Goal: Communication & Community: Answer question/provide support

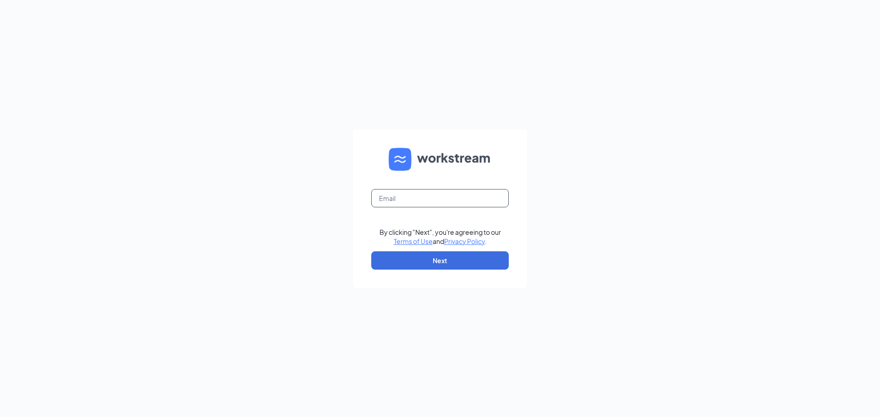
click at [412, 198] on input "text" at bounding box center [439, 198] width 137 height 18
type input "[EMAIL_ADDRESS][DEMOGRAPHIC_DATA][DOMAIN_NAME]"
click at [437, 258] on button "Next" at bounding box center [439, 261] width 137 height 18
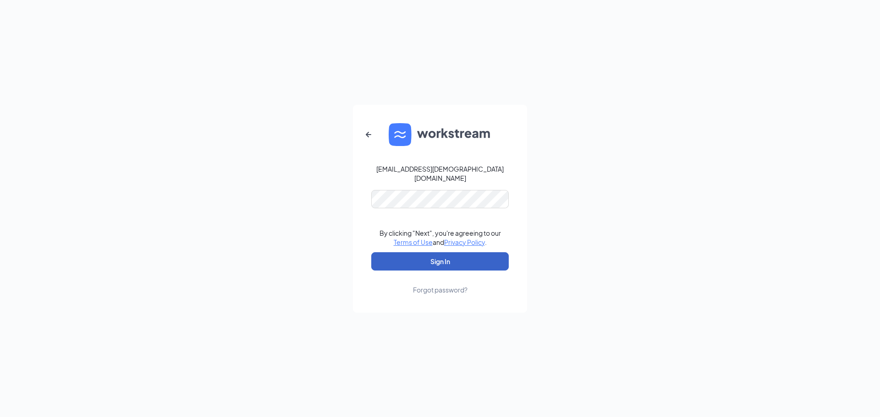
click at [435, 264] on button "Sign In" at bounding box center [439, 262] width 137 height 18
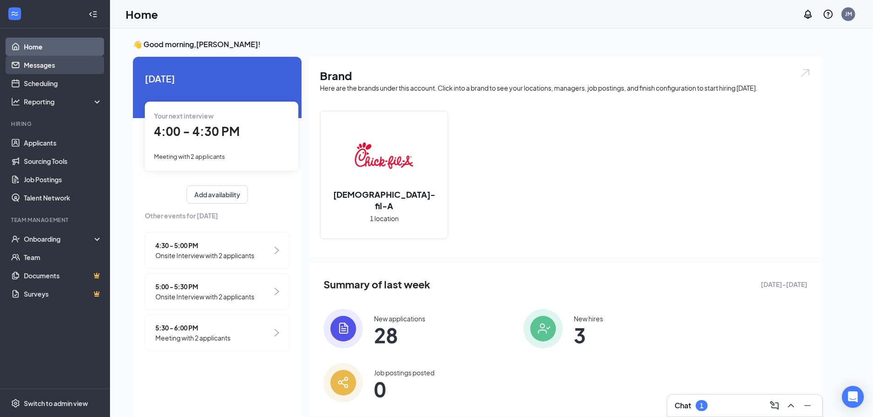
click at [53, 71] on link "Messages" at bounding box center [63, 65] width 78 height 18
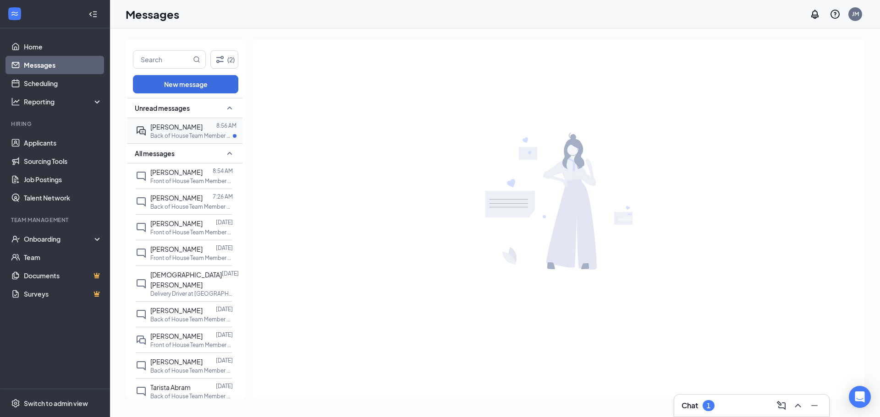
click at [155, 124] on span "[PERSON_NAME]" at bounding box center [176, 127] width 52 height 8
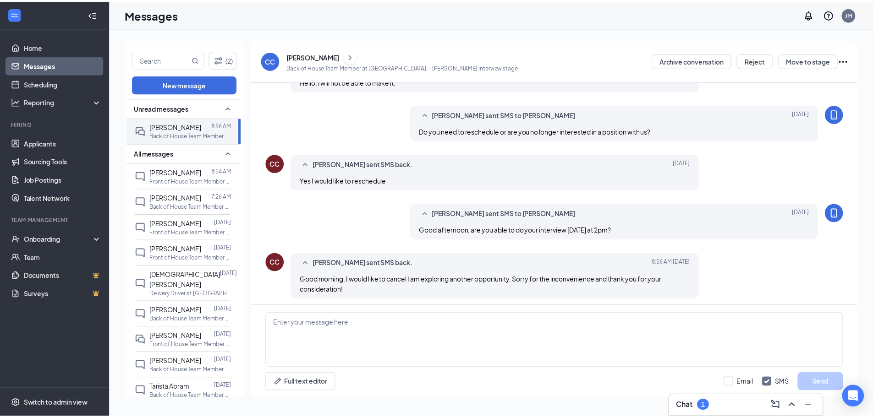
scroll to position [288, 0]
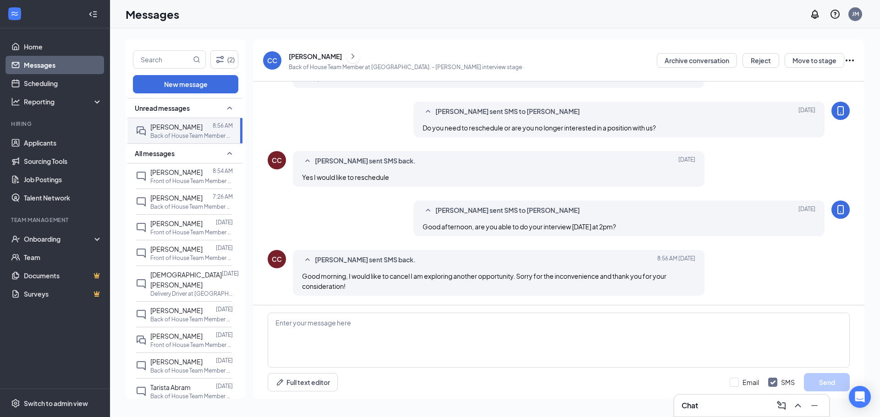
click at [288, 59] on div "CC [PERSON_NAME] Back of House Team Member at [GEOGRAPHIC_DATA]. - [PERSON_NAME…" at bounding box center [392, 60] width 259 height 23
click at [308, 58] on div "[PERSON_NAME]" at bounding box center [315, 56] width 53 height 9
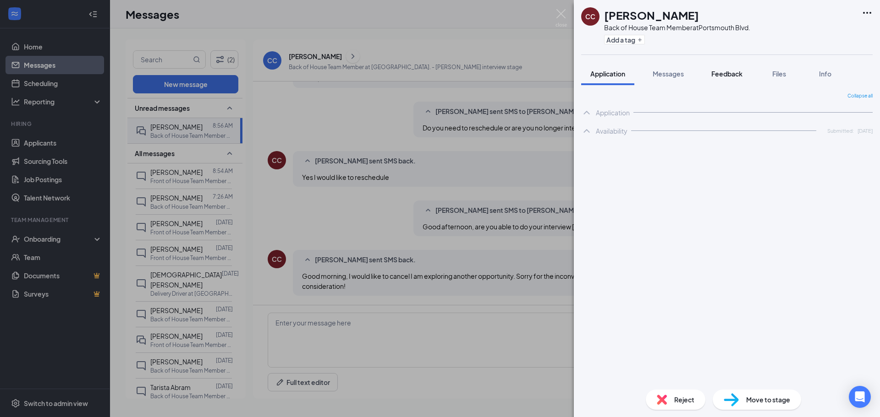
click at [731, 77] on span "Feedback" at bounding box center [726, 74] width 31 height 8
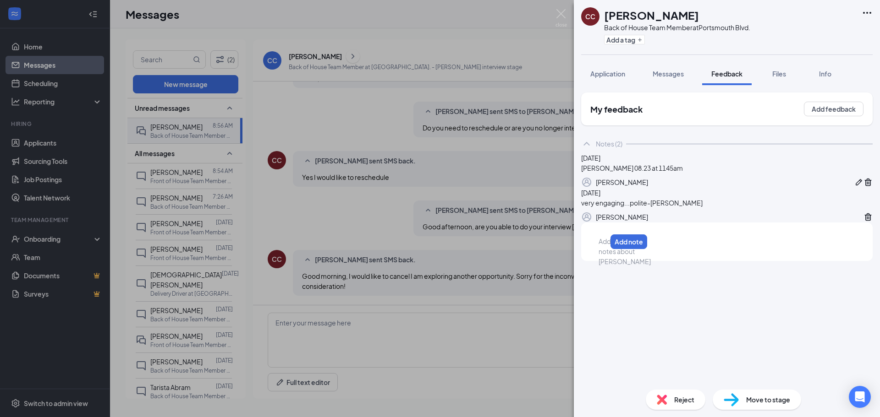
click at [606, 247] on div at bounding box center [602, 242] width 7 height 10
click at [831, 250] on button "Add note" at bounding box center [838, 242] width 39 height 15
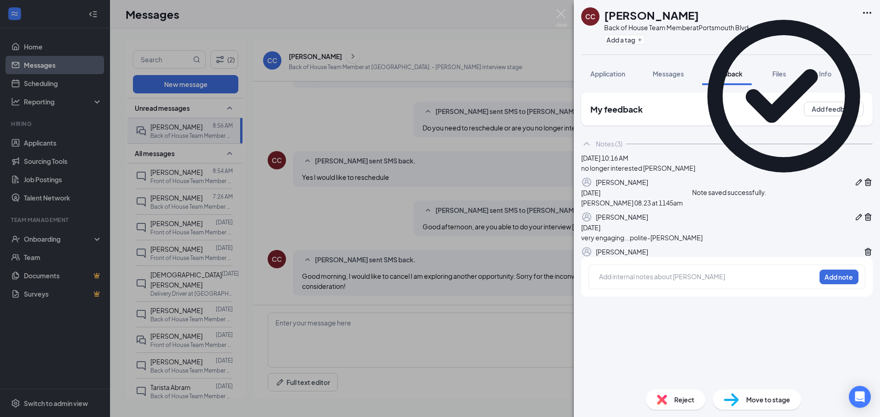
click at [687, 394] on div "Reject" at bounding box center [676, 400] width 60 height 20
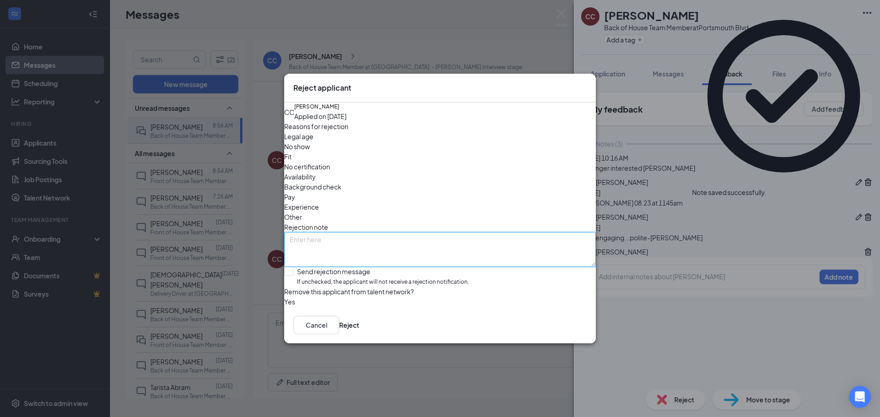
click at [367, 232] on textarea at bounding box center [440, 249] width 312 height 35
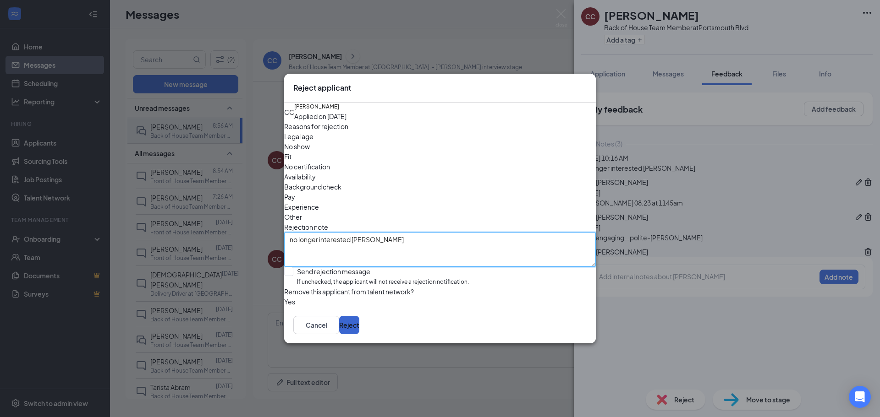
type textarea "no longer interested [PERSON_NAME]"
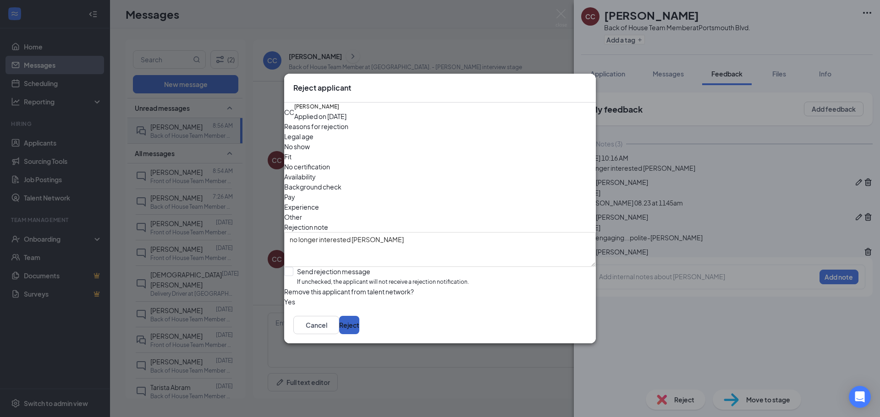
click at [359, 335] on button "Reject" at bounding box center [349, 325] width 20 height 18
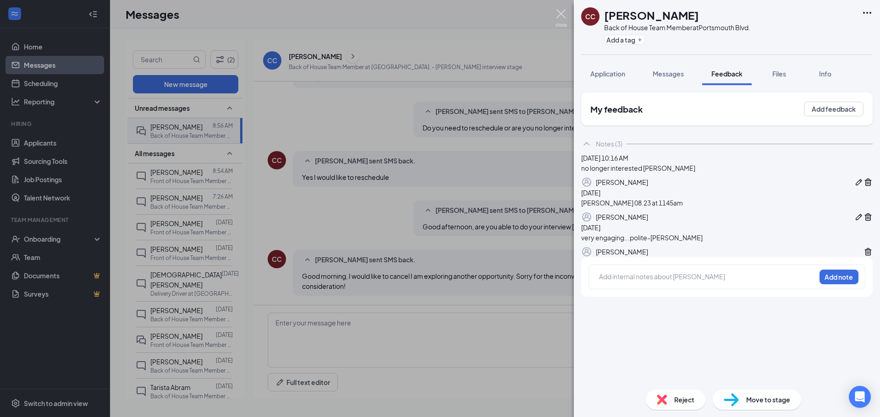
click at [560, 16] on img at bounding box center [560, 18] width 11 height 18
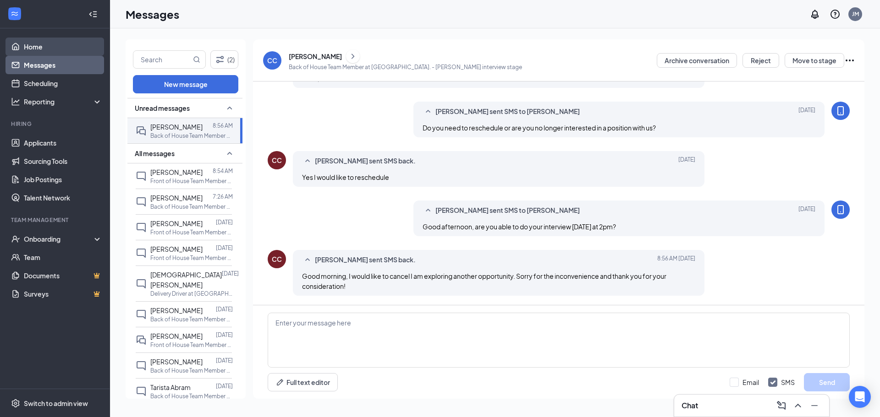
click at [36, 45] on link "Home" at bounding box center [63, 47] width 78 height 18
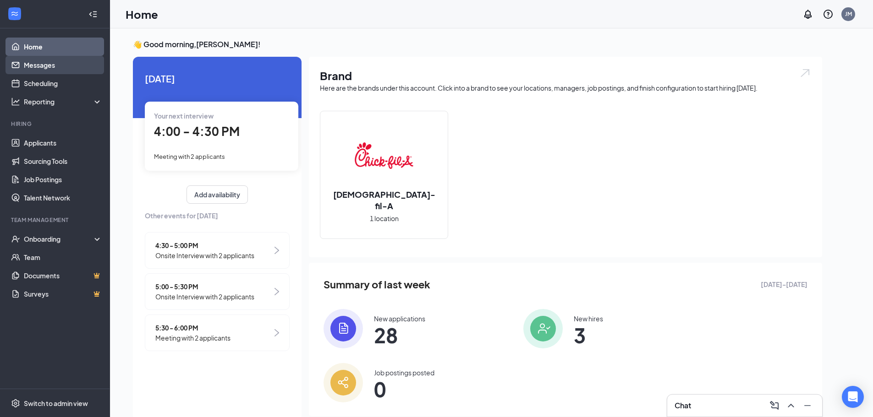
click at [36, 62] on link "Messages" at bounding box center [63, 65] width 78 height 18
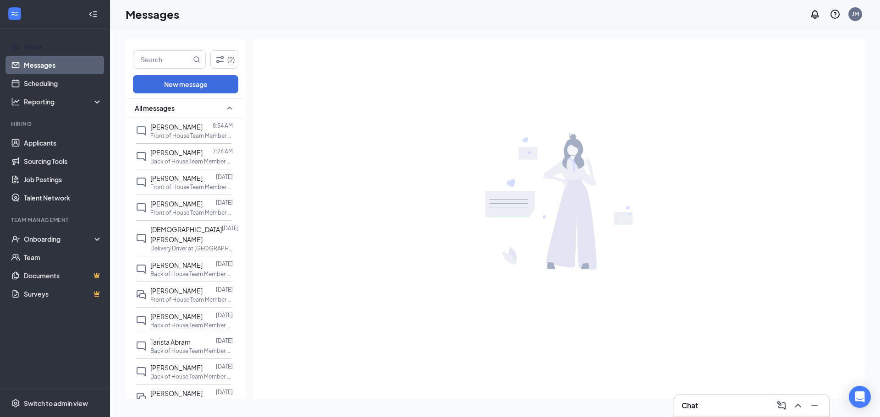
drag, startPoint x: 22, startPoint y: 44, endPoint x: 203, endPoint y: 2, distance: 186.7
click at [24, 44] on link "Home" at bounding box center [63, 47] width 78 height 18
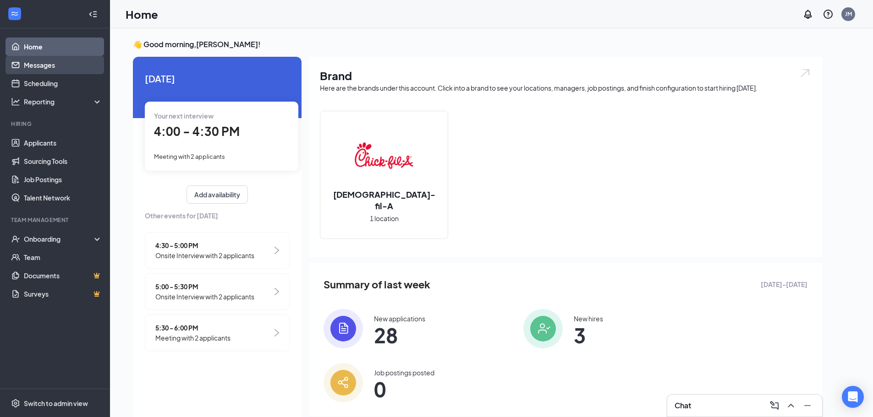
click at [50, 69] on link "Messages" at bounding box center [63, 65] width 78 height 18
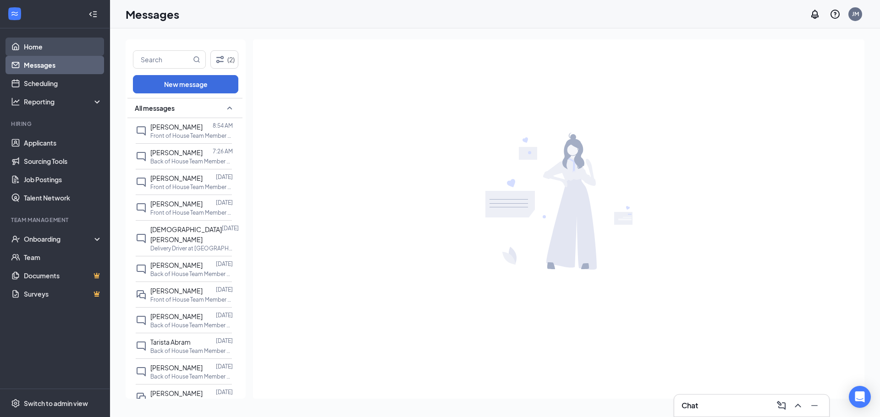
click at [44, 50] on link "Home" at bounding box center [63, 47] width 78 height 18
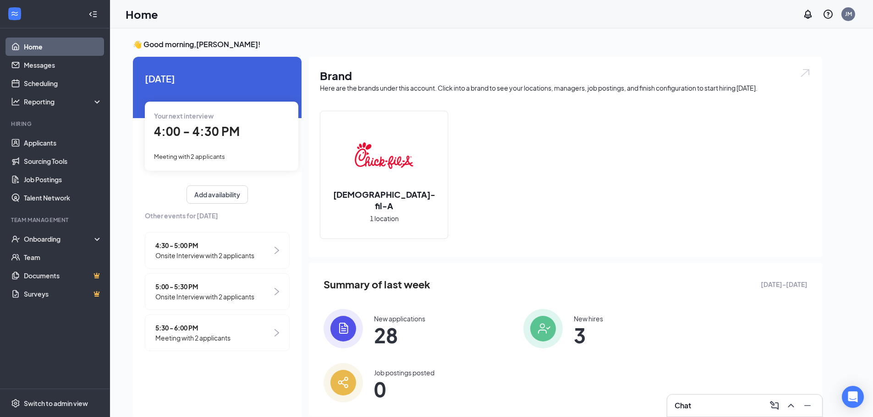
click at [188, 140] on div "4:00 - 4:30 PM" at bounding box center [221, 131] width 135 height 19
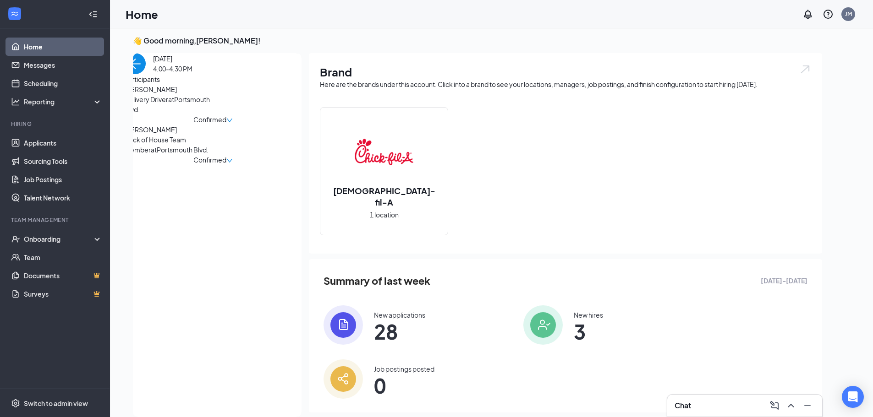
click at [146, 74] on img "back-button" at bounding box center [135, 63] width 21 height 21
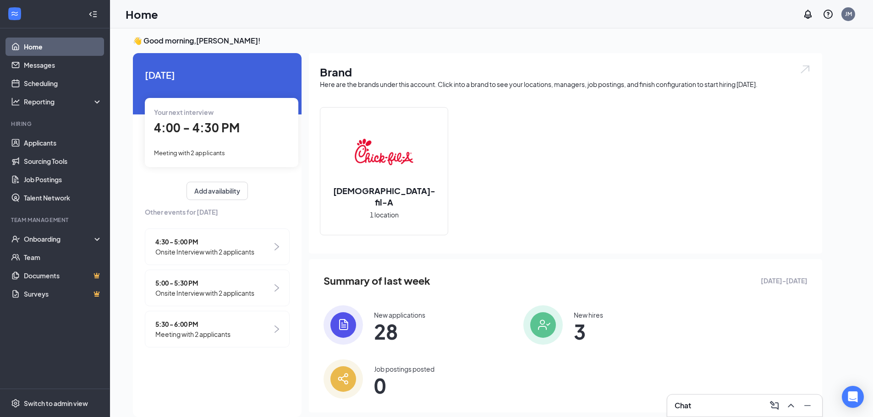
click at [199, 246] on span "4:30 - 5:00 PM" at bounding box center [204, 242] width 99 height 10
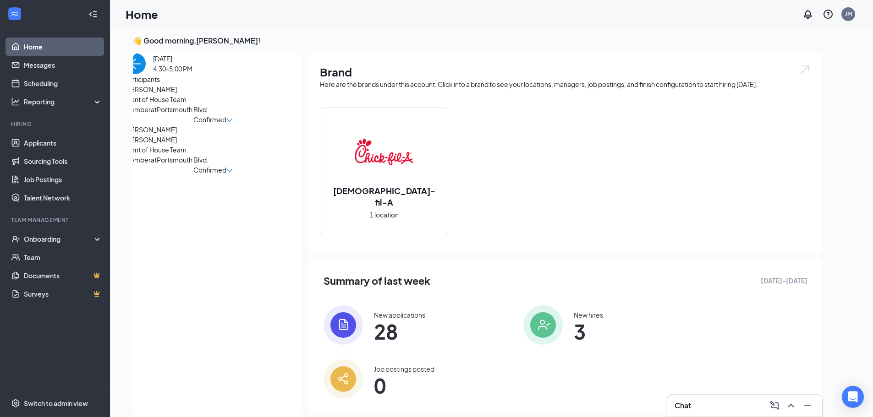
click at [146, 74] on img "back-button" at bounding box center [135, 63] width 21 height 21
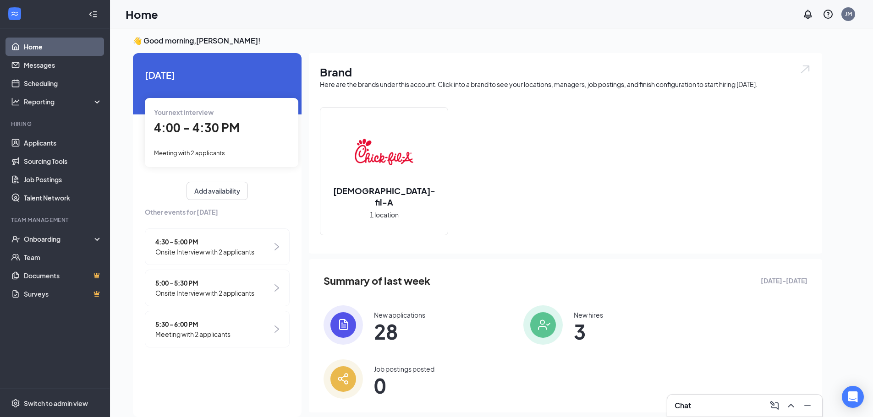
click at [203, 286] on span "5:00 - 5:30 PM" at bounding box center [204, 283] width 99 height 10
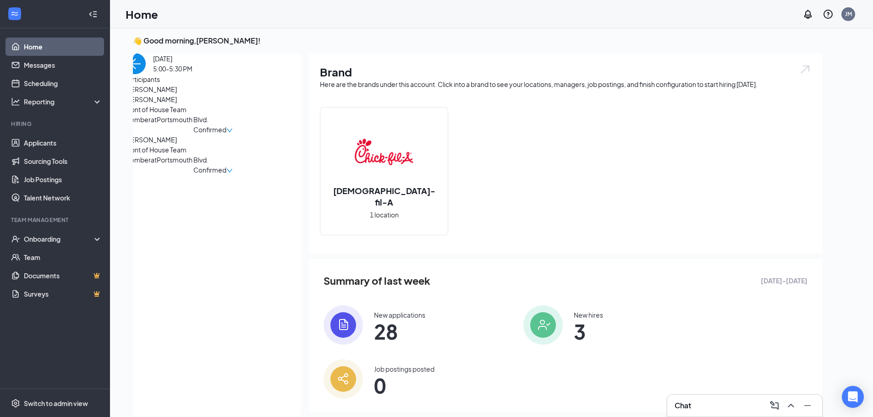
click at [146, 74] on img "back-button" at bounding box center [135, 63] width 21 height 21
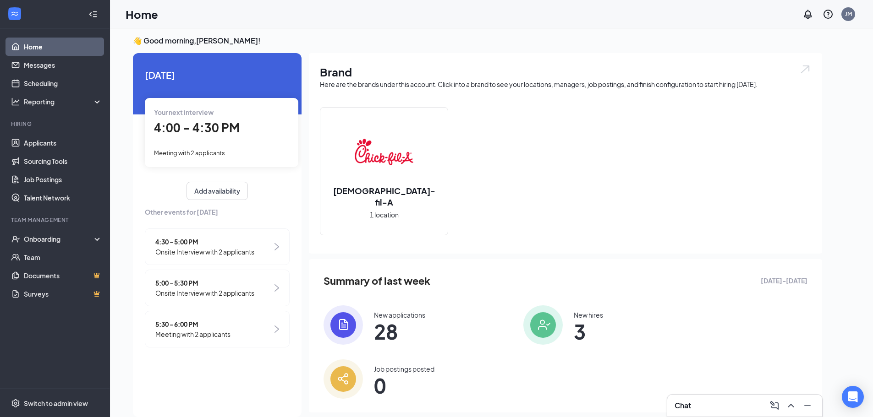
click at [200, 330] on span "Meeting with 2 applicants" at bounding box center [192, 335] width 75 height 10
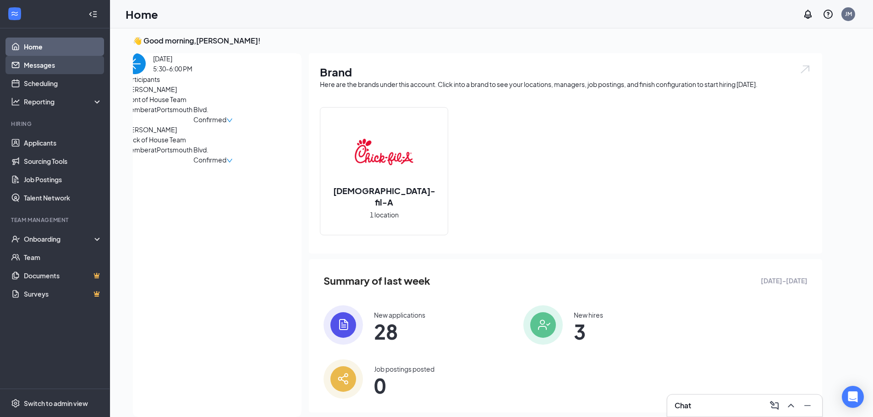
click at [31, 60] on link "Messages" at bounding box center [63, 65] width 78 height 18
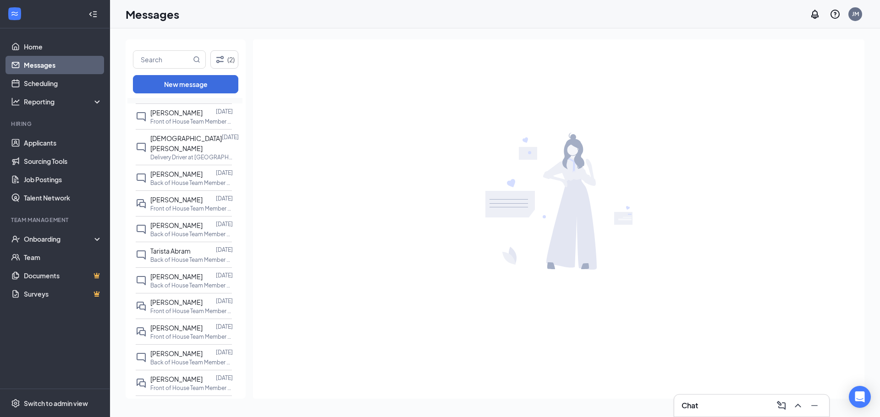
scroll to position [92, 0]
click at [170, 336] on p "Front of House Team Member at [GEOGRAPHIC_DATA]." at bounding box center [191, 337] width 82 height 8
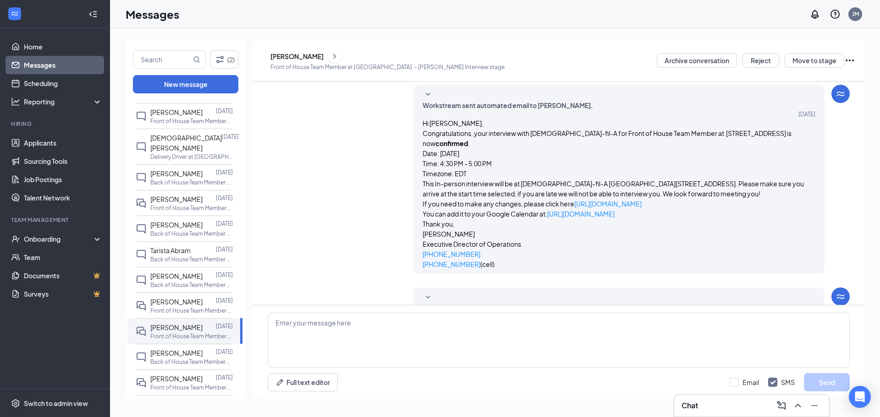
scroll to position [145, 0]
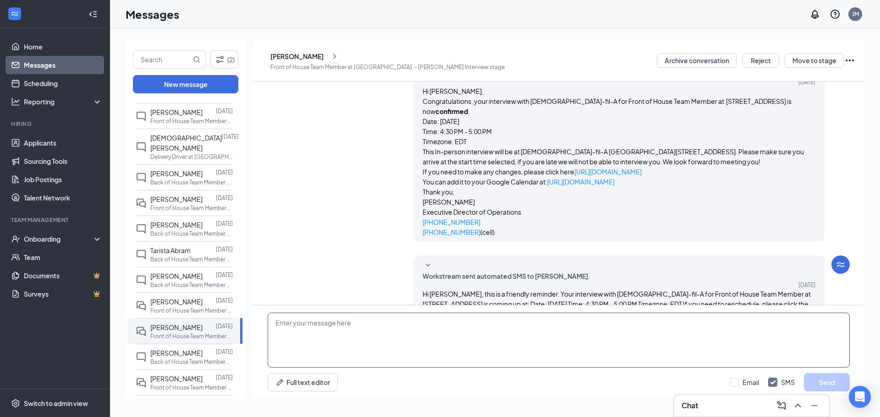
click at [394, 341] on textarea at bounding box center [559, 340] width 582 height 55
type textarea "Good morning, just checking, you cannot do a 4 pm interview [DATE], correct?"
click at [832, 375] on button "Send" at bounding box center [827, 383] width 46 height 18
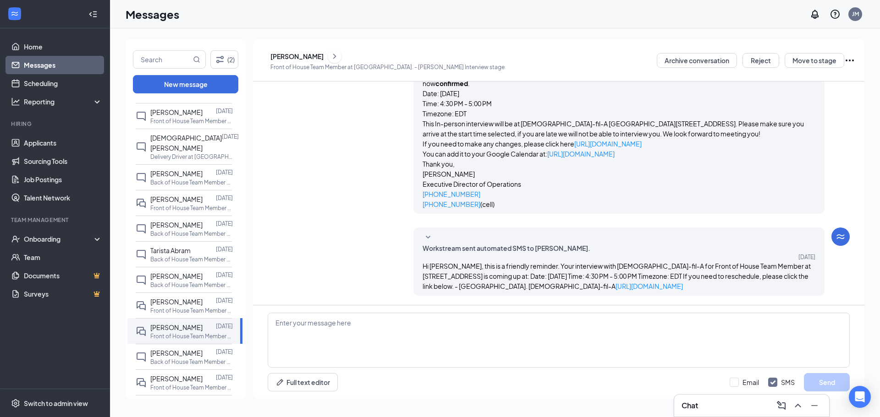
scroll to position [194, 0]
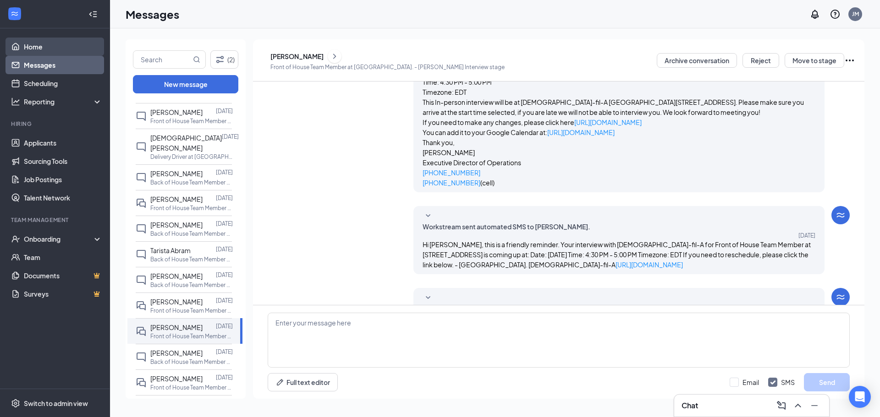
click at [31, 55] on link "Home" at bounding box center [63, 47] width 78 height 18
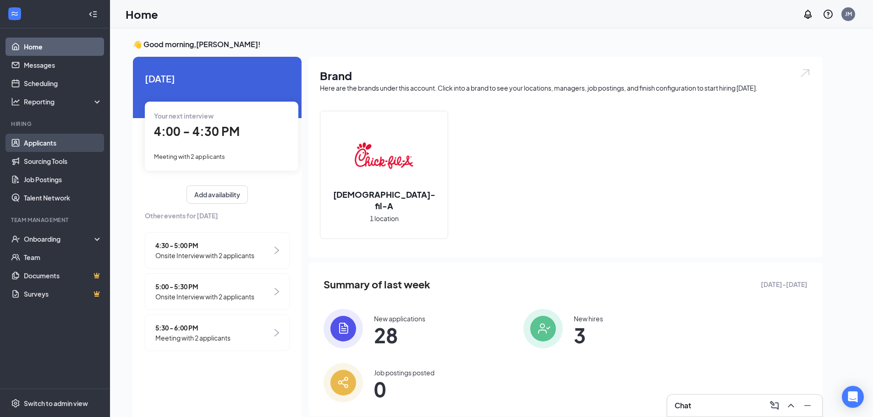
click at [24, 143] on link "Applicants" at bounding box center [63, 143] width 78 height 18
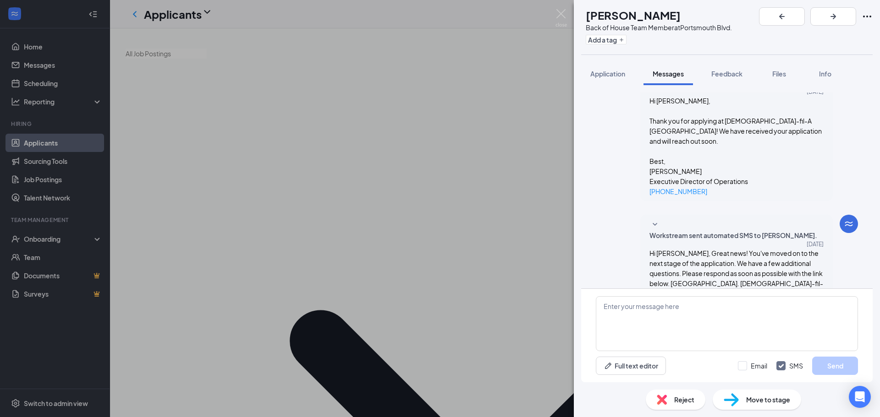
scroll to position [307, 0]
click at [723, 74] on span "Feedback" at bounding box center [726, 74] width 31 height 8
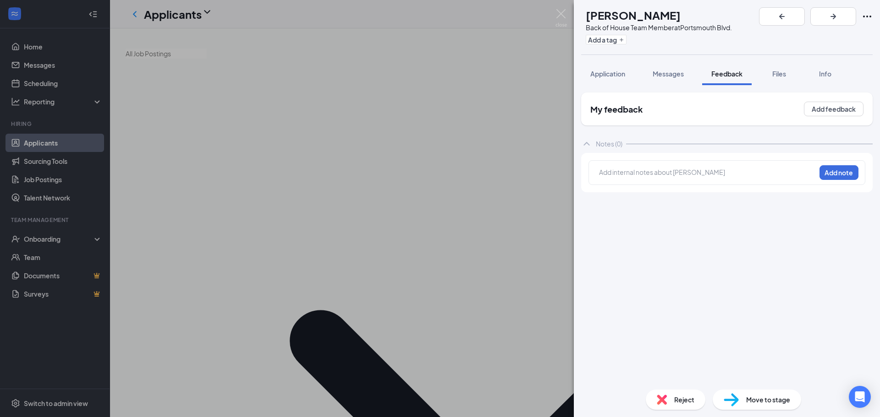
click at [660, 173] on div at bounding box center [707, 173] width 216 height 10
click at [706, 173] on button "Add note" at bounding box center [687, 172] width 37 height 15
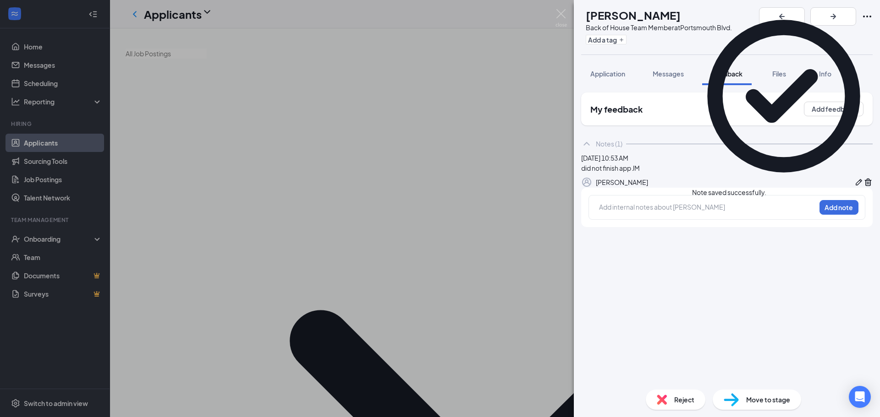
click at [680, 397] on span "Reject" at bounding box center [684, 400] width 20 height 10
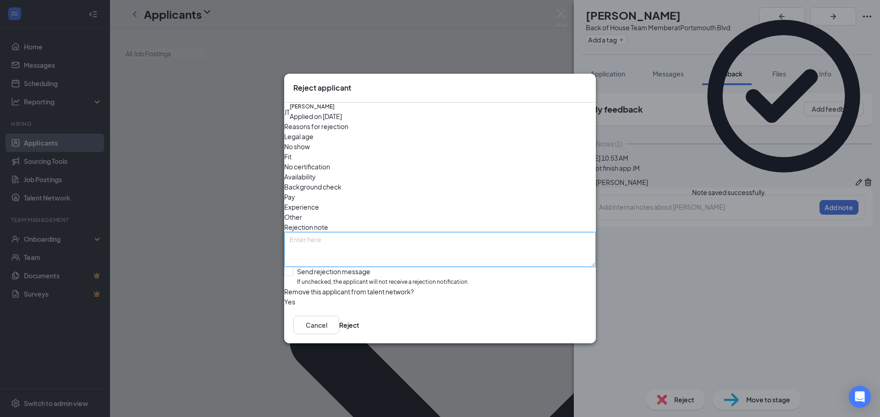
click at [383, 232] on textarea at bounding box center [440, 249] width 312 height 35
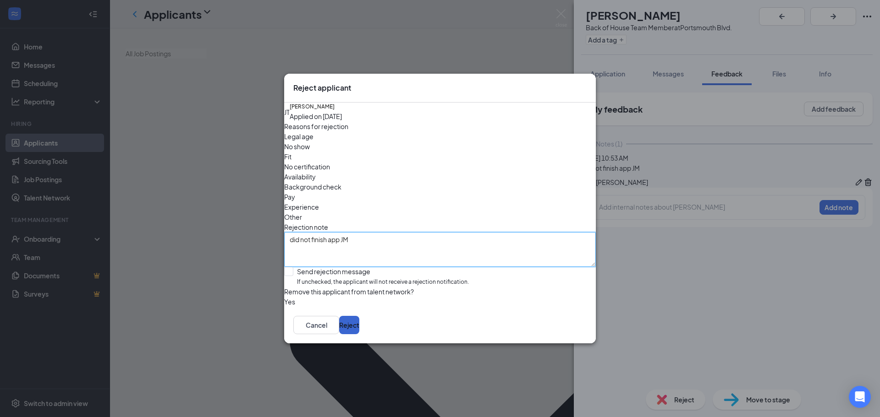
type textarea "did not finish app JM"
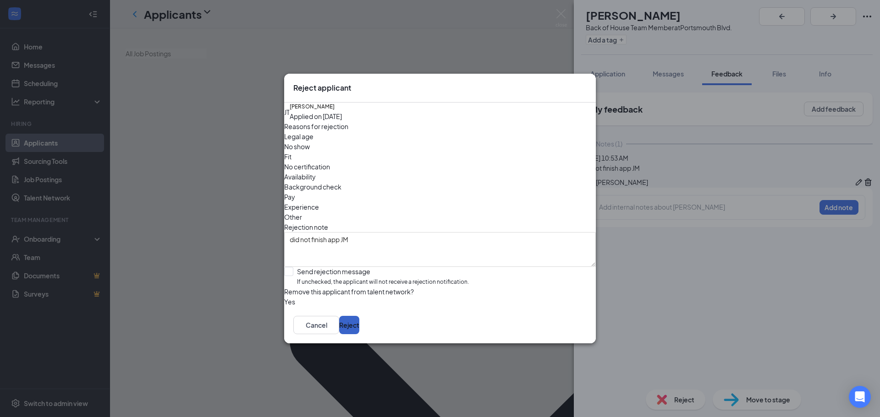
click at [359, 325] on button "Reject" at bounding box center [349, 325] width 20 height 18
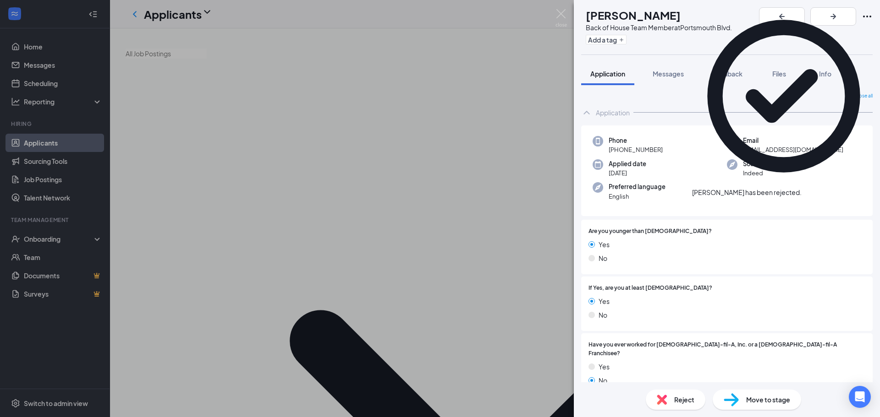
click at [558, 7] on div "[PERSON_NAME] Back of House Team Member at [GEOGRAPHIC_DATA]. Add a tag Applica…" at bounding box center [440, 208] width 880 height 417
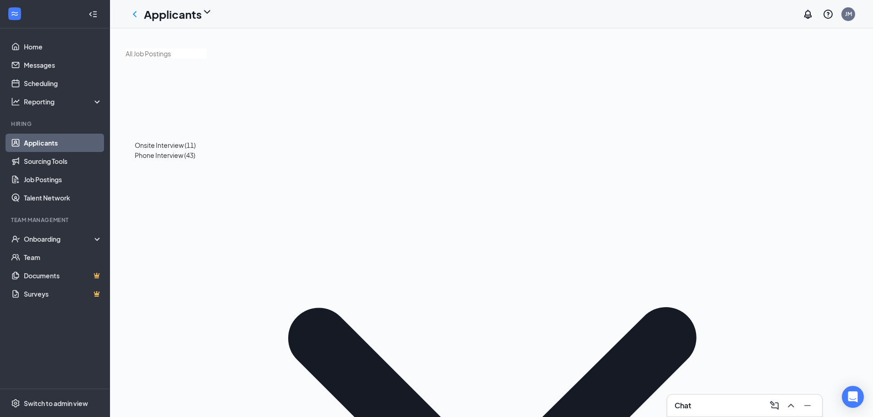
click at [158, 150] on div "Onsite Interview (11)" at bounding box center [165, 145] width 61 height 10
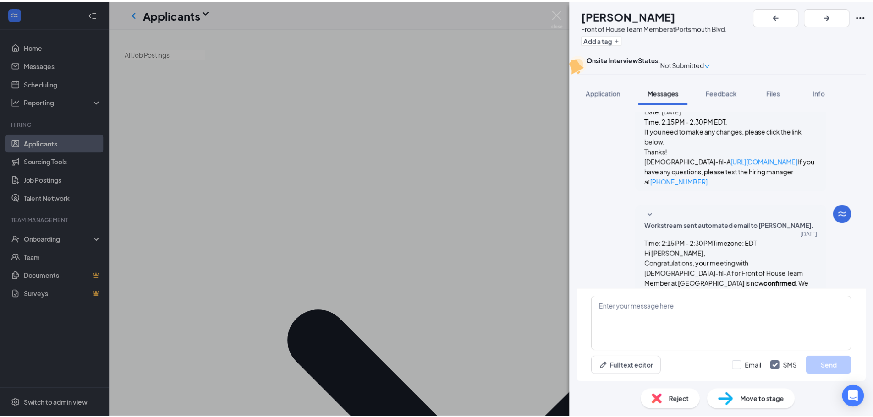
scroll to position [276, 0]
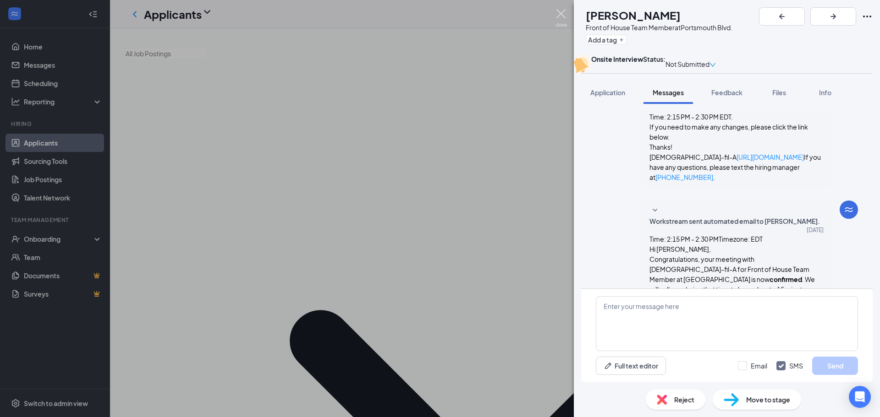
click at [559, 11] on img at bounding box center [560, 18] width 11 height 18
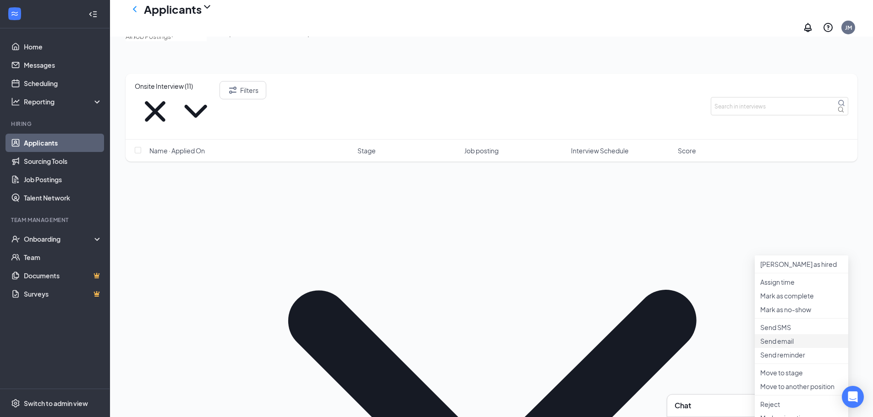
scroll to position [46, 0]
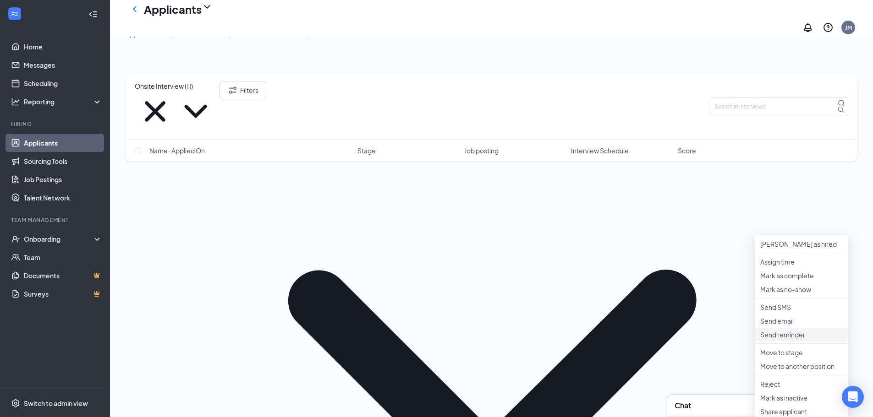
click at [783, 342] on li "Send reminder" at bounding box center [801, 335] width 93 height 14
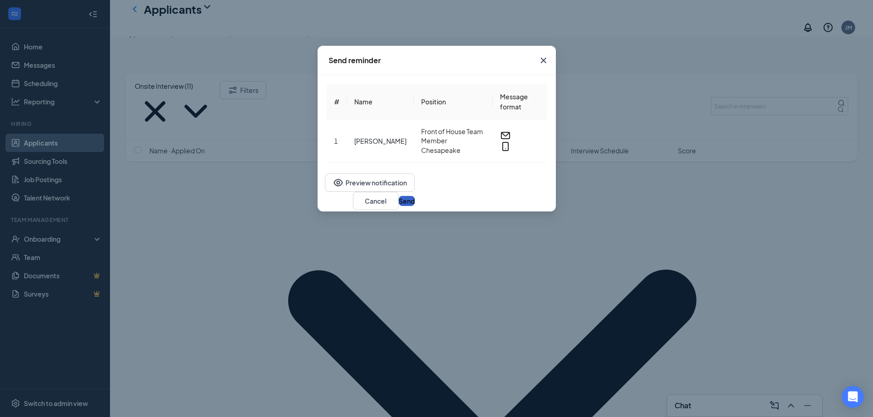
click at [415, 198] on button "Send" at bounding box center [407, 201] width 16 height 10
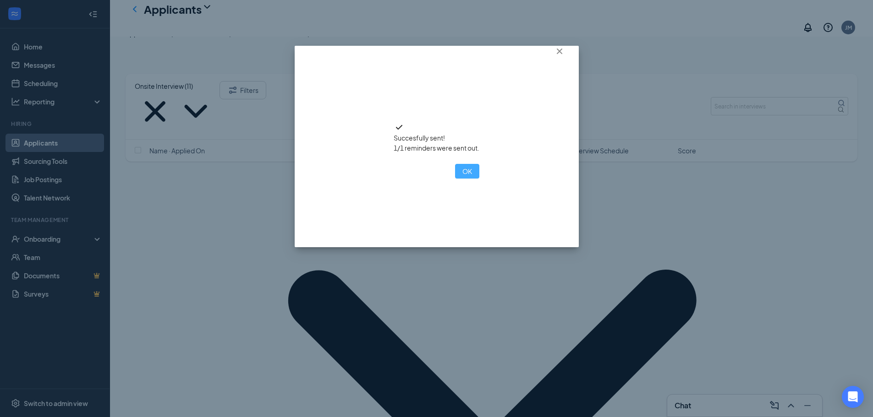
click at [455, 179] on button "OK" at bounding box center [467, 171] width 24 height 15
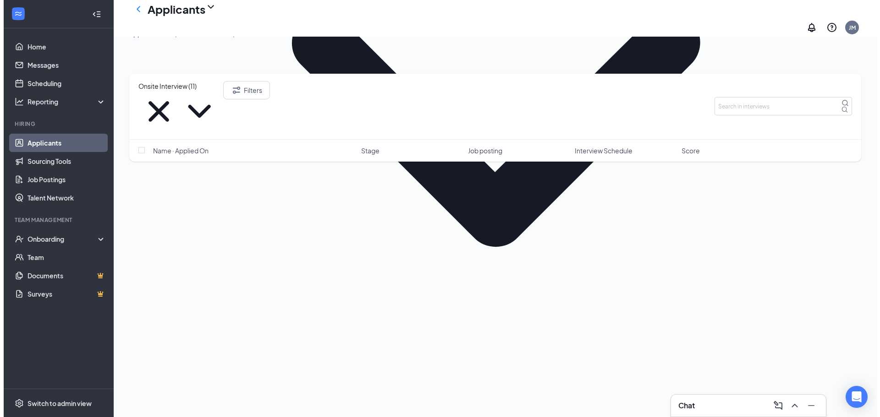
scroll to position [321, 0]
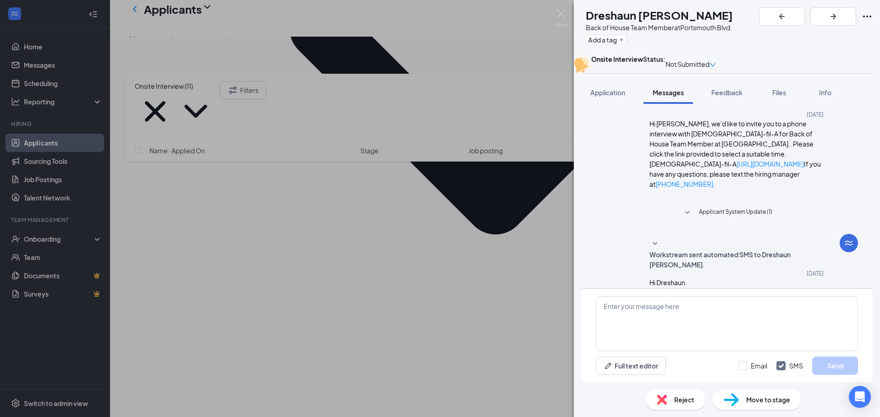
scroll to position [270, 0]
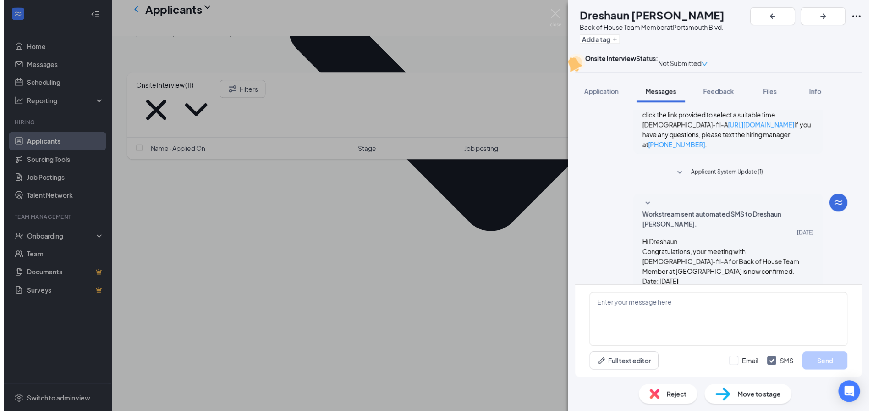
scroll to position [316, 0]
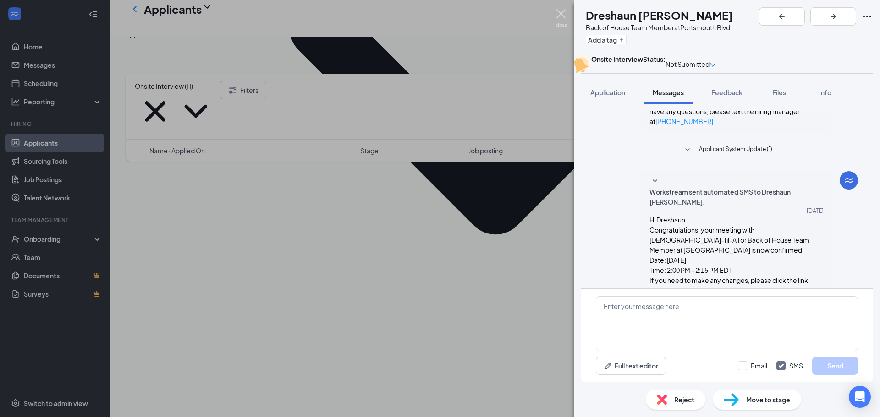
click at [563, 16] on img at bounding box center [560, 18] width 11 height 18
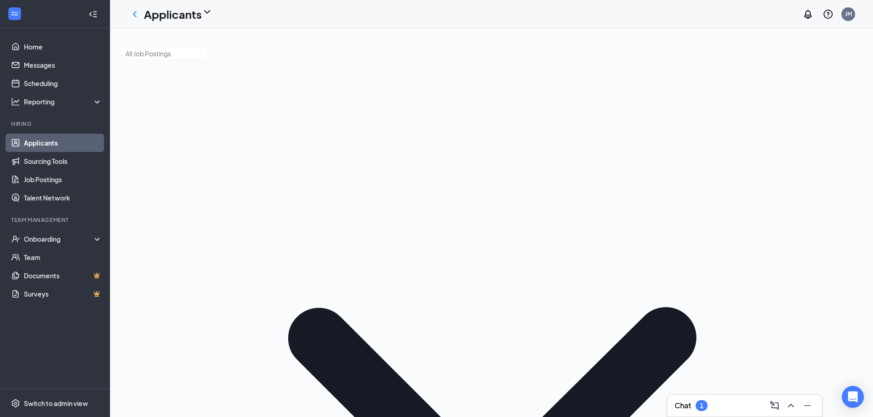
click at [148, 160] on div "Phone Interview (43)" at bounding box center [165, 155] width 60 height 10
type input "Phone Interview (43)"
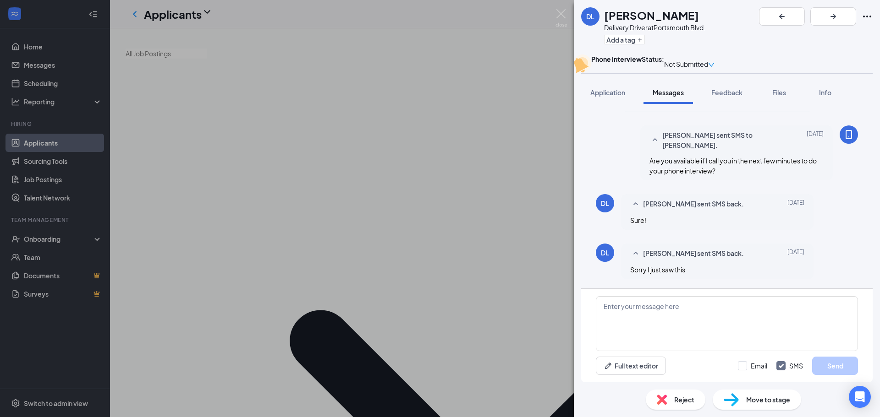
scroll to position [628, 0]
click at [611, 97] on div "Application" at bounding box center [607, 92] width 35 height 9
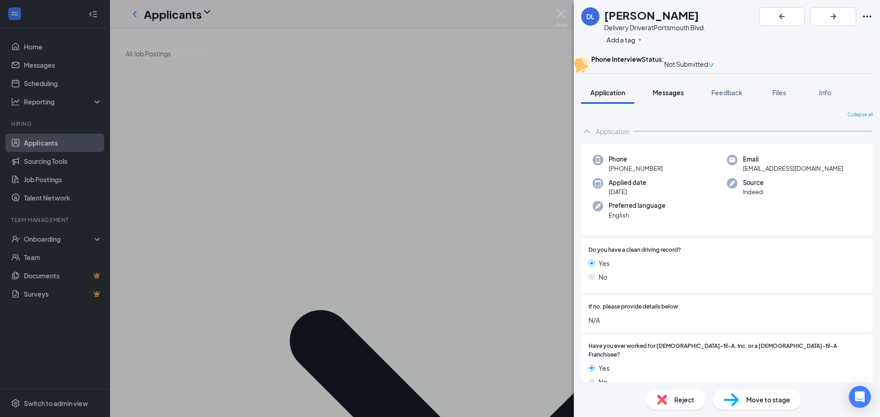
click at [667, 97] on span "Messages" at bounding box center [668, 92] width 31 height 8
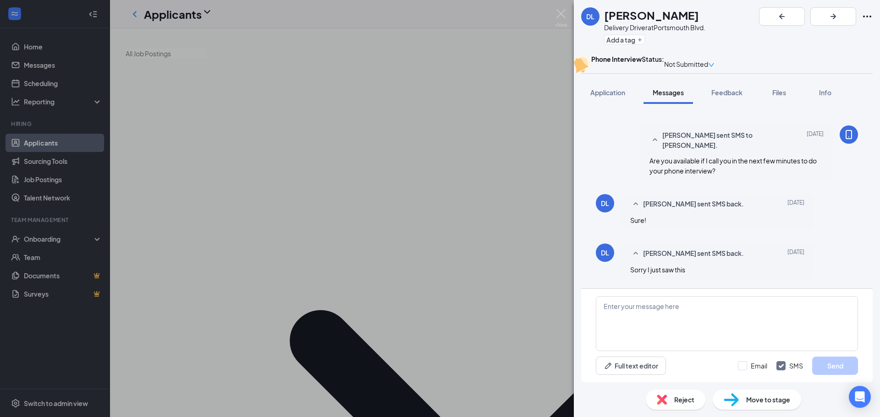
scroll to position [628, 0]
click at [560, 15] on img at bounding box center [560, 18] width 11 height 18
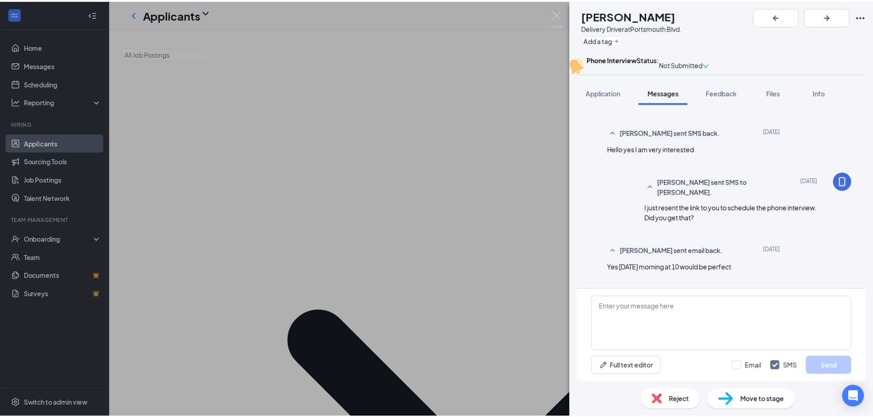
scroll to position [458, 0]
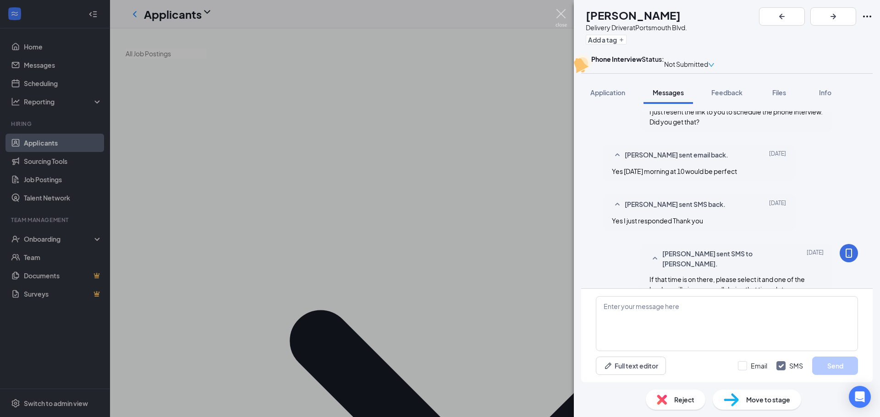
drag, startPoint x: 559, startPoint y: 18, endPoint x: 511, endPoint y: 110, distance: 104.1
click at [560, 18] on img at bounding box center [560, 18] width 11 height 18
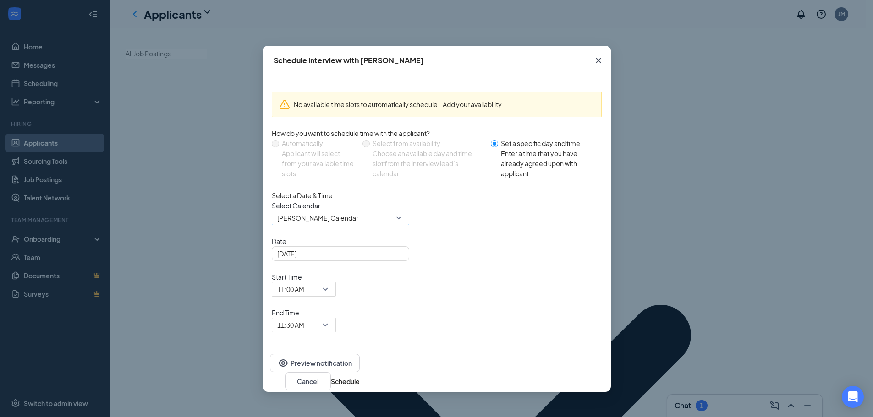
click at [397, 225] on span "[PERSON_NAME] Calendar" at bounding box center [340, 218] width 126 height 14
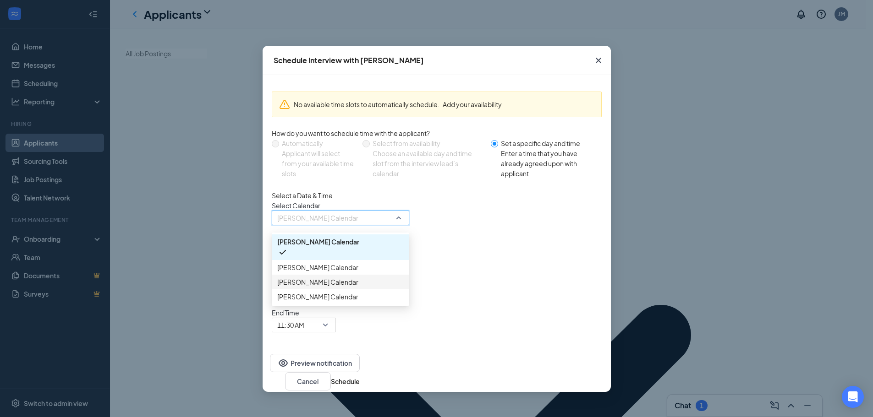
click at [333, 287] on span "[PERSON_NAME] Calendar" at bounding box center [317, 282] width 81 height 10
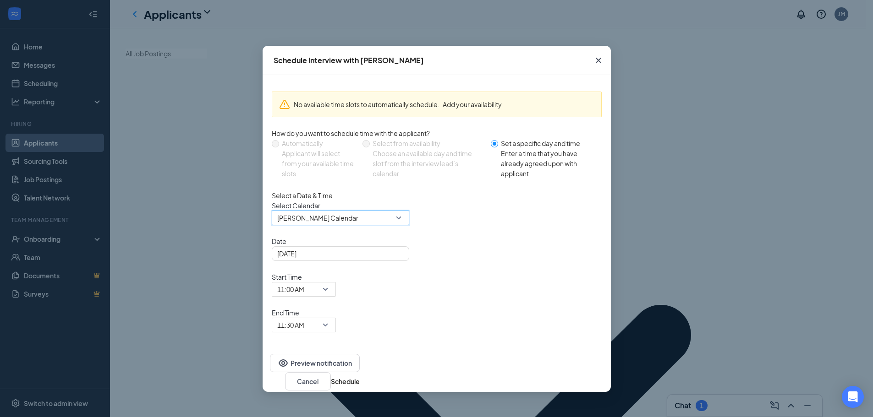
click at [598, 60] on icon "Cross" at bounding box center [597, 60] width 5 height 5
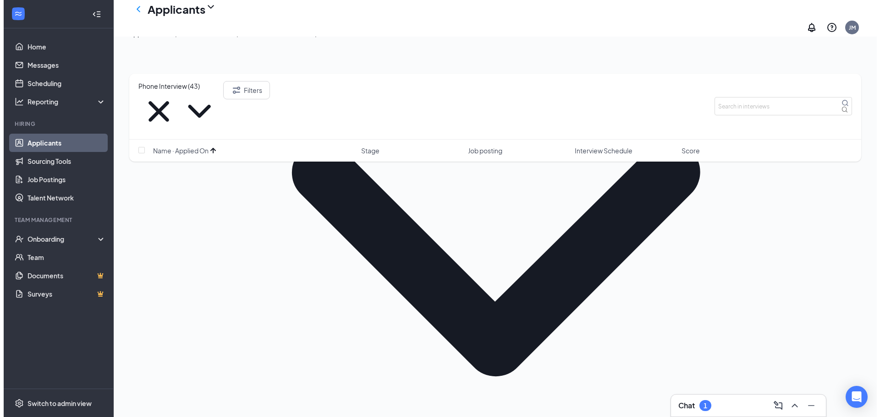
scroll to position [183, 0]
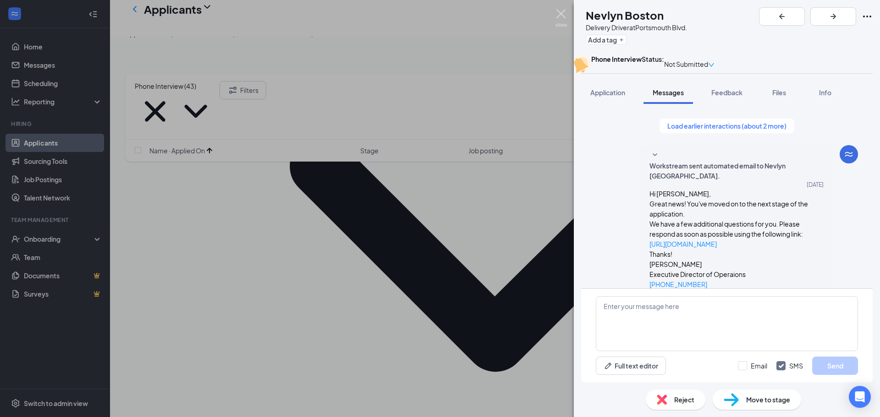
click at [557, 12] on img at bounding box center [560, 18] width 11 height 18
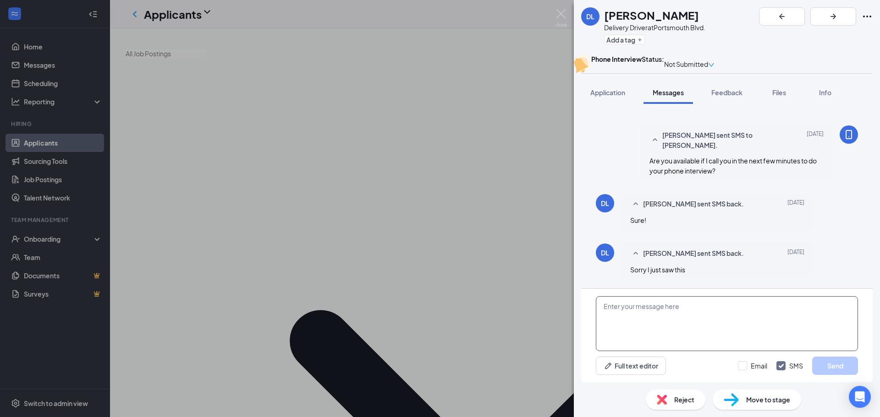
scroll to position [628, 0]
click at [679, 329] on textarea at bounding box center [727, 324] width 262 height 55
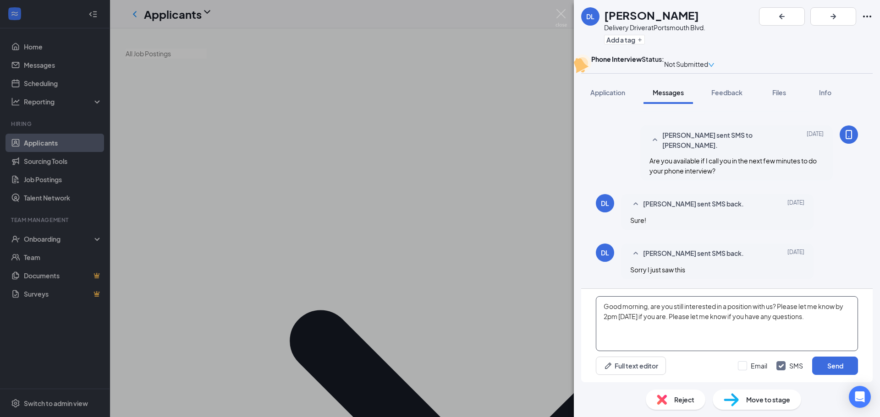
drag, startPoint x: 599, startPoint y: 305, endPoint x: 810, endPoint y: 320, distance: 210.9
click at [810, 320] on textarea "Good morning, are you still interested in a position with us? Please let me kno…" at bounding box center [727, 324] width 262 height 55
type textarea "Good morning, are you still interested in a position with us? Please let me kno…"
click at [740, 365] on input "Email" at bounding box center [752, 366] width 29 height 9
checkbox input "true"
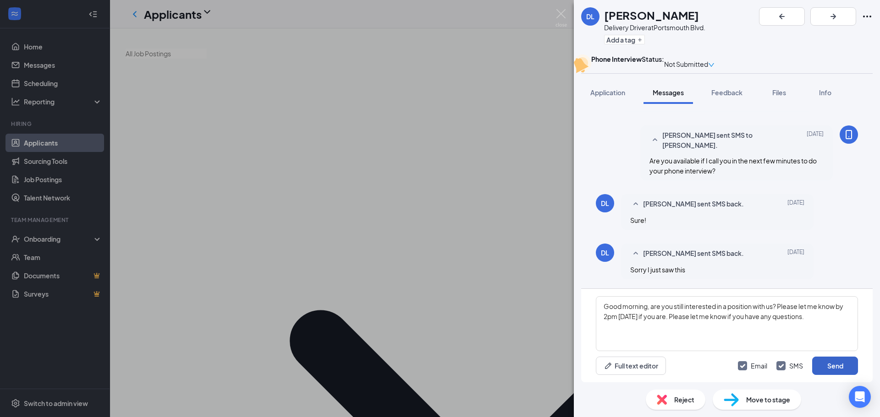
click at [839, 368] on button "Send" at bounding box center [835, 366] width 46 height 18
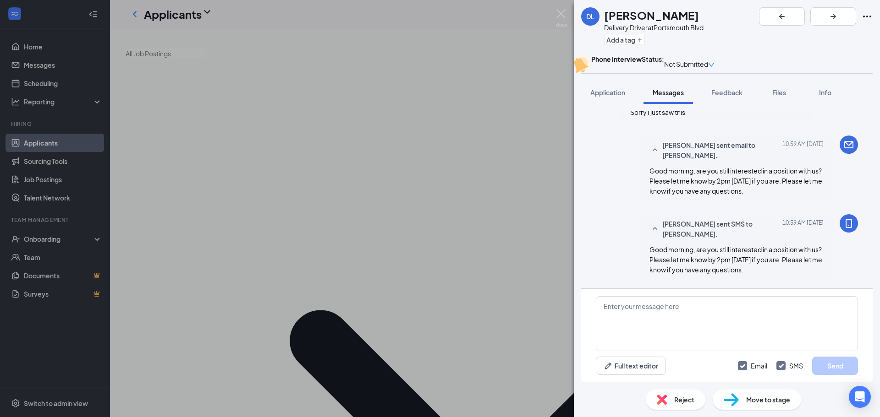
scroll to position [786, 0]
click at [557, 15] on img at bounding box center [560, 18] width 11 height 18
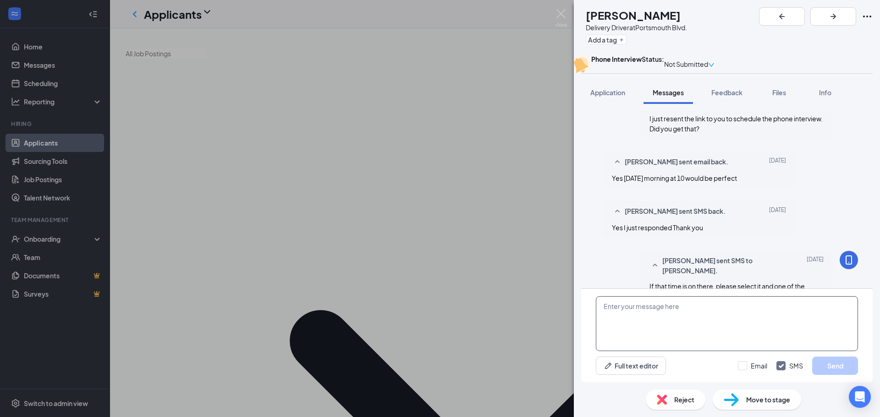
scroll to position [458, 0]
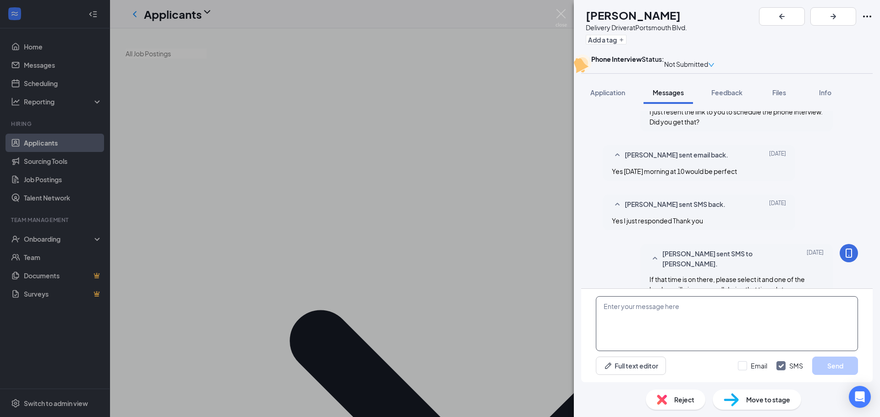
paste textarea "Good morning, are you still interested in a position with us? Please let me kno…"
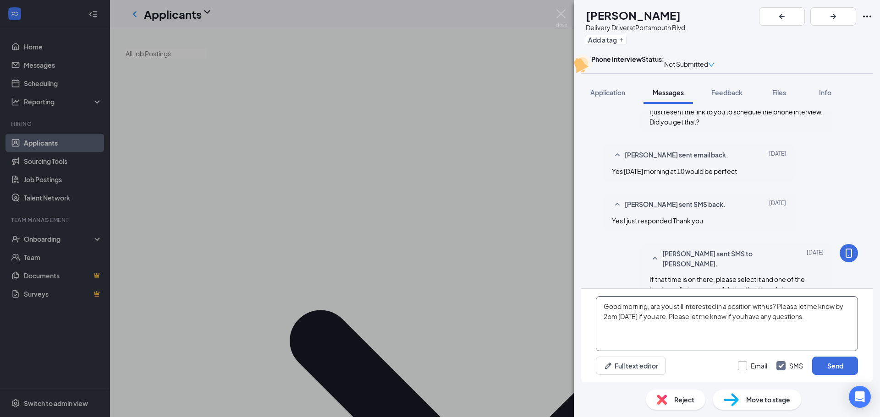
type textarea "Good morning, are you still interested in a position with us? Please let me kno…"
click at [745, 366] on input "Email" at bounding box center [752, 366] width 29 height 9
checkbox input "true"
click at [824, 365] on button "Send" at bounding box center [835, 366] width 46 height 18
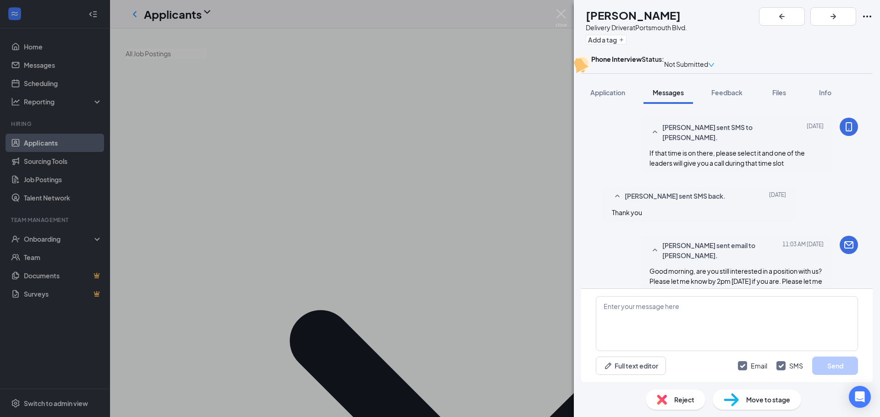
scroll to position [615, 0]
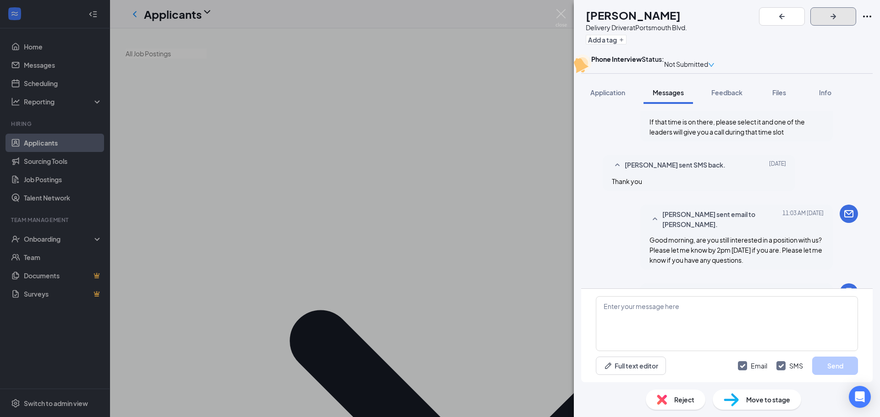
click at [839, 17] on icon "ArrowRight" at bounding box center [833, 16] width 11 height 11
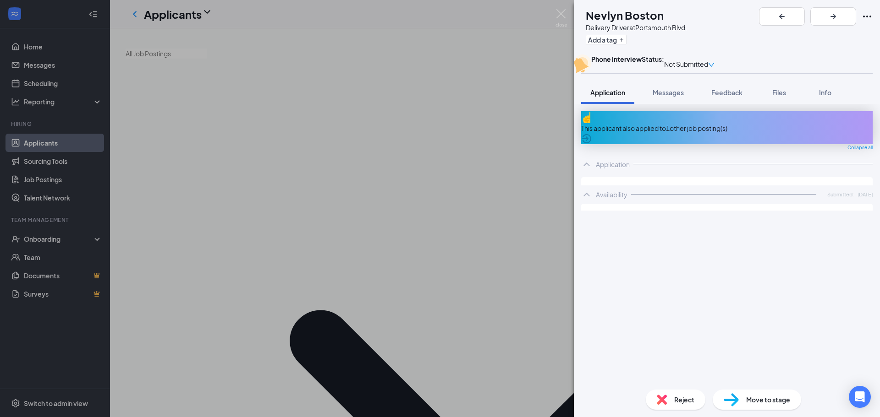
click at [669, 133] on div "This applicant also applied to 1 other job posting(s)" at bounding box center [726, 128] width 291 height 10
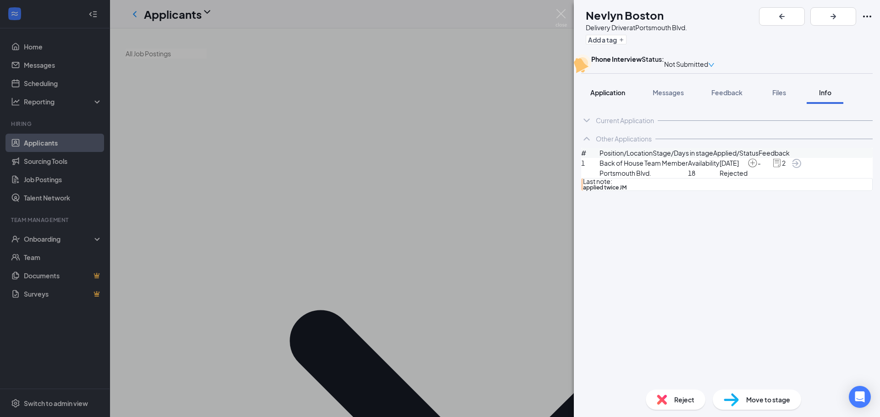
click at [620, 97] on span "Application" at bounding box center [607, 92] width 35 height 8
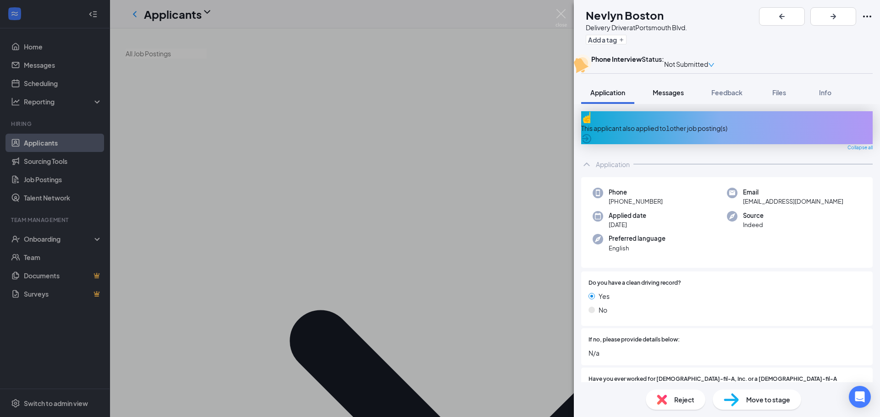
click at [675, 97] on span "Messages" at bounding box center [668, 92] width 31 height 8
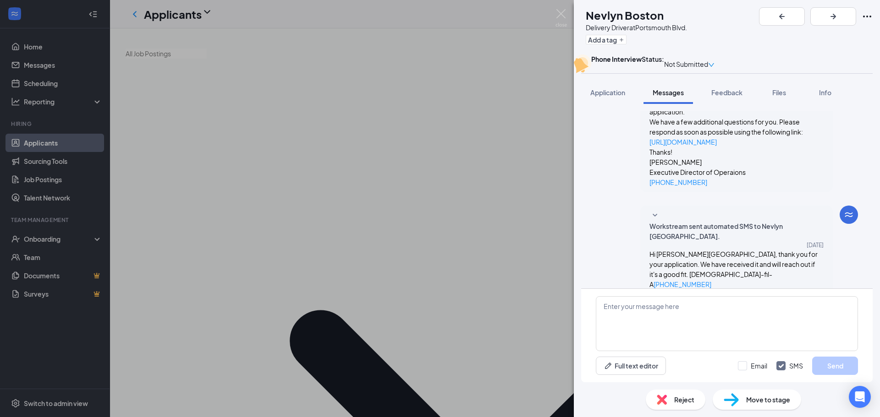
scroll to position [266, 0]
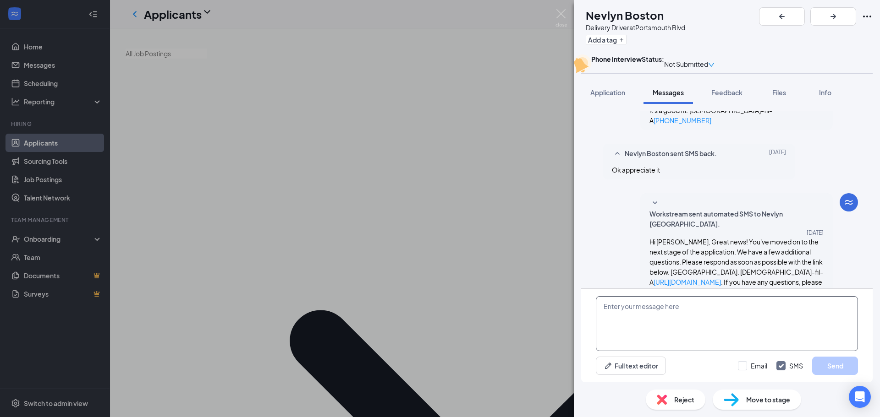
paste textarea "Good morning, are you still interested in a position with us? Please let me kno…"
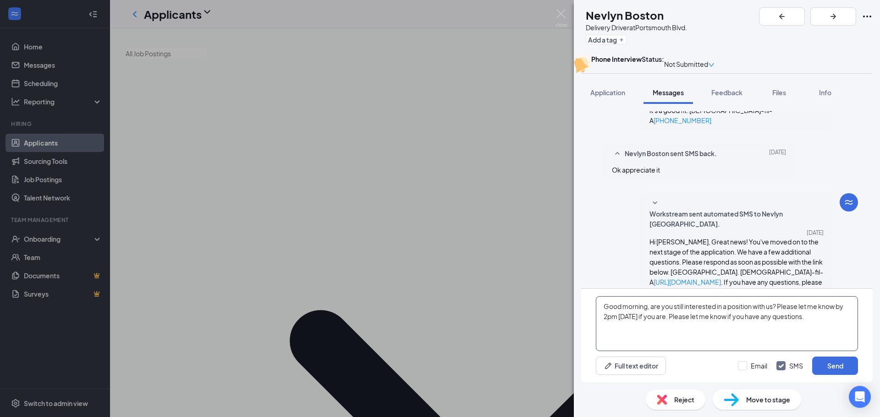
type textarea "Good morning, are you still interested in a position with us? Please let me kno…"
click at [745, 371] on div "Email SMS Send" at bounding box center [798, 366] width 120 height 18
click at [742, 364] on input "Email" at bounding box center [752, 366] width 29 height 9
checkbox input "true"
click at [833, 367] on button "Send" at bounding box center [835, 366] width 46 height 18
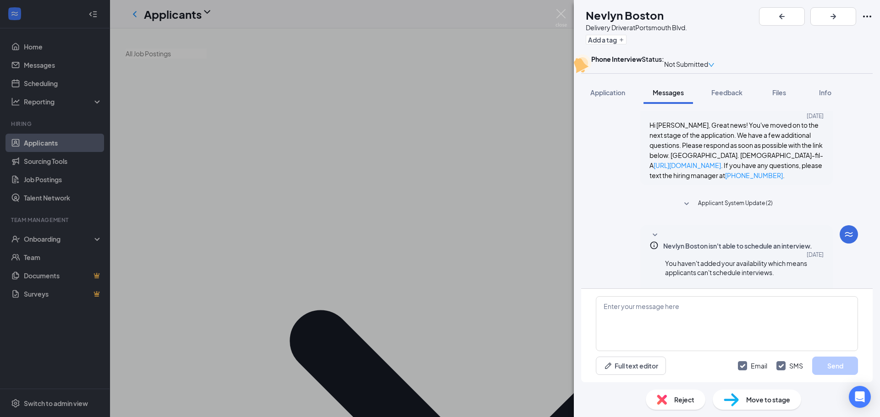
scroll to position [424, 0]
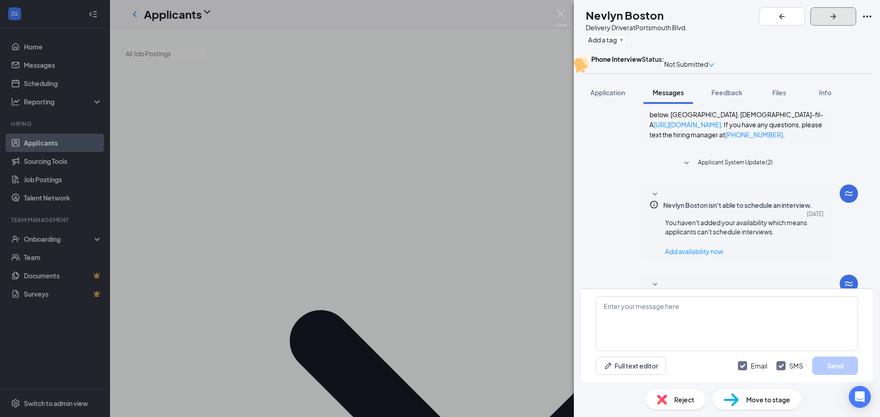
click at [839, 13] on icon "ArrowRight" at bounding box center [833, 16] width 11 height 11
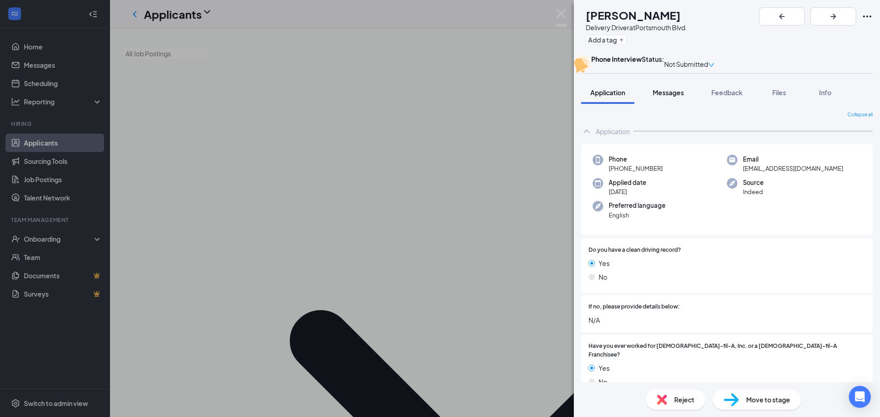
click at [670, 97] on span "Messages" at bounding box center [668, 92] width 31 height 8
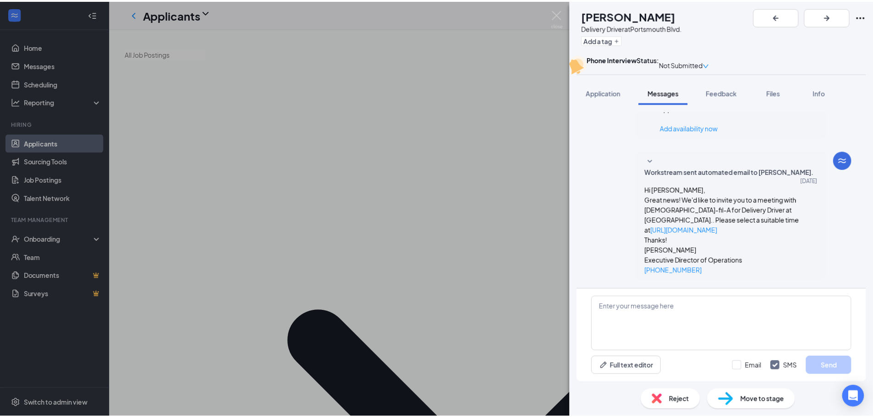
scroll to position [484, 0]
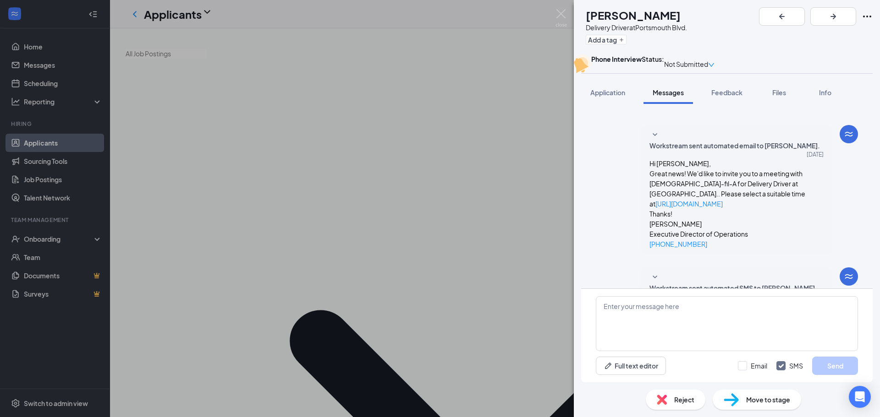
click at [564, 12] on img at bounding box center [560, 18] width 11 height 18
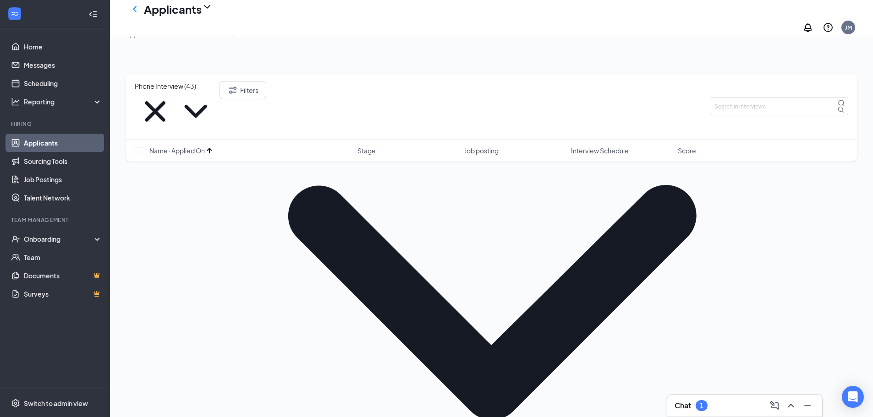
scroll to position [137, 0]
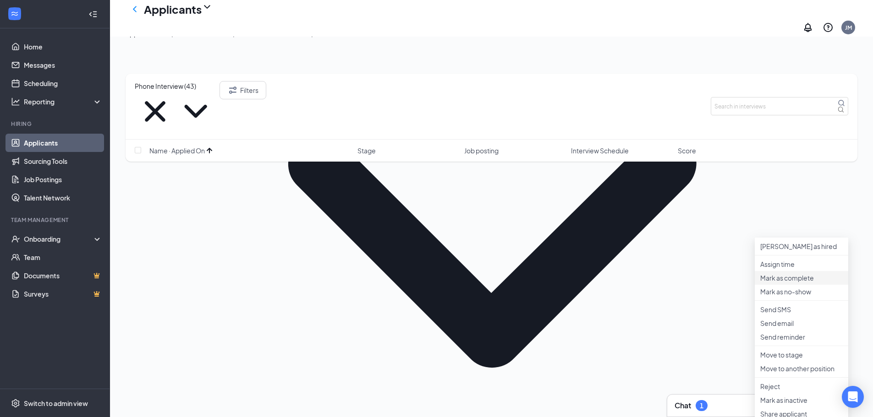
scroll to position [183, 0]
click at [770, 328] on p "Send email" at bounding box center [801, 323] width 82 height 9
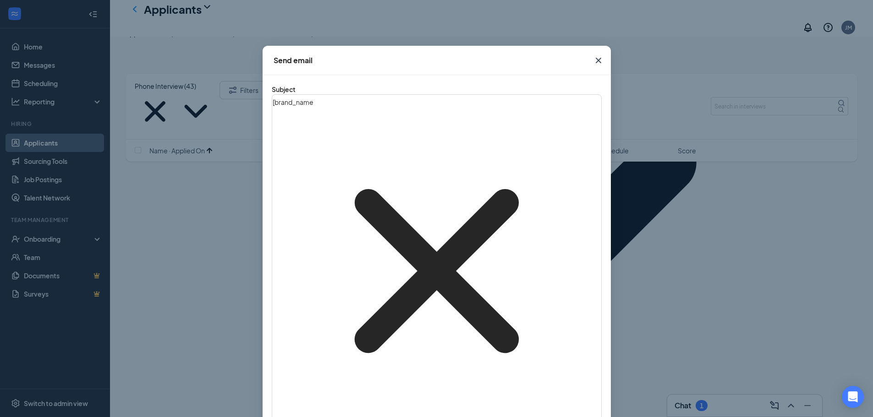
click at [598, 59] on icon "Cross" at bounding box center [598, 60] width 11 height 11
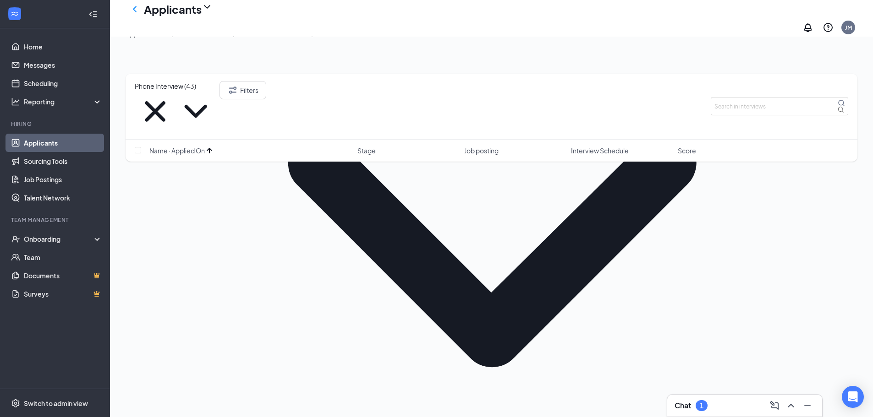
click at [782, 341] on p "Send reminder" at bounding box center [801, 336] width 82 height 9
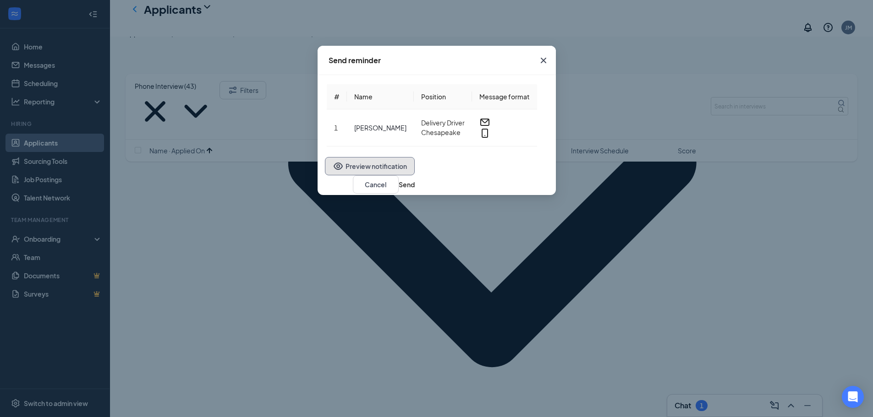
click at [325, 176] on button "Preview notification" at bounding box center [370, 166] width 90 height 18
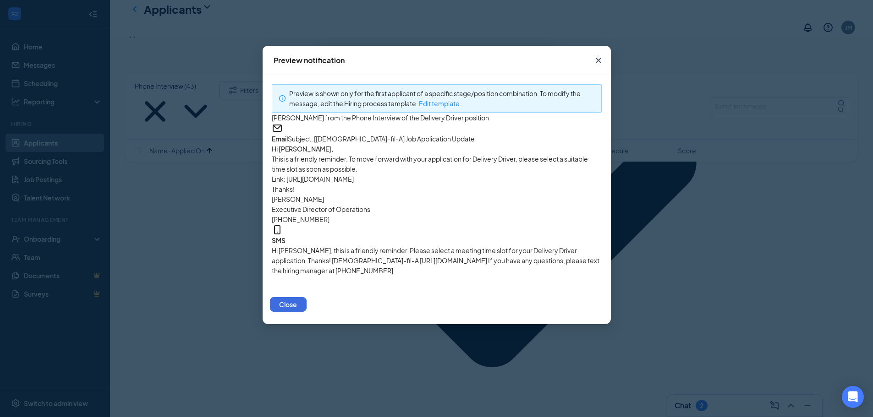
scroll to position [0, 0]
click at [601, 61] on icon "Cross" at bounding box center [598, 60] width 11 height 11
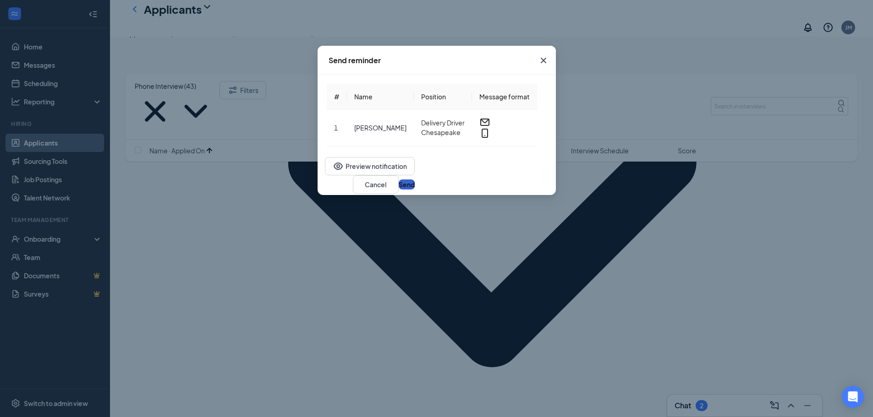
click at [415, 190] on button "Send" at bounding box center [407, 185] width 16 height 10
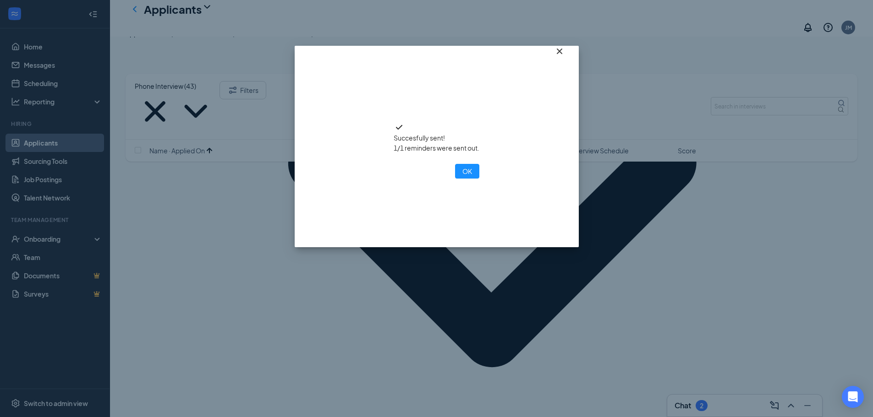
click at [560, 57] on icon "Cross" at bounding box center [559, 51] width 11 height 11
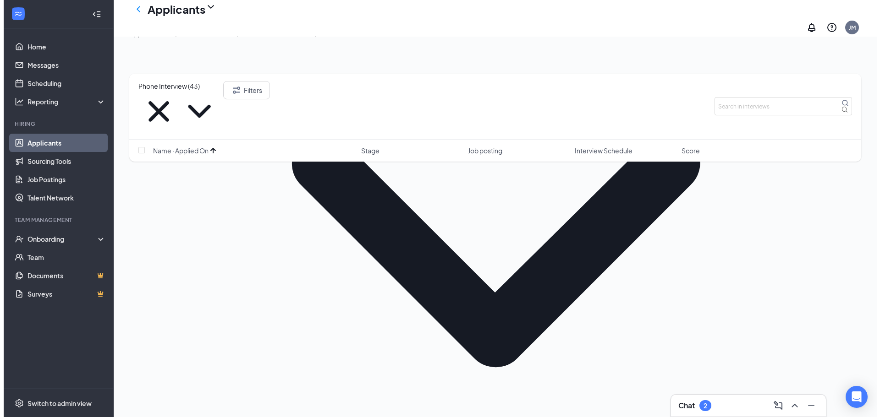
scroll to position [229, 0]
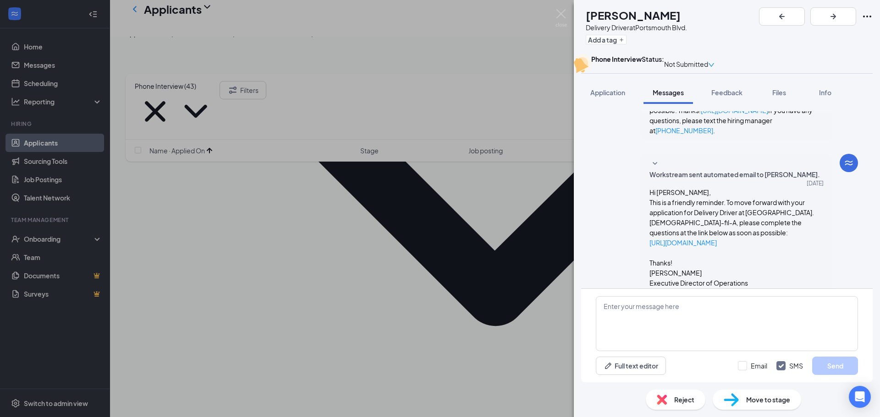
scroll to position [266, 0]
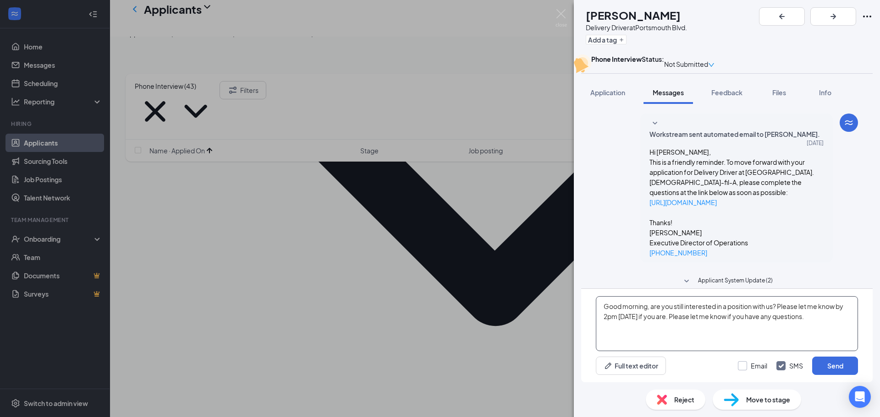
type textarea "Good morning, are you still interested in a position with us? Please let me kno…"
click at [743, 370] on input "Email" at bounding box center [752, 366] width 29 height 9
checkbox input "true"
click at [828, 364] on button "Send" at bounding box center [835, 366] width 46 height 18
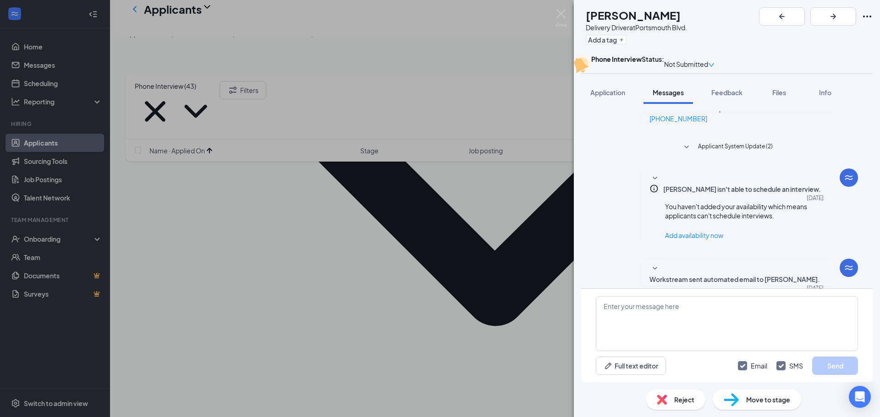
scroll to position [424, 0]
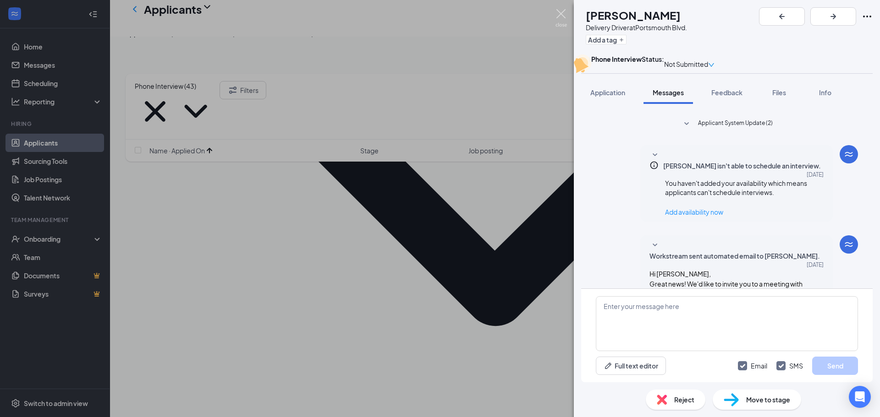
click at [560, 13] on img at bounding box center [560, 18] width 11 height 18
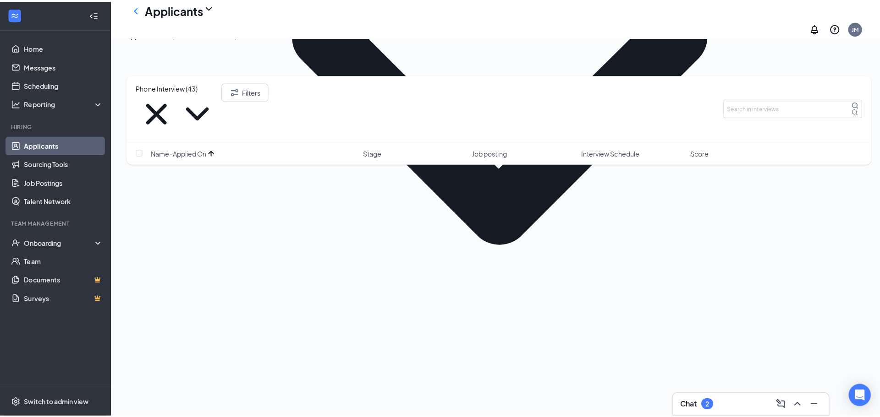
scroll to position [321, 0]
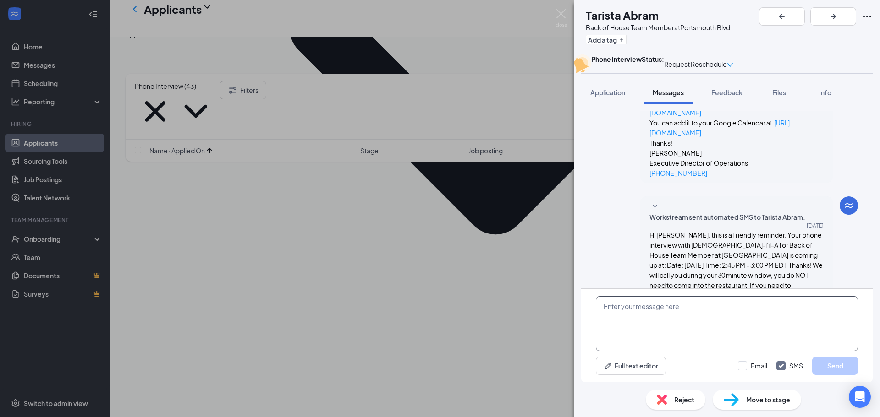
scroll to position [452, 0]
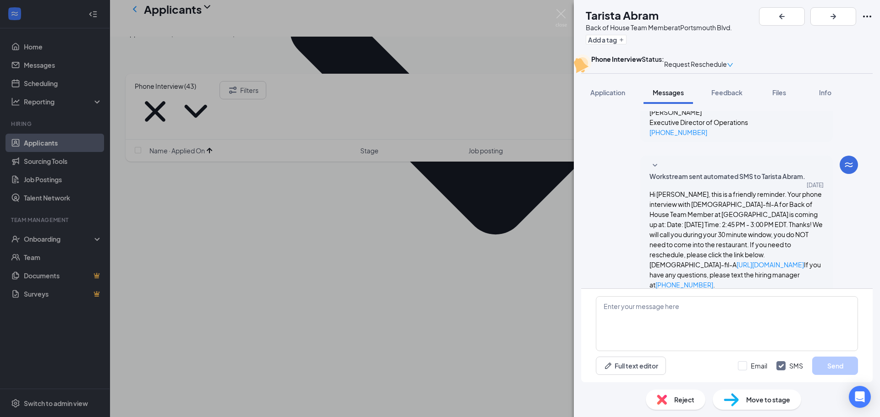
drag, startPoint x: 703, startPoint y: 308, endPoint x: 609, endPoint y: 239, distance: 116.7
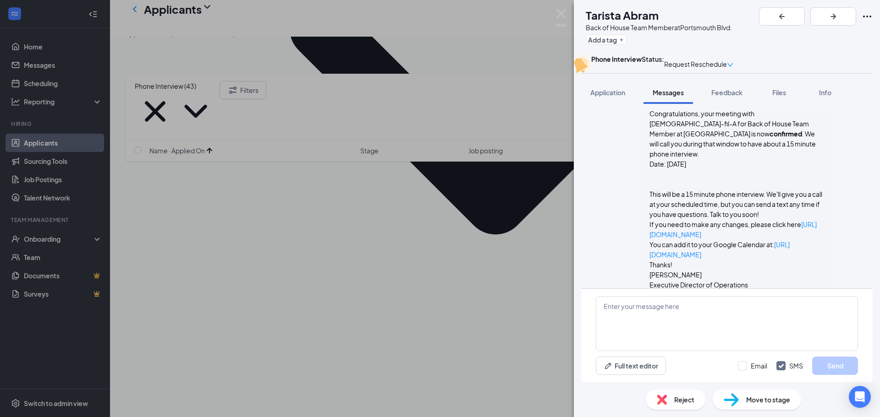
scroll to position [315, 0]
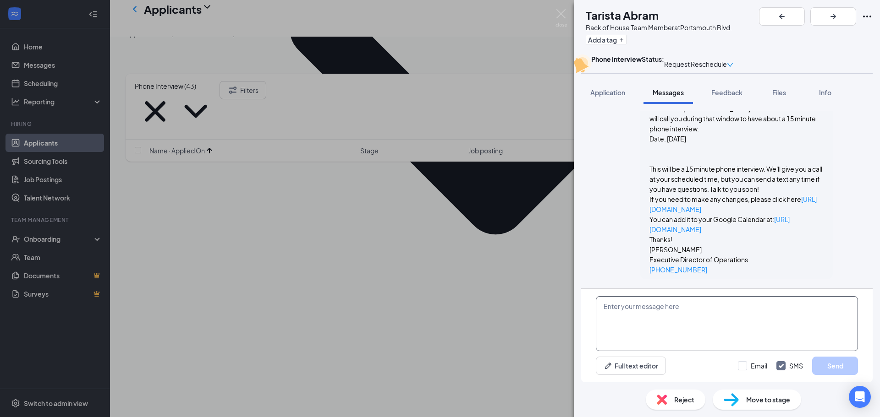
paste textarea "Good morning, are you still interested in a position with us? Please let me kno…"
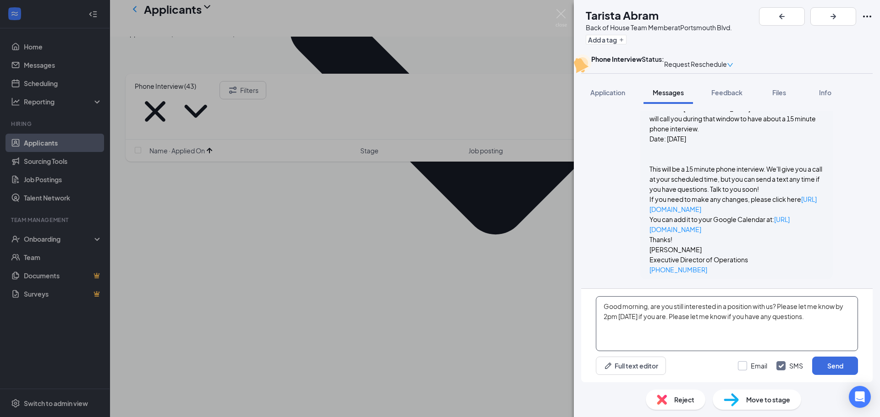
type textarea "Good morning, are you still interested in a position with us? Please let me kno…"
click at [742, 363] on input "Email" at bounding box center [752, 366] width 29 height 9
checkbox input "true"
click at [832, 359] on button "Send" at bounding box center [835, 366] width 46 height 18
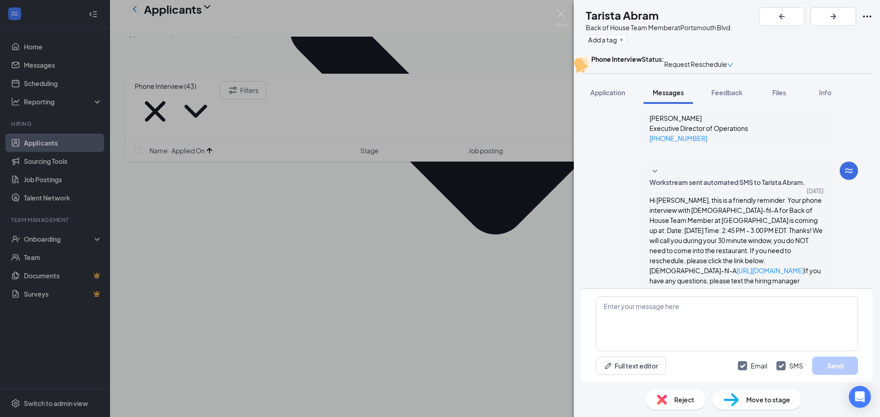
scroll to position [602, 0]
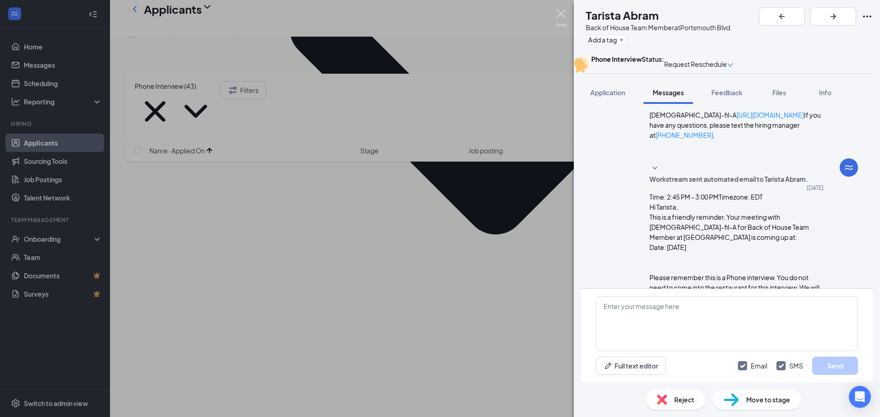
click at [556, 12] on img at bounding box center [560, 18] width 11 height 18
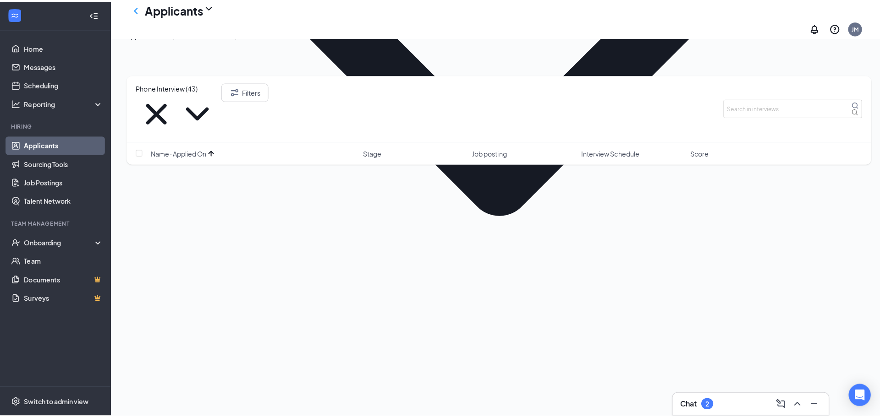
scroll to position [367, 0]
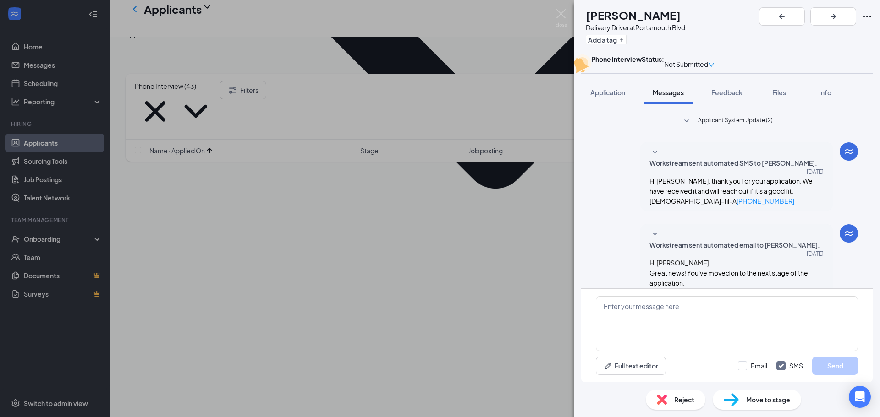
scroll to position [161, 0]
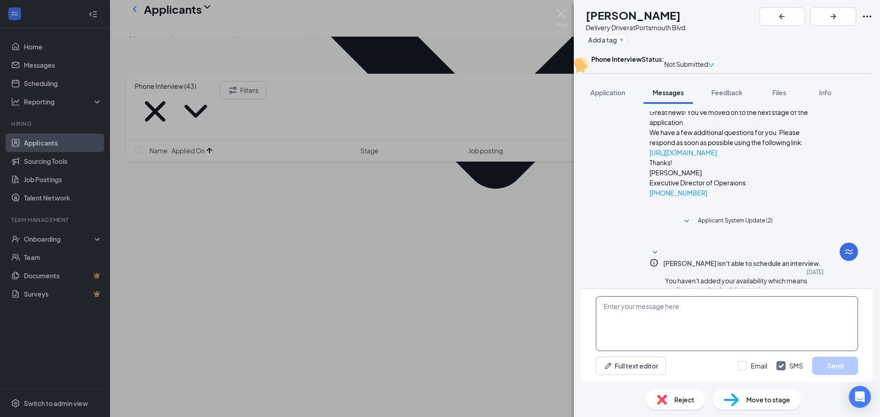
paste textarea "Good morning, are you still interested in a position with us? Please let me kno…"
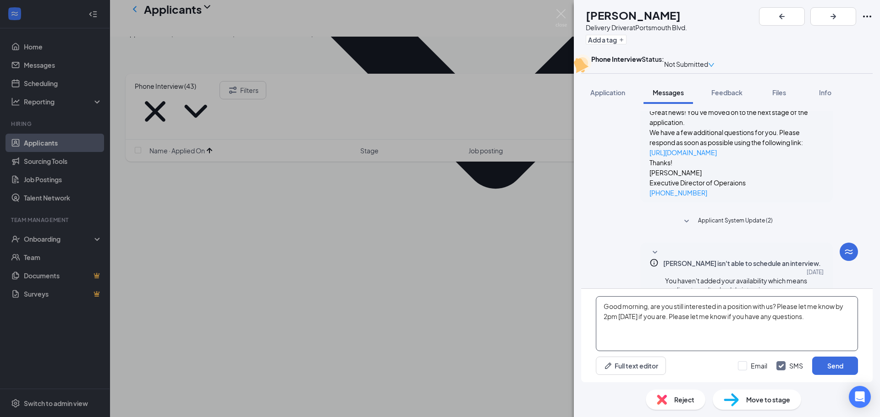
type textarea "Good morning, are you still interested in a position with us? Please let me kno…"
click at [739, 371] on div "Email SMS Send" at bounding box center [798, 366] width 120 height 18
click at [742, 364] on input "Email" at bounding box center [752, 366] width 29 height 9
checkbox input "true"
click at [831, 363] on button "Send" at bounding box center [835, 366] width 46 height 18
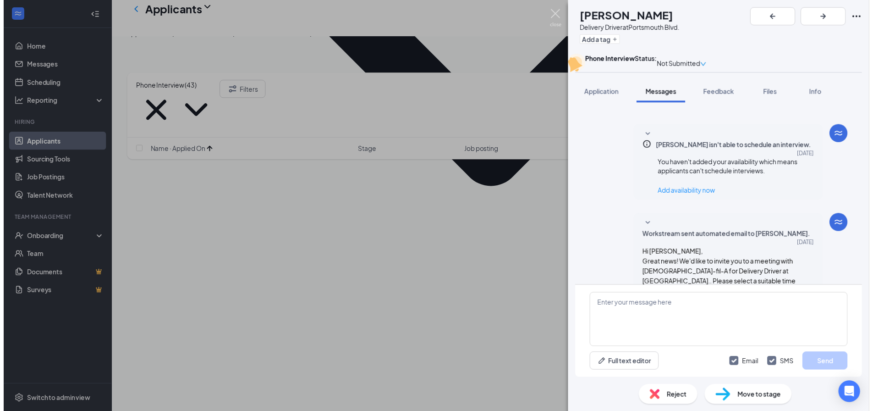
scroll to position [319, 0]
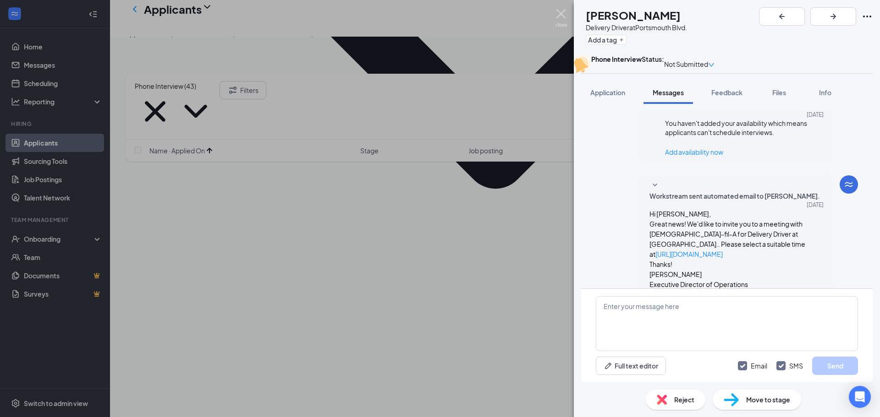
click at [561, 15] on img at bounding box center [560, 18] width 11 height 18
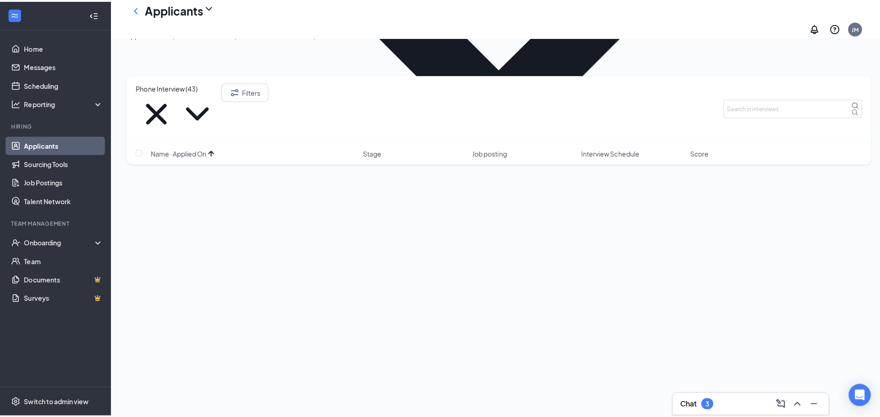
scroll to position [412, 0]
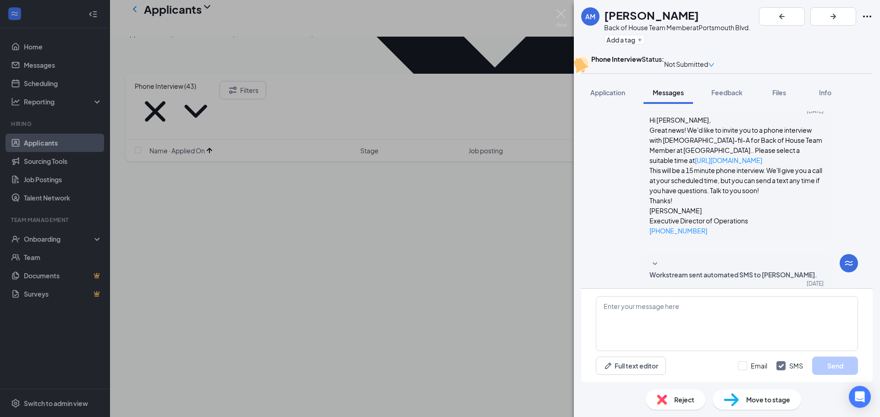
scroll to position [426, 0]
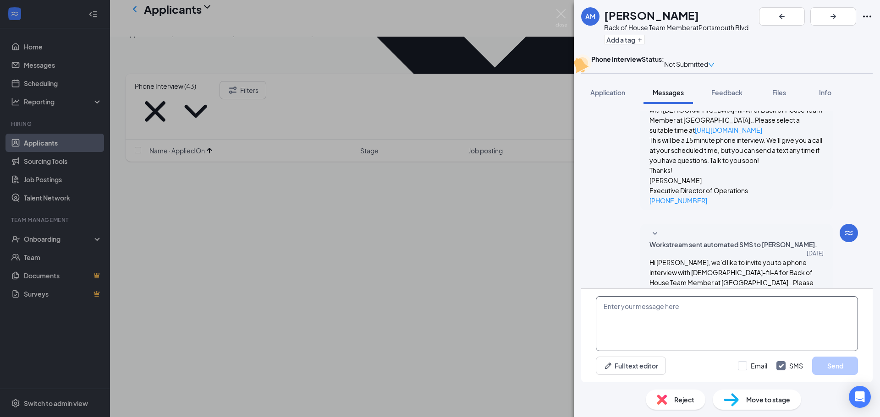
paste textarea "Good morning, are you still interested in a position with us? Please let me kno…"
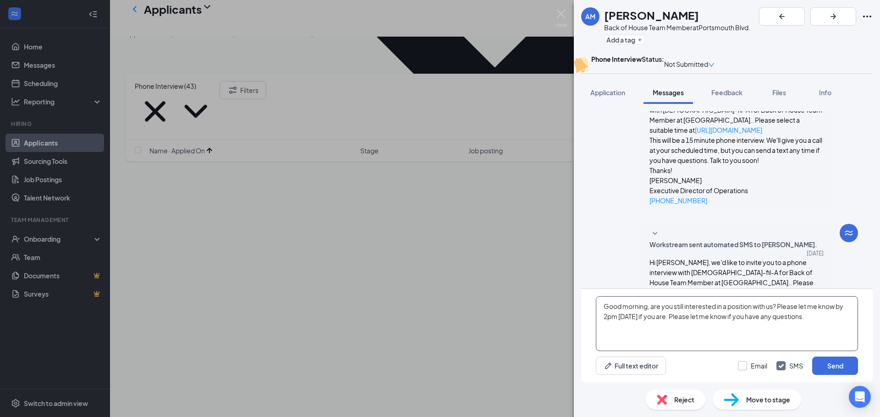
type textarea "Good morning, are you still interested in a position with us? Please let me kno…"
click at [740, 367] on input "Email" at bounding box center [752, 366] width 29 height 9
checkbox input "true"
click at [839, 366] on button "Send" at bounding box center [835, 366] width 46 height 18
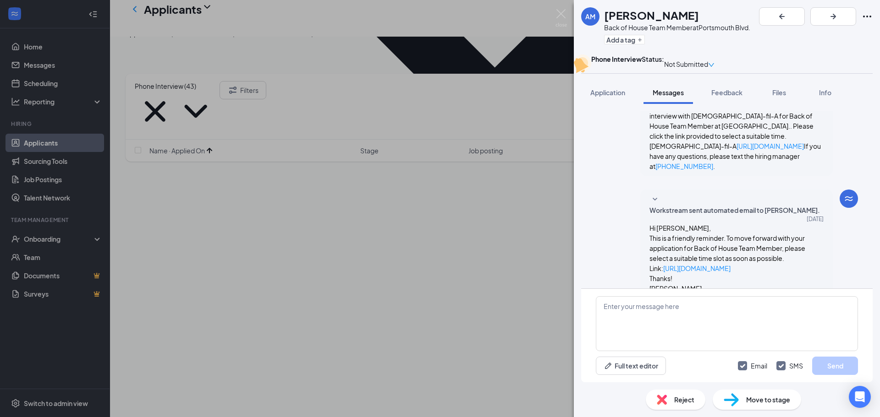
scroll to position [583, 0]
click at [563, 17] on img at bounding box center [560, 18] width 11 height 18
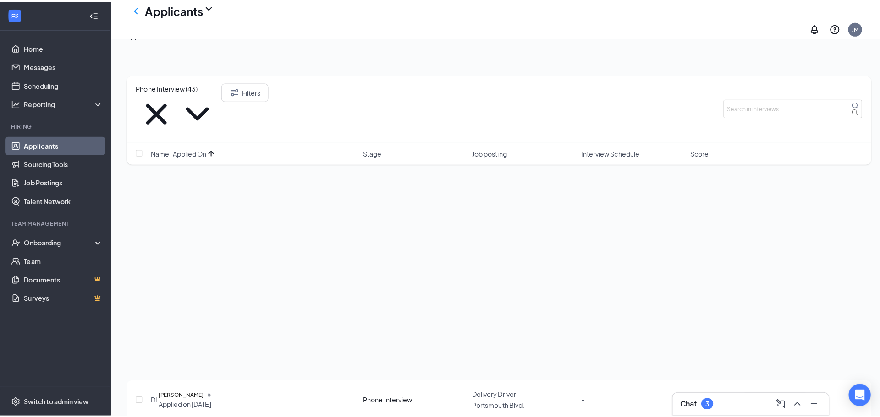
scroll to position [550, 0]
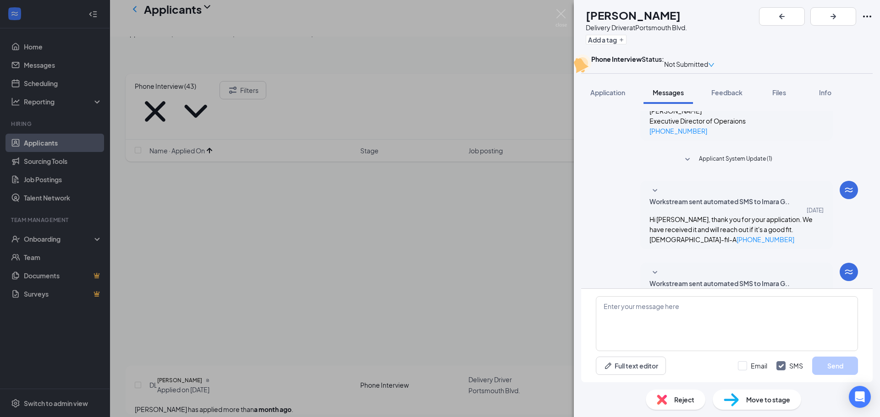
scroll to position [233, 0]
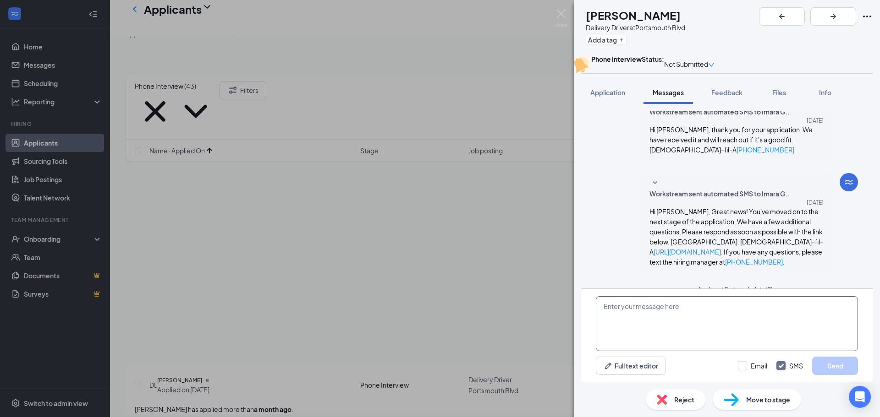
paste textarea "Good morning, are you still interested in a position with us? Please let me kno…"
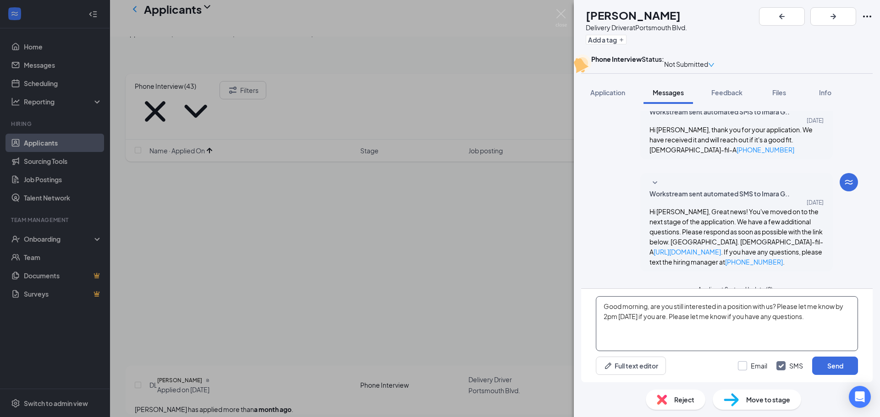
type textarea "Good morning, are you still interested in a position with us? Please let me kno…"
click at [742, 368] on input "Email" at bounding box center [752, 366] width 29 height 9
checkbox input "true"
click at [835, 368] on button "Send" at bounding box center [835, 366] width 46 height 18
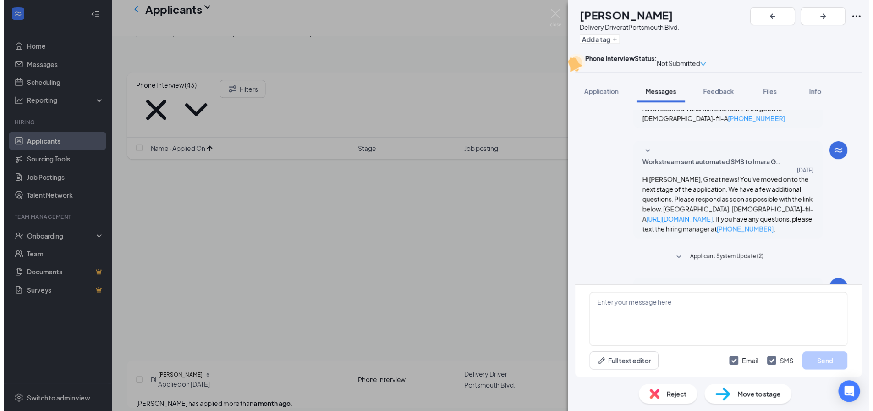
scroll to position [391, 0]
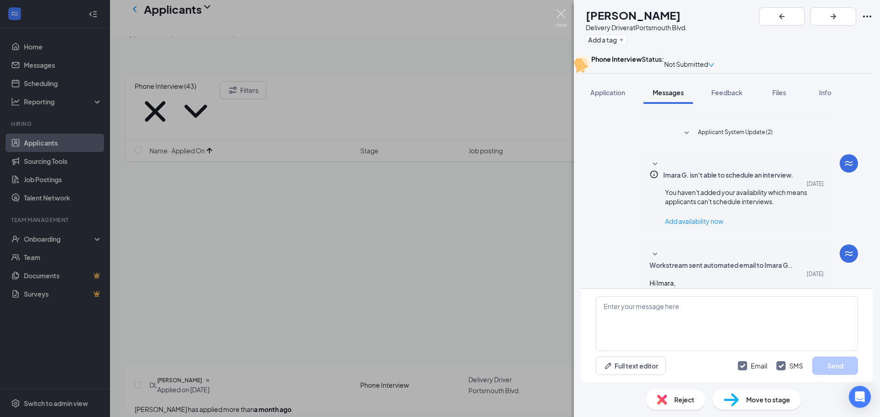
drag, startPoint x: 561, startPoint y: 14, endPoint x: 498, endPoint y: 201, distance: 197.8
click at [561, 13] on img at bounding box center [560, 18] width 11 height 18
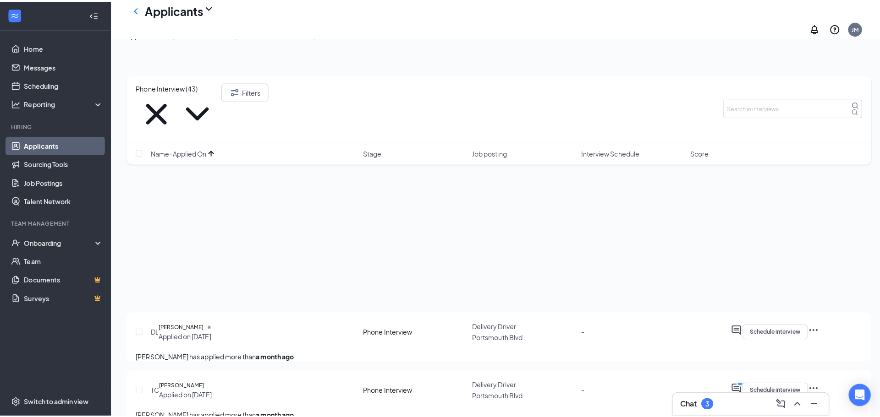
scroll to position [642, 0]
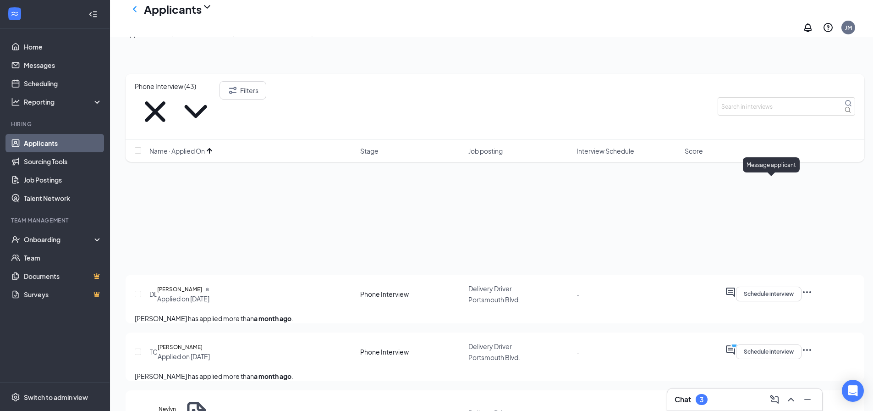
drag, startPoint x: 774, startPoint y: 181, endPoint x: 696, endPoint y: 208, distance: 81.9
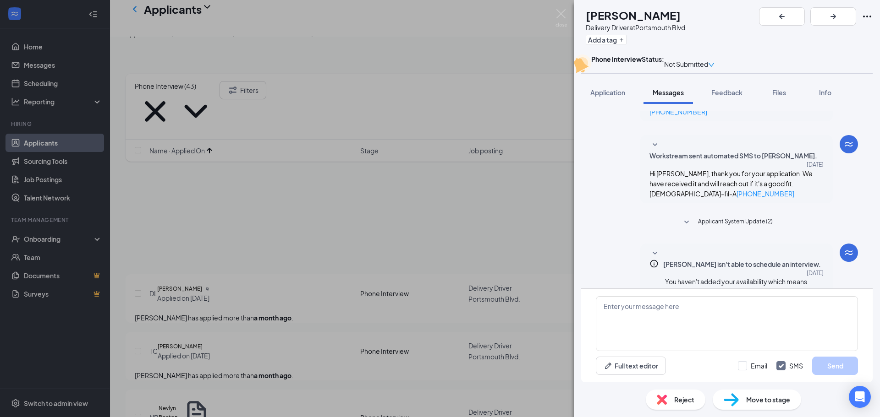
scroll to position [161, 0]
paste textarea "Good morning, are you still interested in a position with us? Please let me kno…"
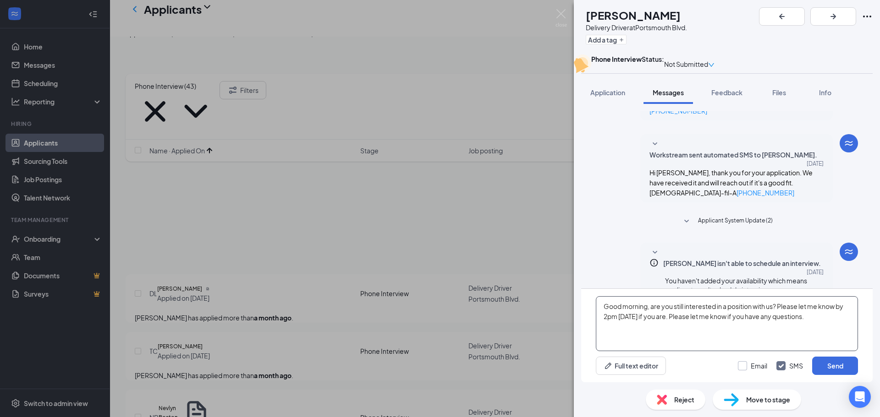
type textarea "Good morning, are you still interested in a position with us? Please let me kno…"
click at [741, 367] on input "Email" at bounding box center [752, 366] width 29 height 9
checkbox input "true"
click at [821, 367] on button "Send" at bounding box center [835, 366] width 46 height 18
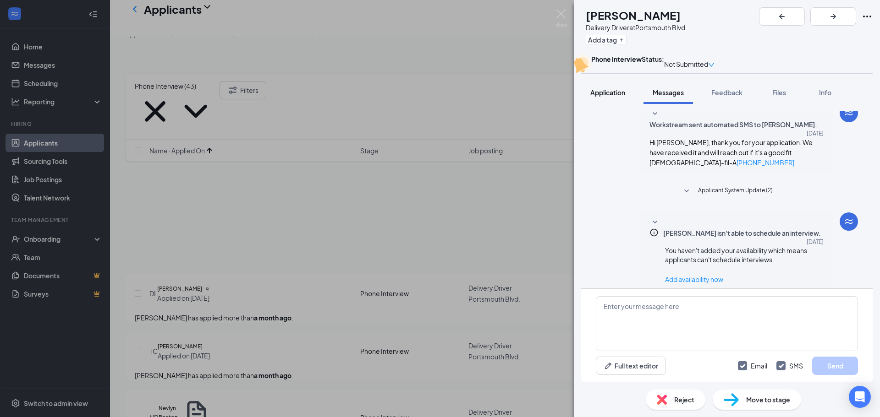
scroll to position [319, 0]
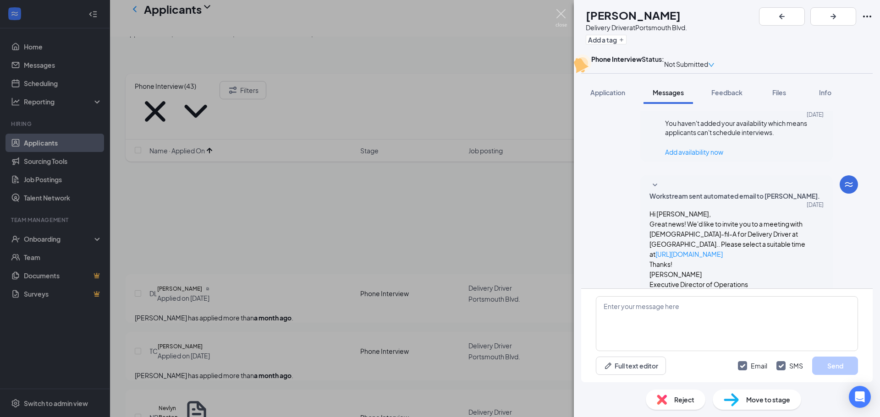
click at [563, 13] on img at bounding box center [560, 18] width 11 height 18
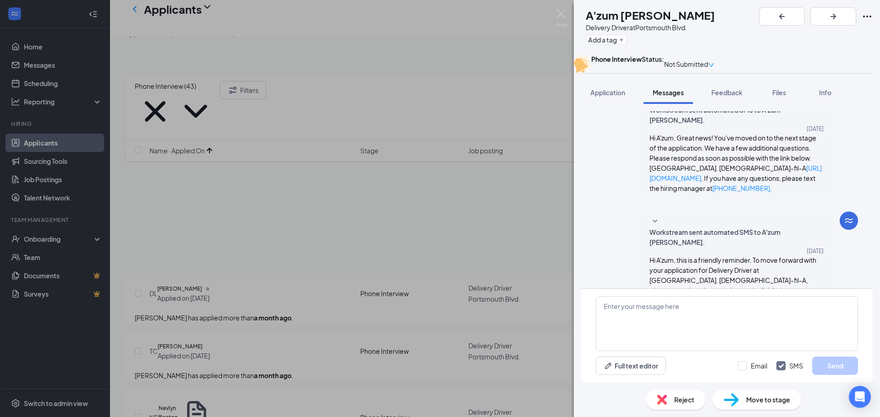
scroll to position [250, 0]
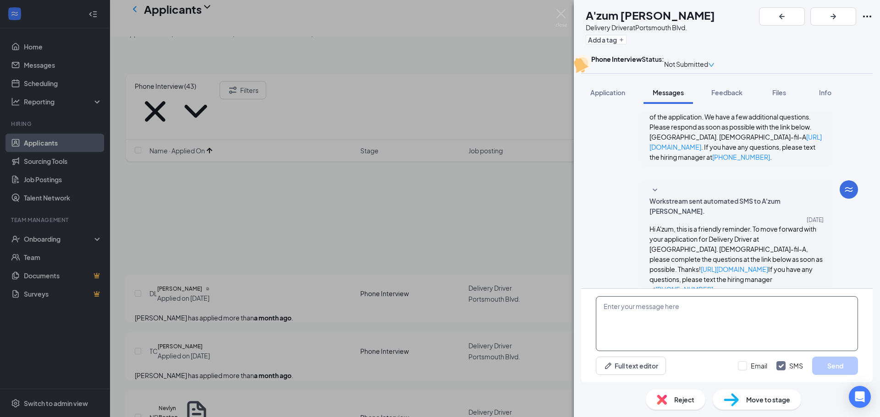
paste textarea "Good morning, are you still interested in a position with us? Please let me kno…"
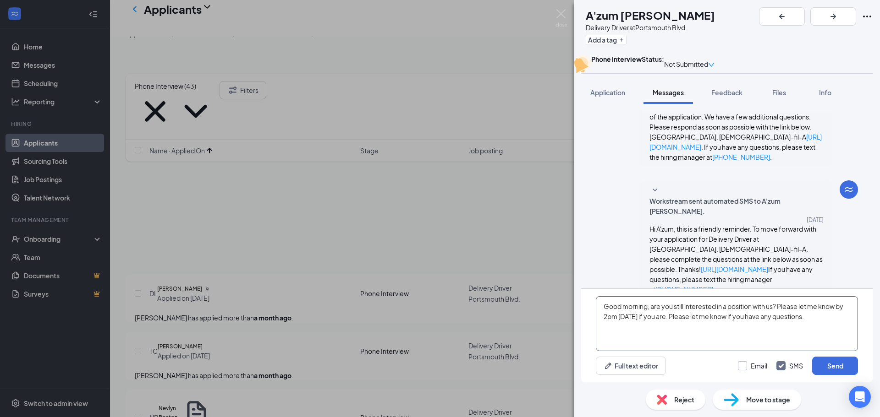
type textarea "Good morning, are you still interested in a position with us? Please let me kno…"
click at [747, 366] on input "Email" at bounding box center [752, 366] width 29 height 9
checkbox input "true"
click at [824, 365] on button "Send" at bounding box center [835, 366] width 46 height 18
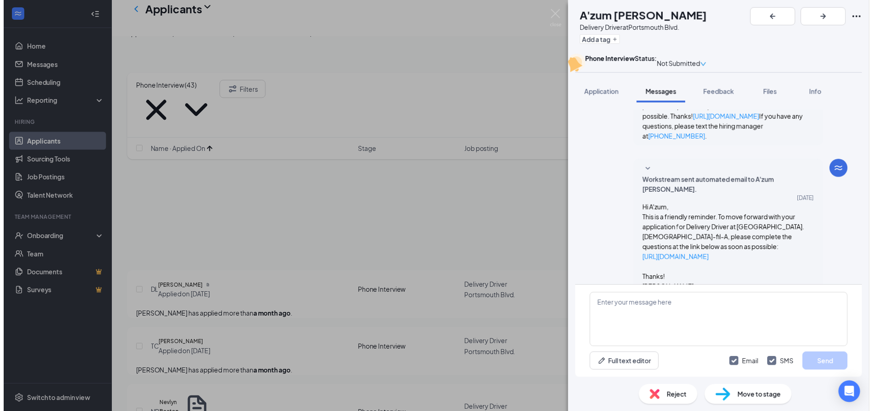
scroll to position [407, 0]
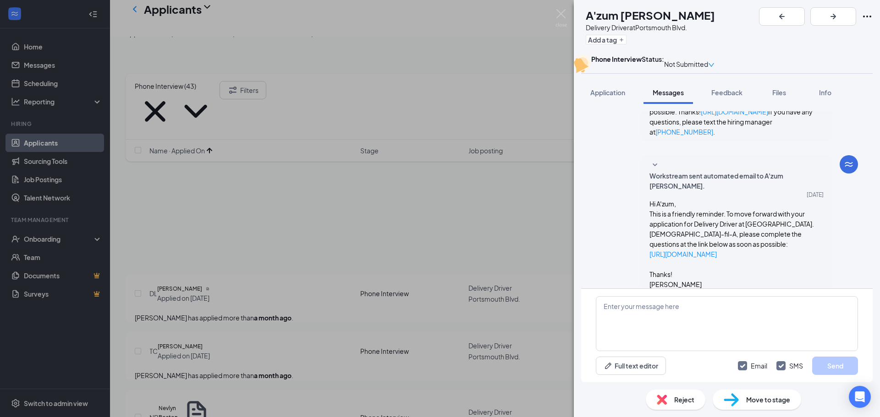
click at [559, 6] on div "AR A'zum [PERSON_NAME] Delivery Driver at [GEOGRAPHIC_DATA]. Add a tag Phone In…" at bounding box center [440, 208] width 880 height 417
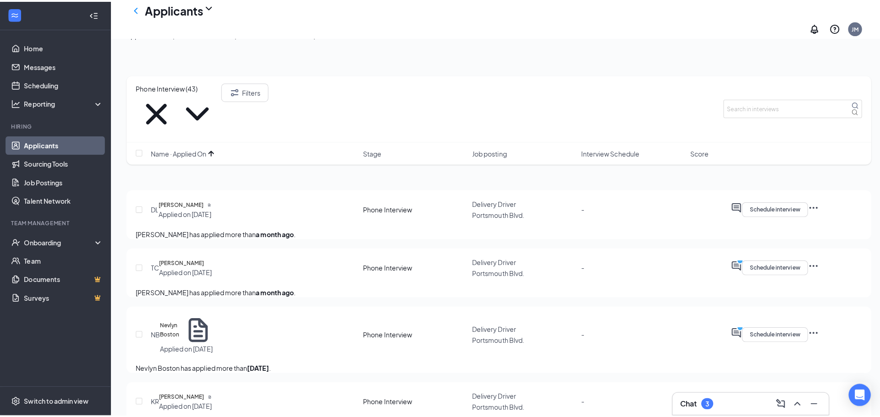
scroll to position [733, 0]
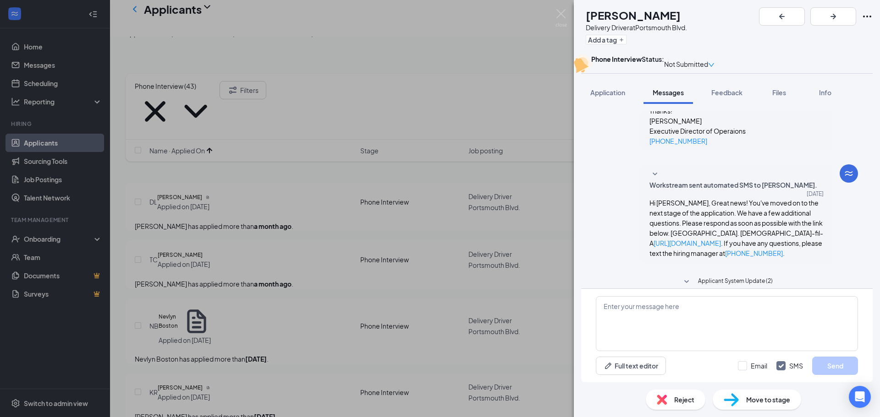
scroll to position [242, 0]
paste textarea "Good morning, are you still interested in a position with us? Please let me kno…"
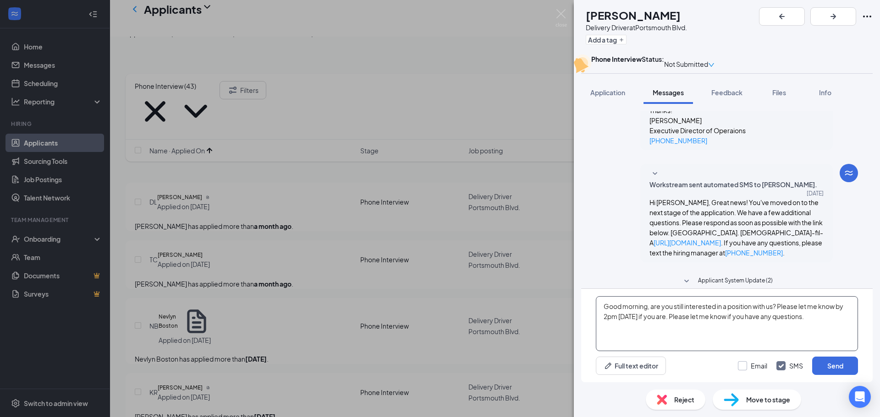
type textarea "Good morning, are you still interested in a position with us? Please let me kno…"
click at [746, 370] on input "Email" at bounding box center [752, 366] width 29 height 9
checkbox input "true"
click at [818, 366] on button "Send" at bounding box center [835, 366] width 46 height 18
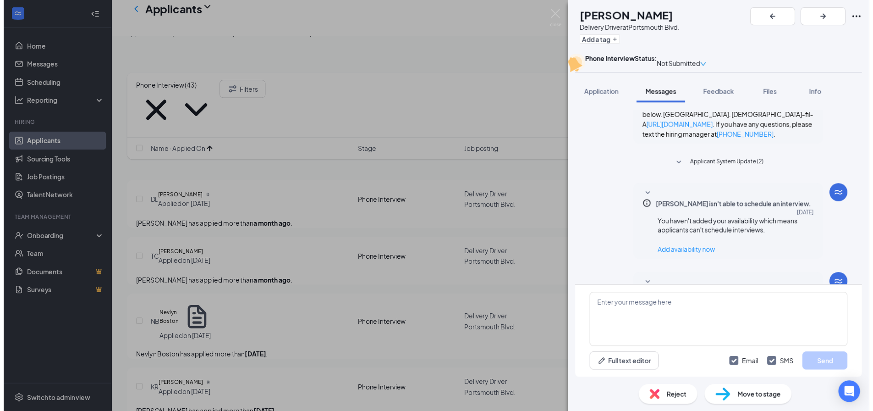
scroll to position [400, 0]
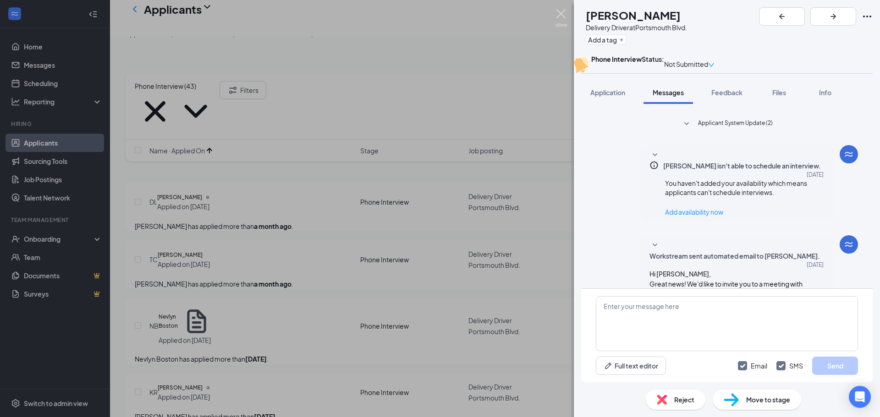
click at [560, 10] on img at bounding box center [560, 18] width 11 height 18
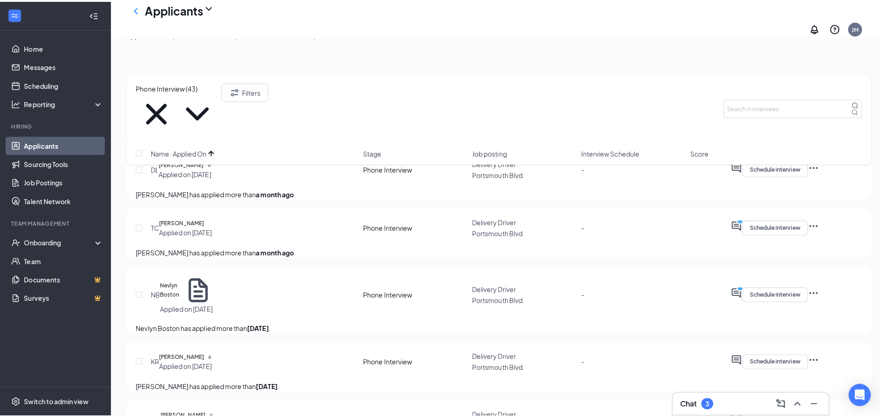
scroll to position [779, 0]
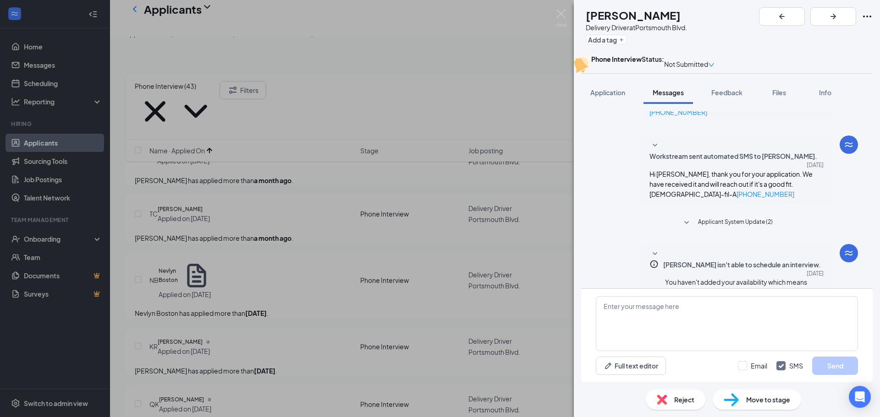
scroll to position [161, 0]
paste textarea "Good morning, are you still interested in a position with us? Please let me kno…"
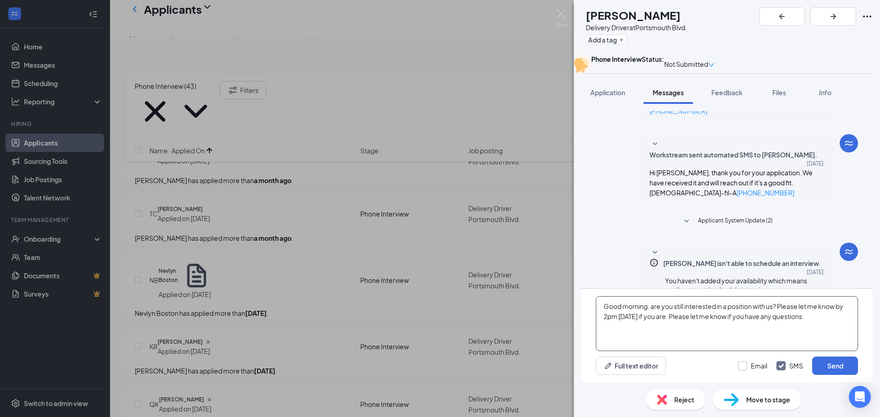
type textarea "Good morning, are you still interested in a position with us? Please let me kno…"
click at [747, 369] on input "Email" at bounding box center [752, 366] width 29 height 9
checkbox input "true"
click at [839, 366] on button "Send" at bounding box center [835, 366] width 46 height 18
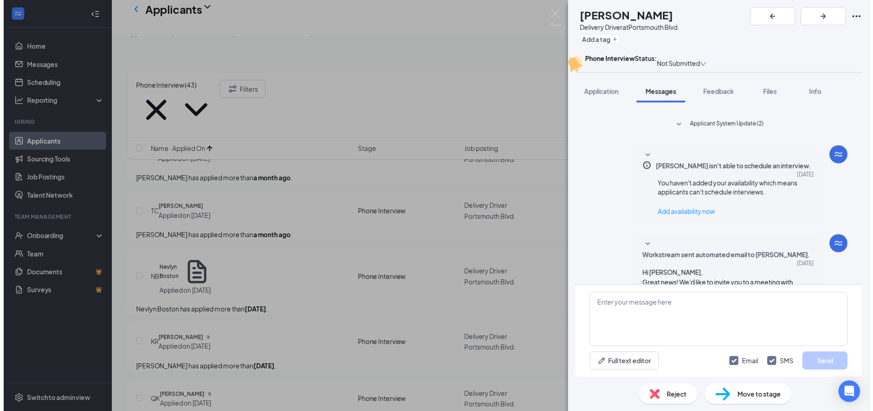
scroll to position [319, 0]
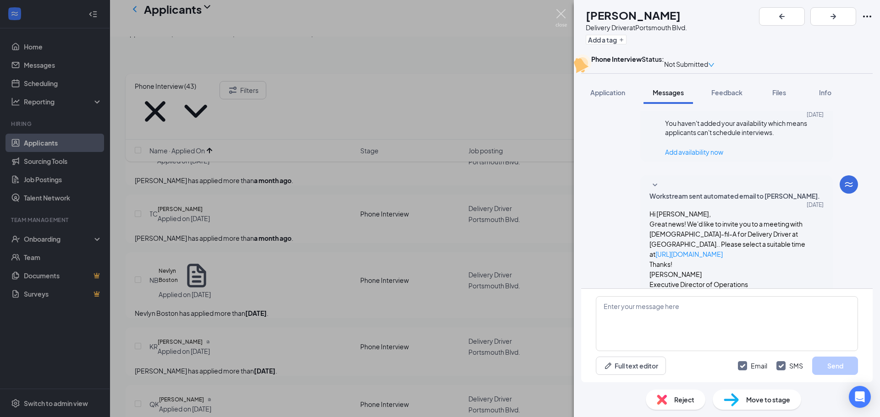
click at [556, 19] on img at bounding box center [560, 18] width 11 height 18
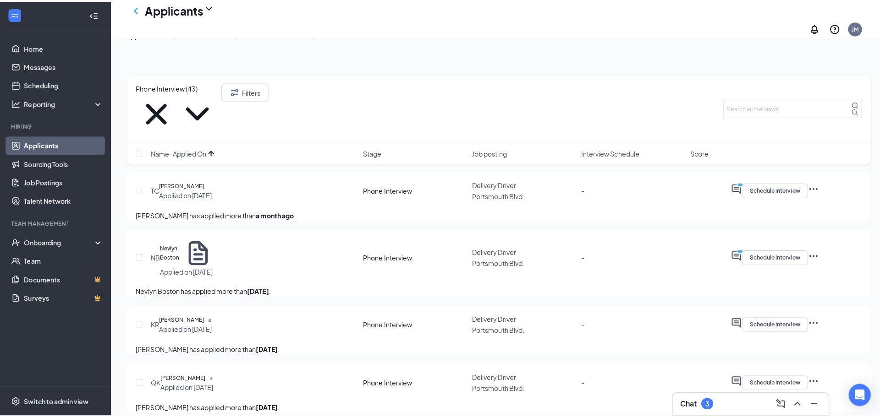
scroll to position [825, 0]
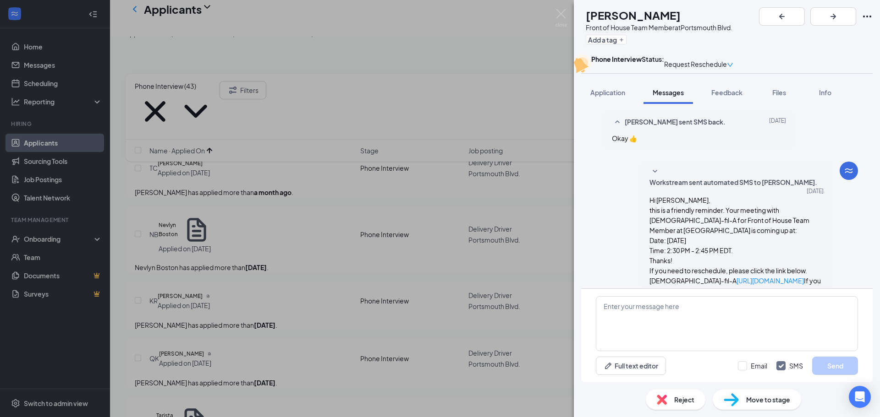
scroll to position [475, 0]
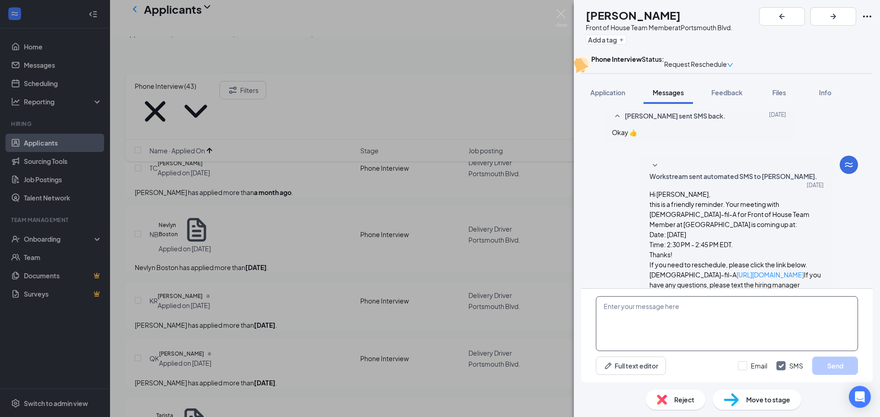
paste textarea "Good morning, are you still interested in a position with us? Please let me kno…"
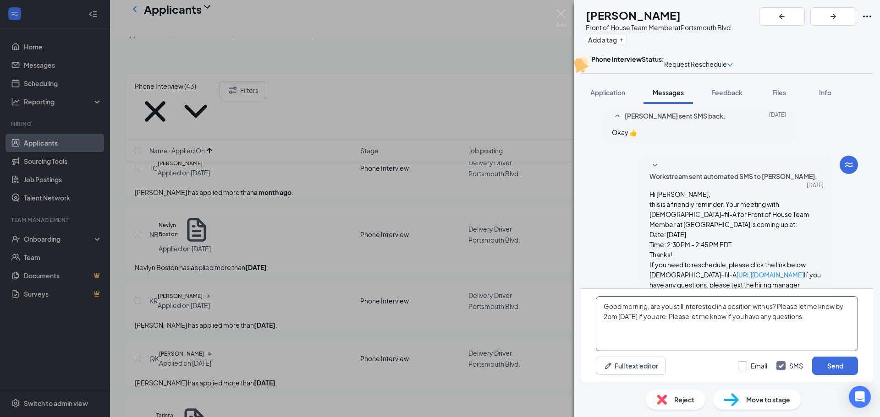
type textarea "Good morning, are you still interested in a position with us? Please let me kno…"
click at [743, 365] on input "Email" at bounding box center [752, 366] width 29 height 9
checkbox input "true"
click at [865, 365] on div "Good morning, are you still interested in a position with us? Please let me kno…" at bounding box center [726, 335] width 291 height 93
click at [850, 366] on button "Send" at bounding box center [835, 366] width 46 height 18
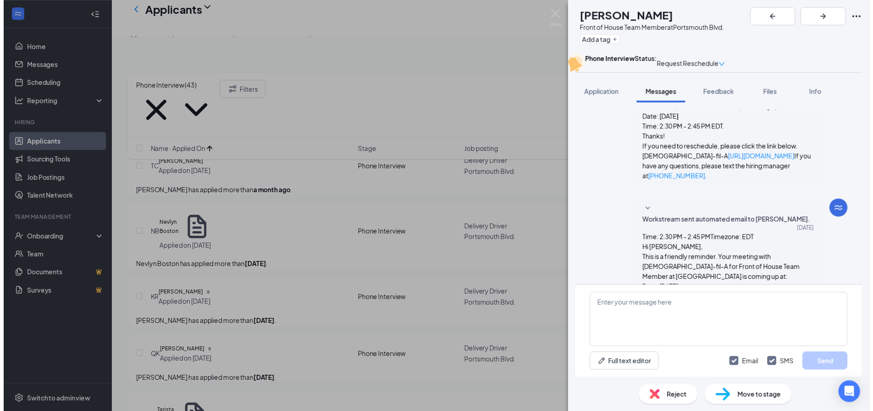
scroll to position [633, 0]
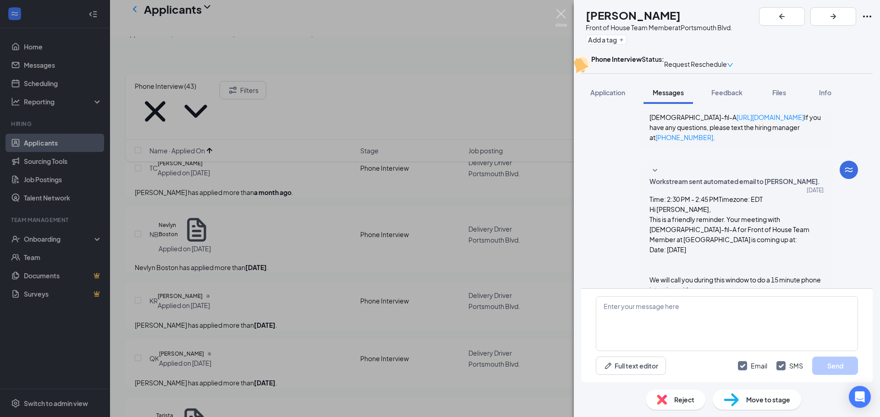
click at [563, 11] on img at bounding box center [560, 18] width 11 height 18
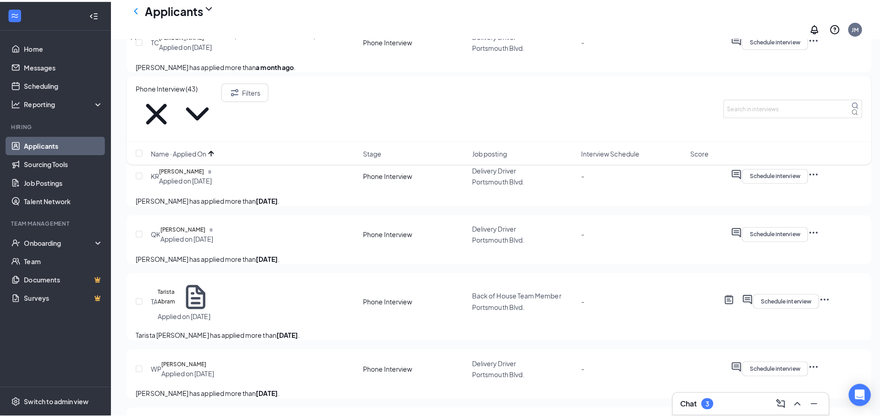
scroll to position [962, 0]
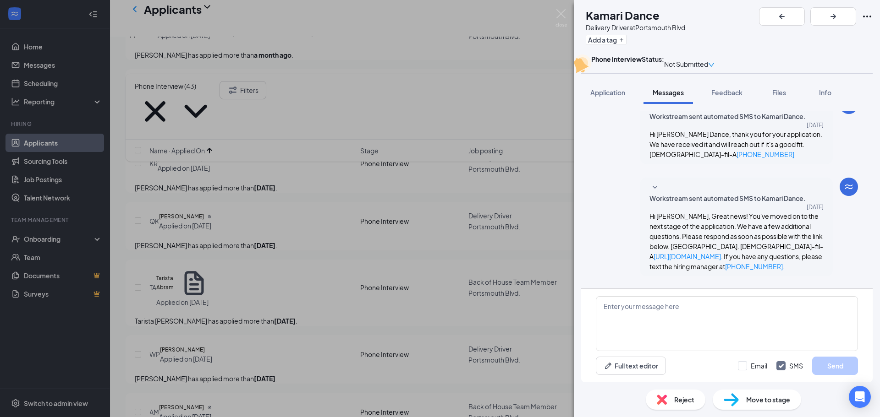
scroll to position [253, 0]
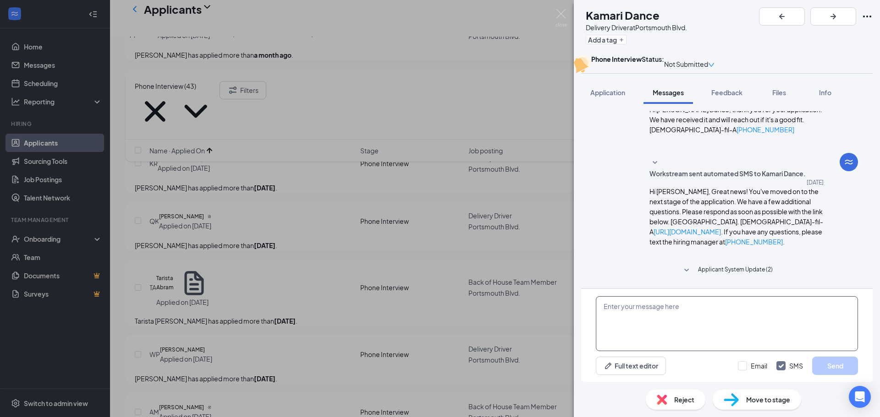
paste textarea "Good morning, are you still interested in a position with us? Please let me kno…"
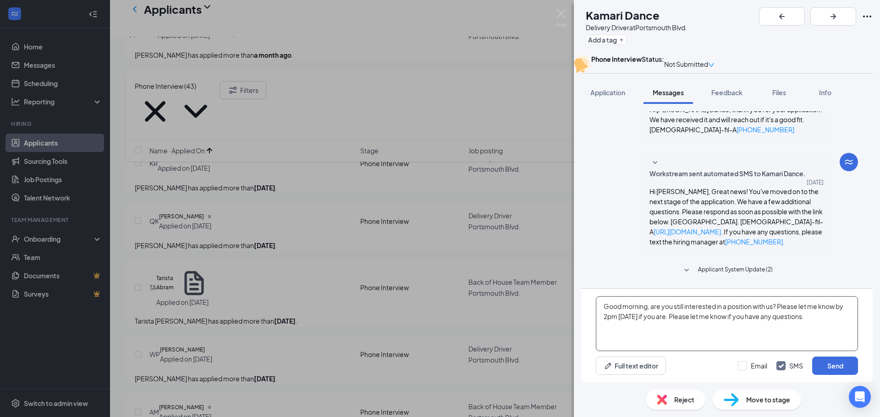
type textarea "Good morning, are you still interested in a position with us? Please let me kno…"
click at [733, 366] on div "Full text editor Email SMS Send" at bounding box center [727, 366] width 262 height 18
click at [757, 366] on input "Email" at bounding box center [752, 366] width 29 height 9
checkbox input "true"
click at [820, 365] on button "Send" at bounding box center [835, 366] width 46 height 18
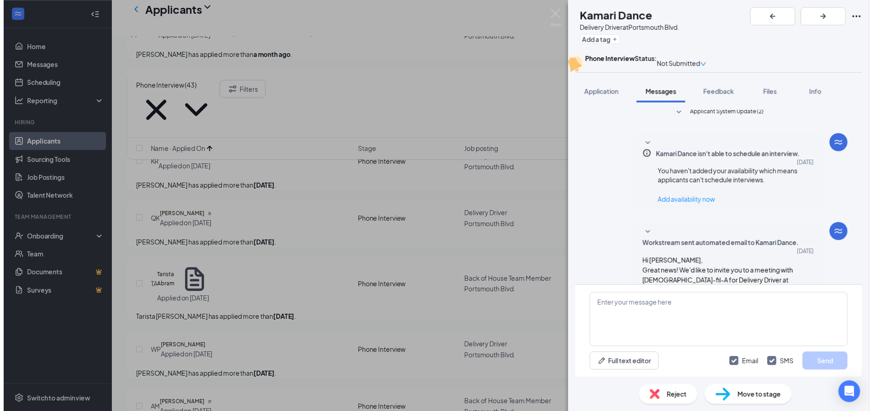
scroll to position [411, 0]
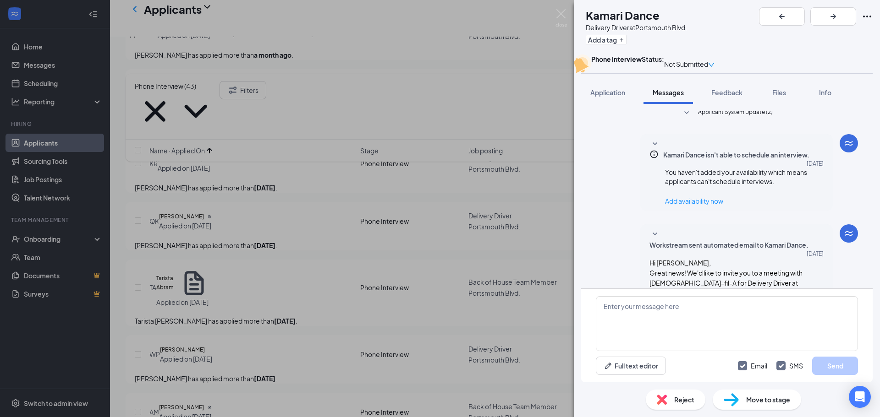
click at [557, 5] on div "[PERSON_NAME] Dance Delivery Driver at [GEOGRAPHIC_DATA]. Add a tag Phone Inter…" at bounding box center [440, 208] width 880 height 417
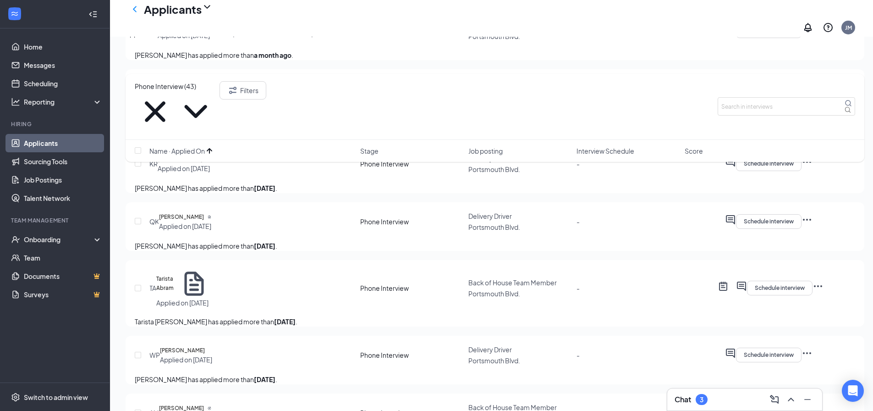
click at [560, 13] on div "Applicants JM" at bounding box center [491, 18] width 763 height 37
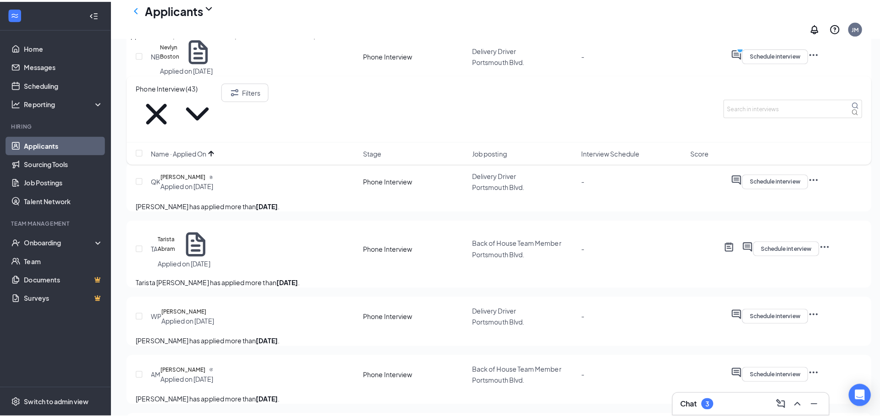
scroll to position [1008, 0]
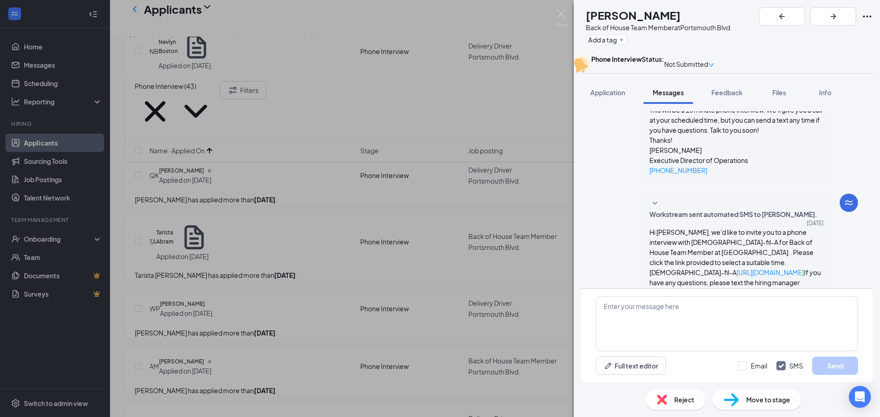
scroll to position [426, 0]
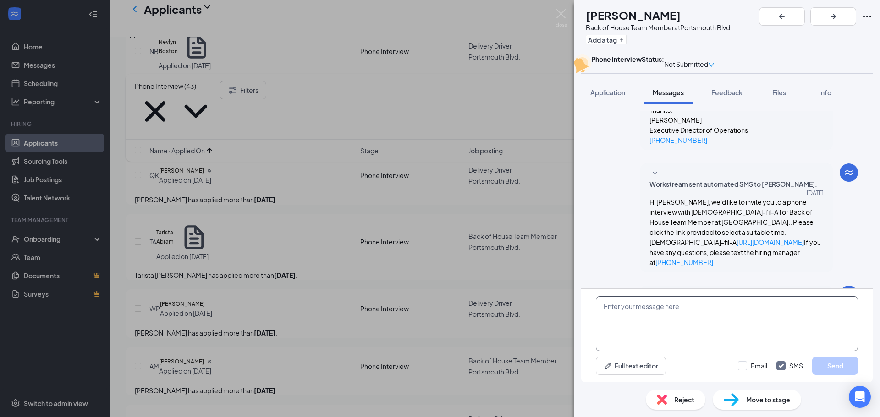
paste textarea "Good morning, are you still interested in a position with us? Please let me kno…"
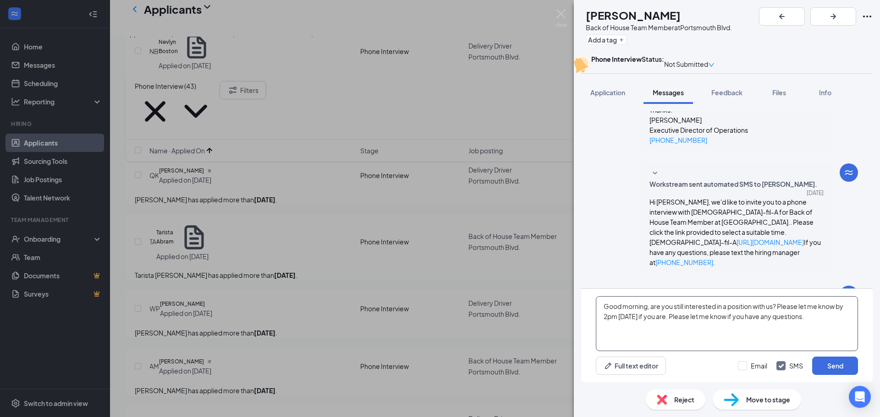
type textarea "Good morning, are you still interested in a position with us? Please let me kno…"
click at [737, 364] on div "Full text editor Email SMS Send" at bounding box center [727, 366] width 262 height 18
click at [746, 366] on input "Email" at bounding box center [752, 366] width 29 height 9
checkbox input "true"
click at [823, 364] on button "Send" at bounding box center [835, 366] width 46 height 18
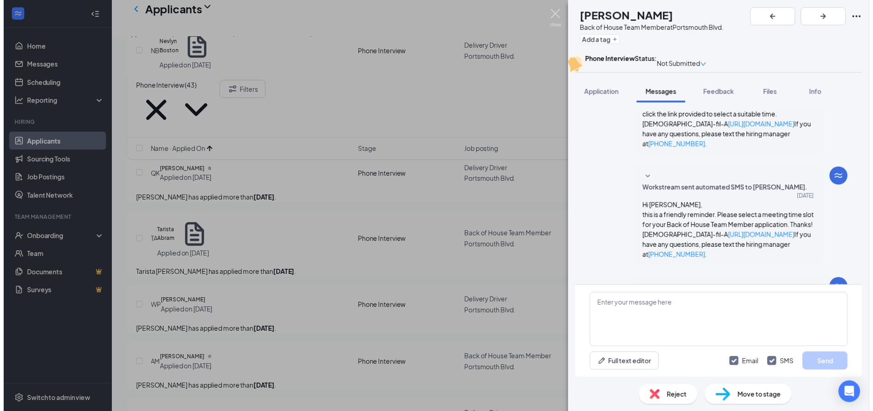
scroll to position [583, 0]
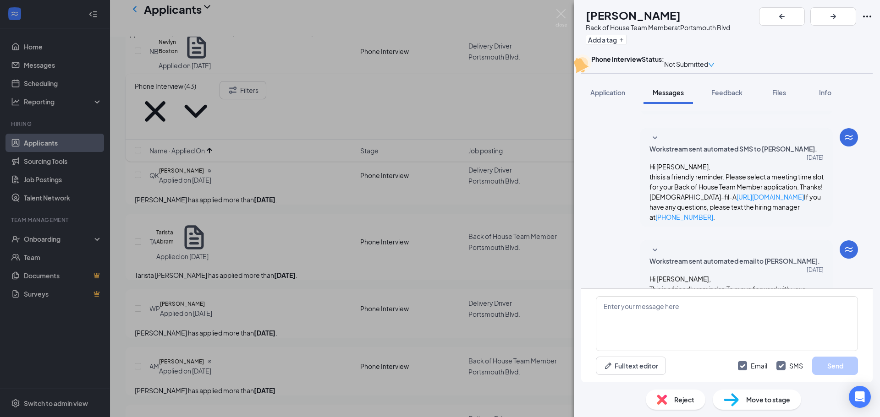
click at [564, 16] on img at bounding box center [560, 18] width 11 height 18
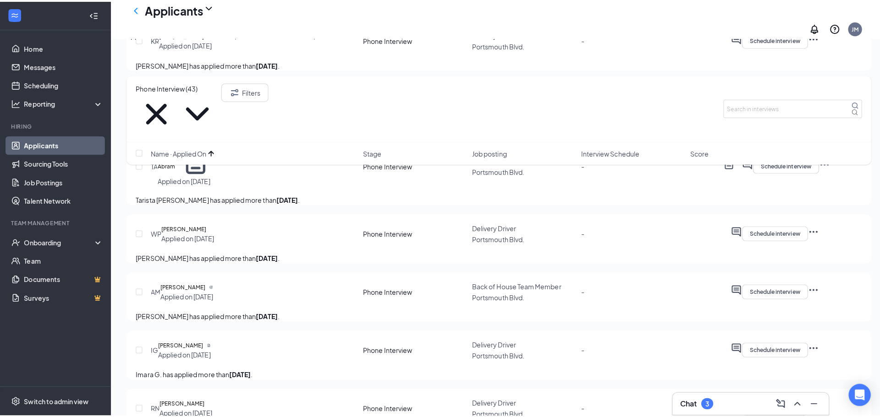
scroll to position [1100, 0]
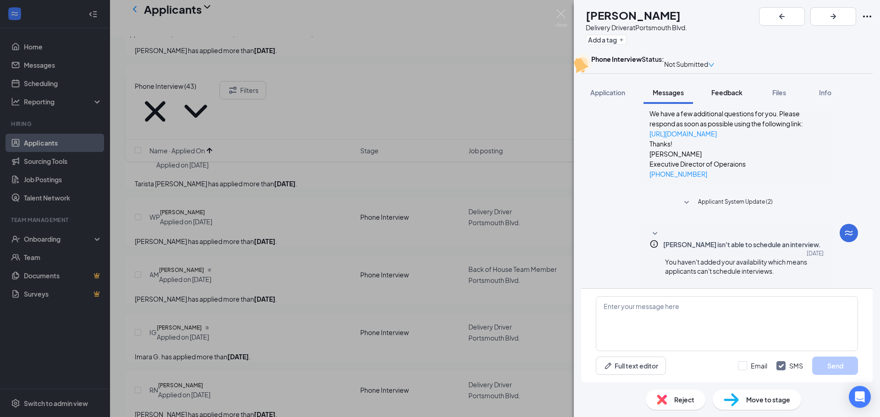
scroll to position [180, 0]
click at [722, 97] on span "Feedback" at bounding box center [726, 92] width 31 height 8
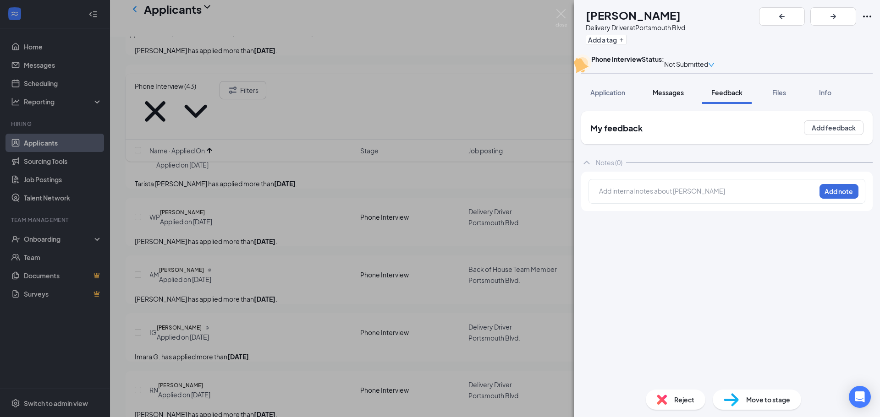
click at [677, 104] on button "Messages" at bounding box center [667, 92] width 49 height 23
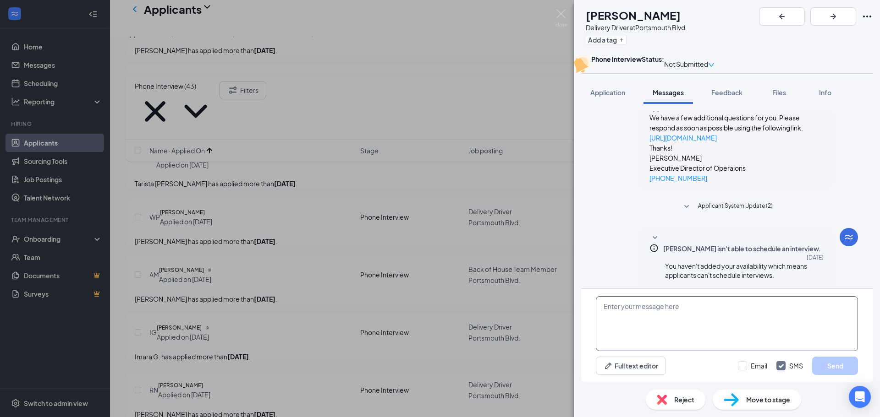
scroll to position [180, 0]
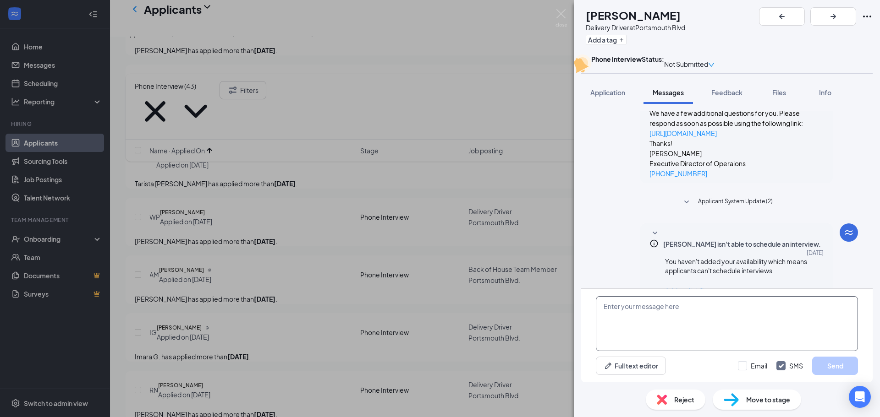
paste textarea "Good morning, are you still interested in a position with us? Please let me kno…"
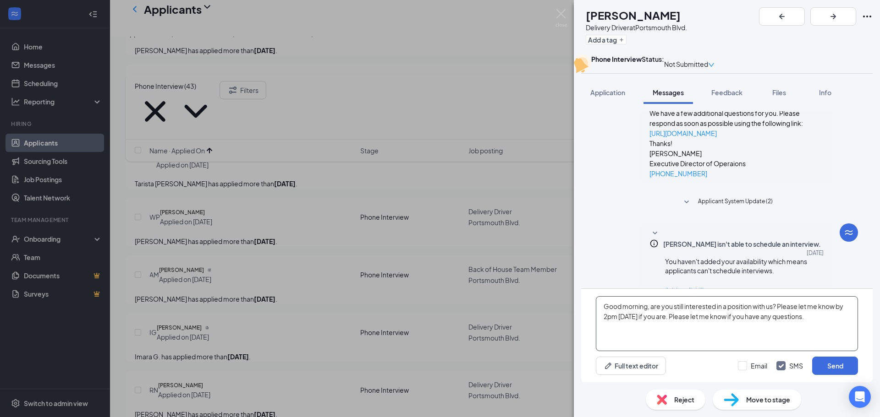
type textarea "Good morning, are you still interested in a position with us? Please let me kno…"
click at [742, 371] on div "Email SMS Send" at bounding box center [798, 366] width 120 height 18
click at [744, 369] on input "Email" at bounding box center [752, 366] width 29 height 9
checkbox input "true"
click at [846, 366] on button "Send" at bounding box center [835, 366] width 46 height 18
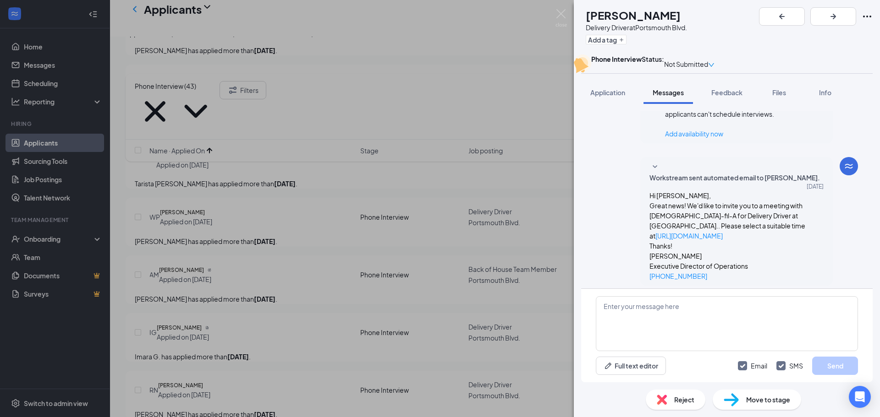
scroll to position [338, 0]
click at [557, 16] on img at bounding box center [560, 18] width 11 height 18
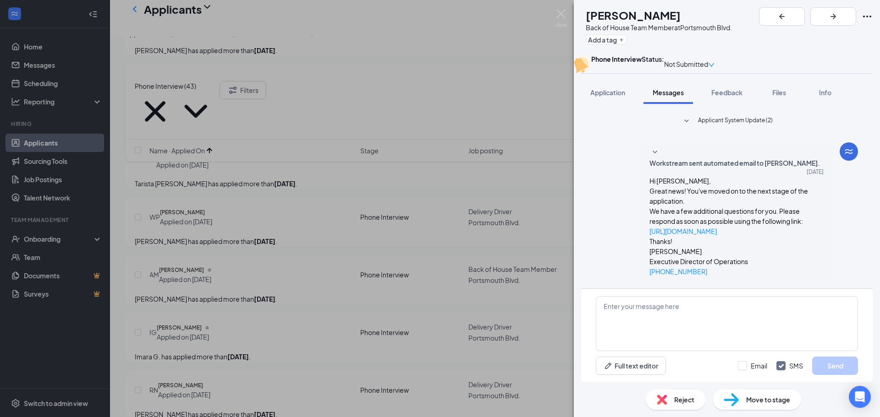
scroll to position [111, 0]
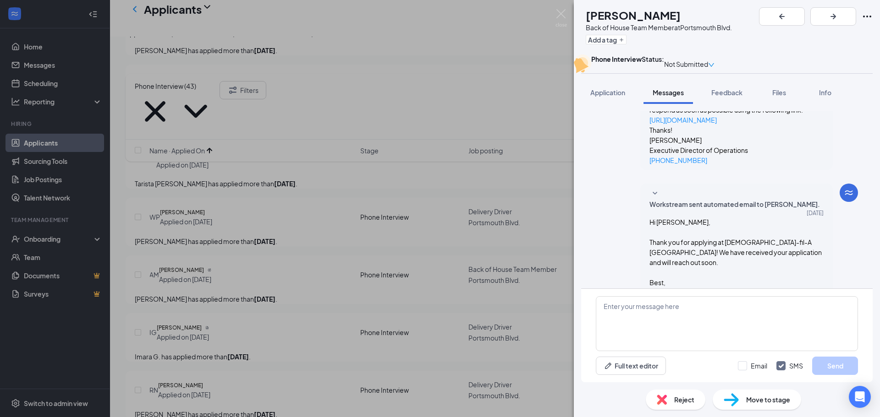
drag, startPoint x: 690, startPoint y: 310, endPoint x: 662, endPoint y: 262, distance: 55.3
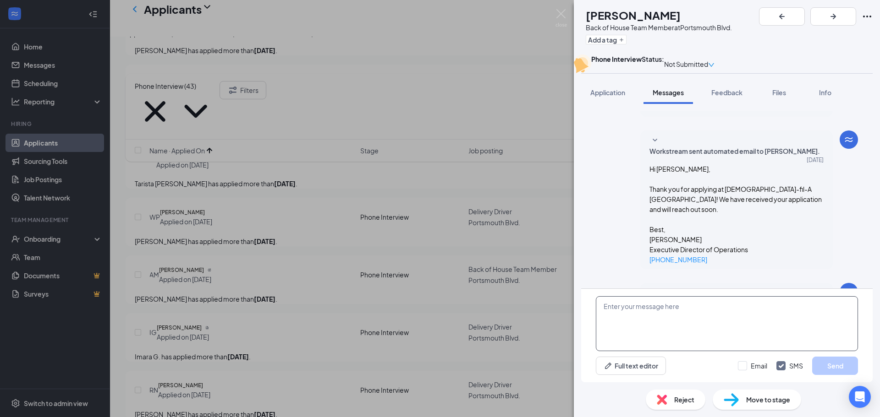
scroll to position [177, 0]
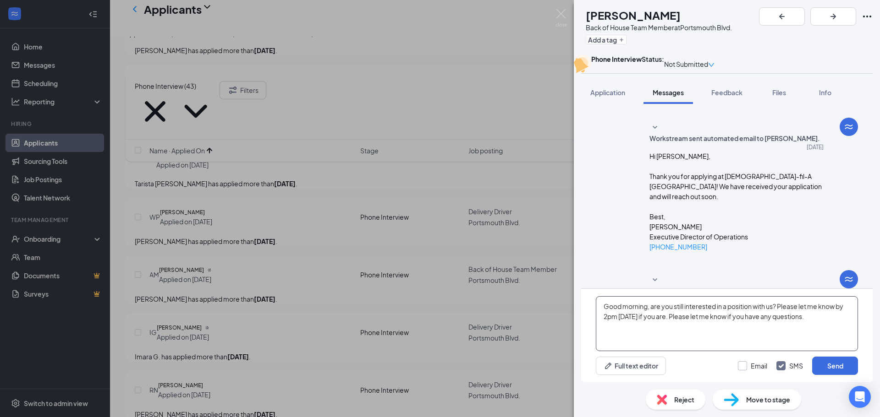
type textarea "Good morning, are you still interested in a position with us? Please let me kno…"
click at [743, 362] on input "Email" at bounding box center [752, 366] width 29 height 9
checkbox input "true"
click at [814, 358] on button "Send" at bounding box center [835, 366] width 46 height 18
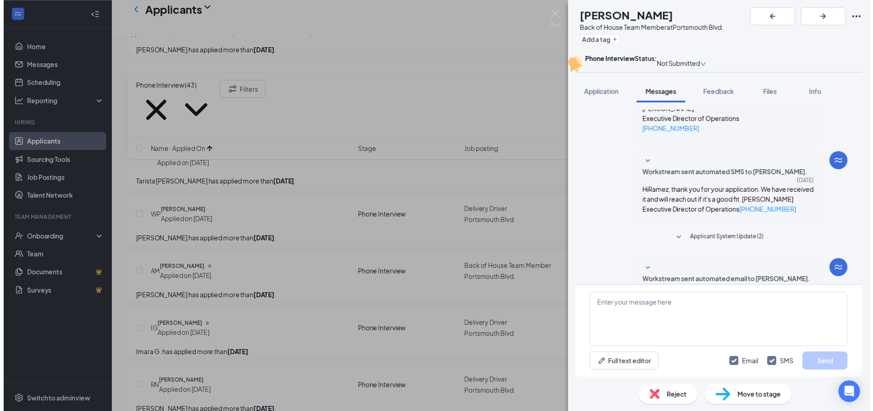
scroll to position [335, 0]
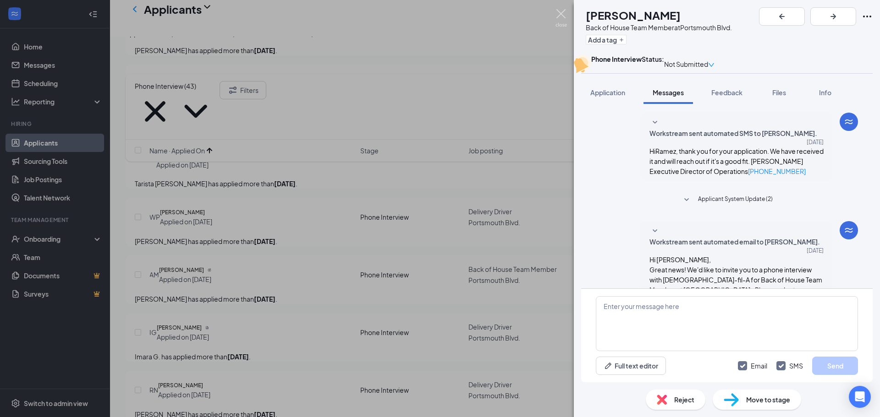
click at [560, 16] on img at bounding box center [560, 18] width 11 height 18
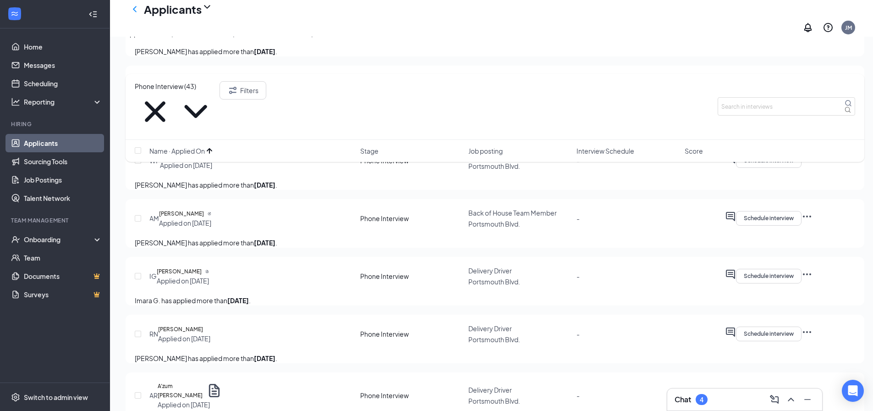
scroll to position [1162, 0]
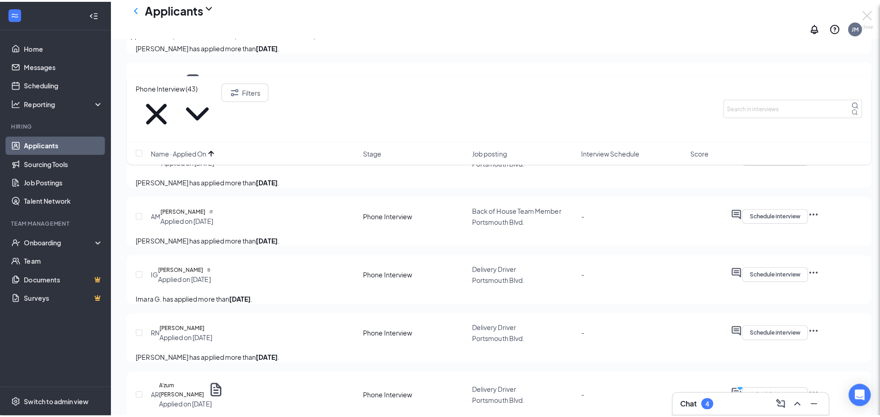
scroll to position [1155, 0]
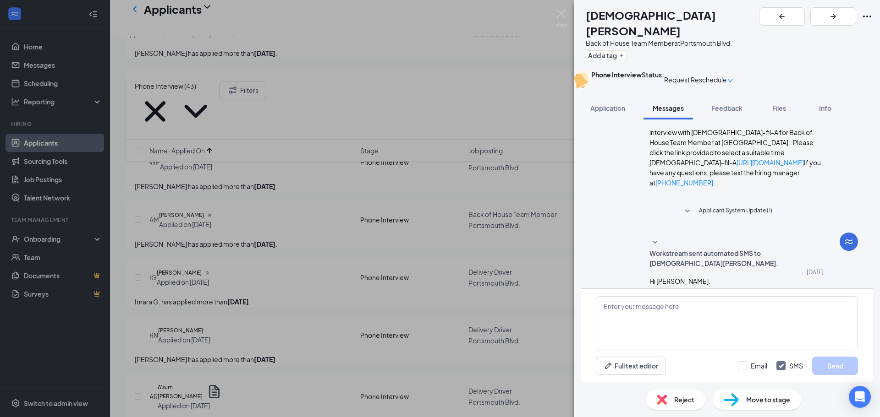
drag, startPoint x: 664, startPoint y: 266, endPoint x: 669, endPoint y: 225, distance: 41.5
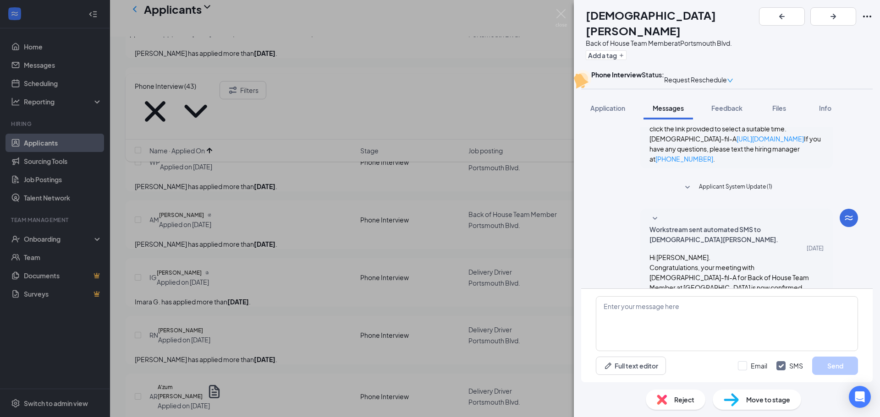
scroll to position [376, 0]
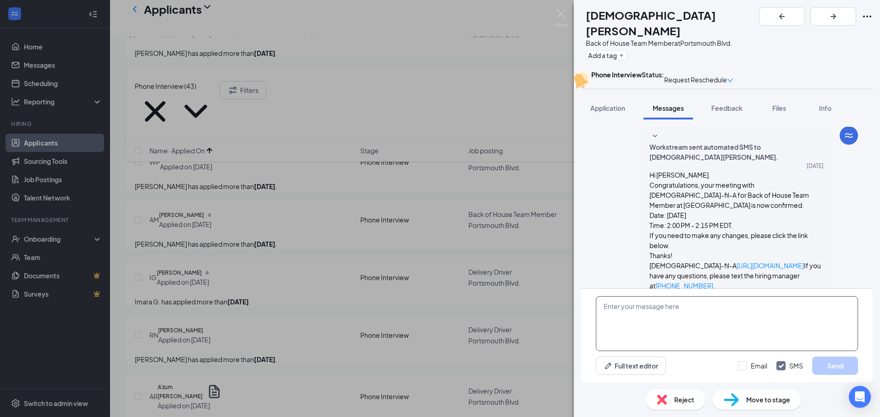
paste textarea "Good morning, are you still interested in a position with us? Please let me kno…"
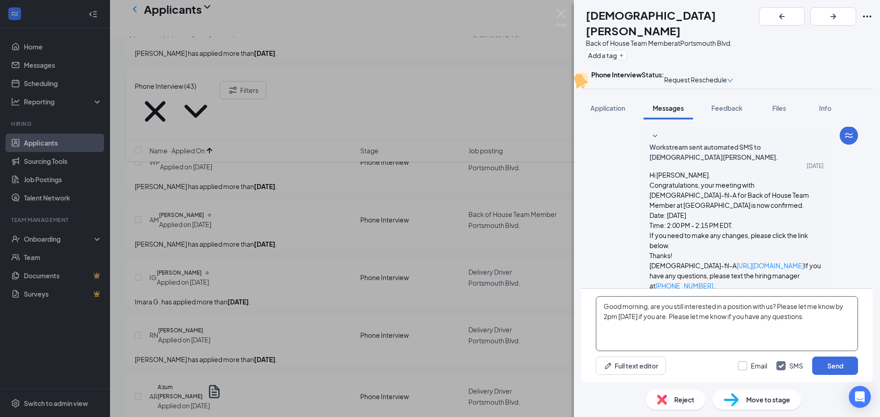
type textarea "Good morning, are you still interested in a position with us? Please let me kno…"
click at [744, 368] on input "Email" at bounding box center [752, 366] width 29 height 9
checkbox input "true"
drag, startPoint x: 830, startPoint y: 364, endPoint x: 736, endPoint y: 341, distance: 97.1
click at [830, 364] on button "Send" at bounding box center [835, 366] width 46 height 18
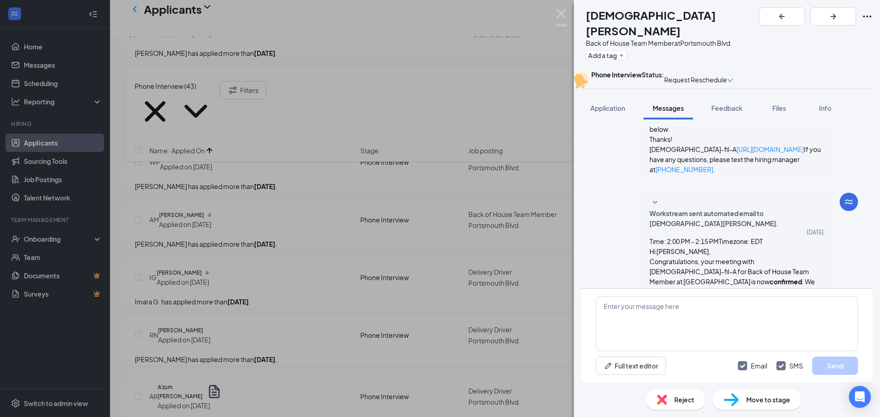
scroll to position [534, 0]
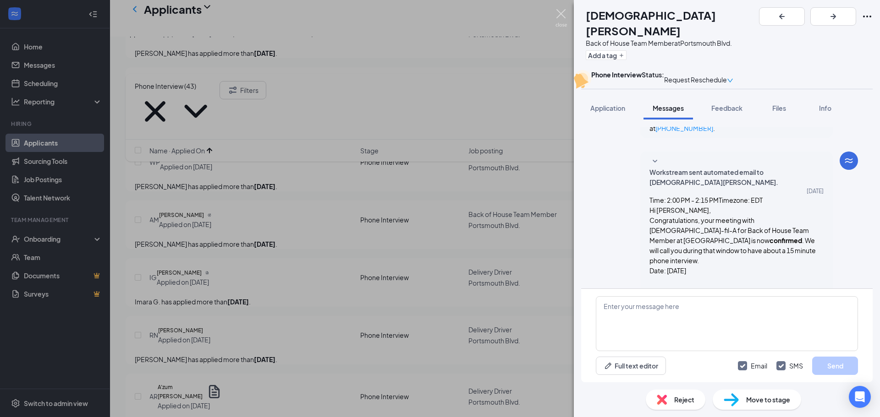
click at [557, 14] on img at bounding box center [560, 18] width 11 height 18
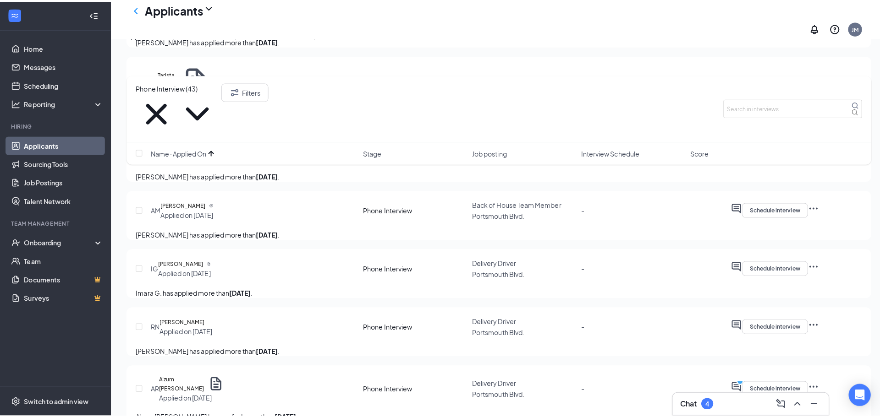
scroll to position [1292, 0]
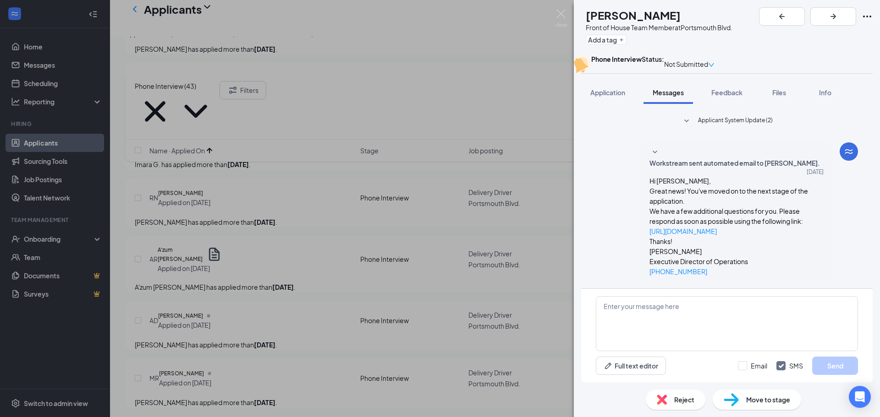
scroll to position [171, 0]
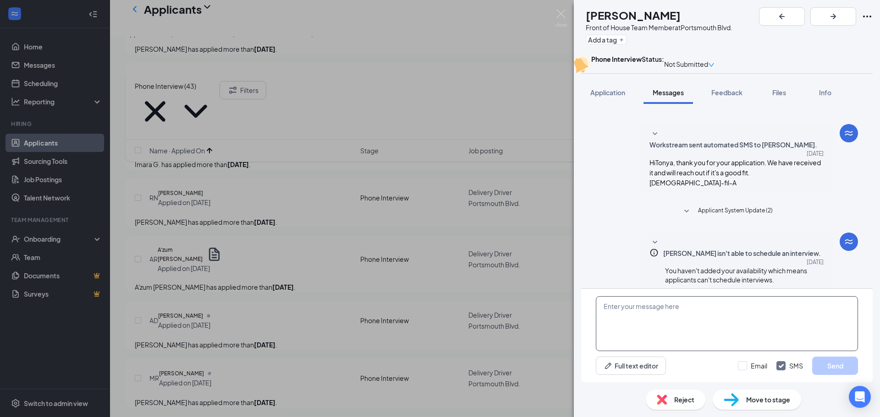
paste textarea "Good morning, are you still interested in a position with us? Please let me kno…"
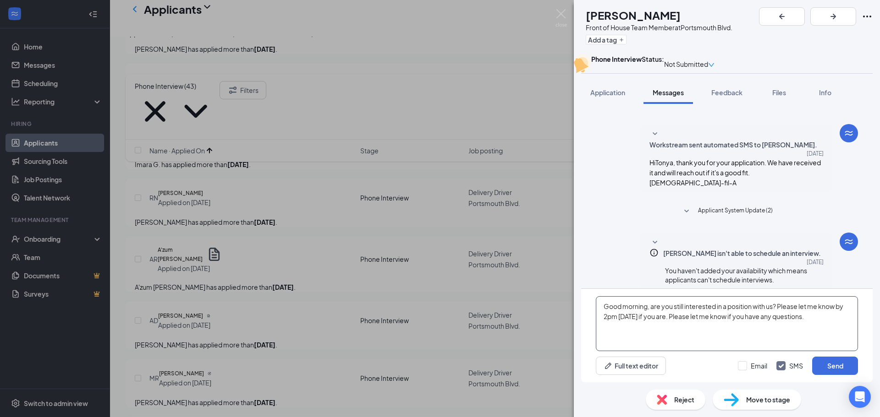
type textarea "Good morning, are you still interested in a position with us? Please let me kno…"
click at [733, 367] on div "Full text editor Email SMS Send" at bounding box center [727, 366] width 262 height 18
click at [749, 364] on input "Email" at bounding box center [752, 366] width 29 height 9
checkbox input "true"
click at [822, 362] on button "Send" at bounding box center [835, 366] width 46 height 18
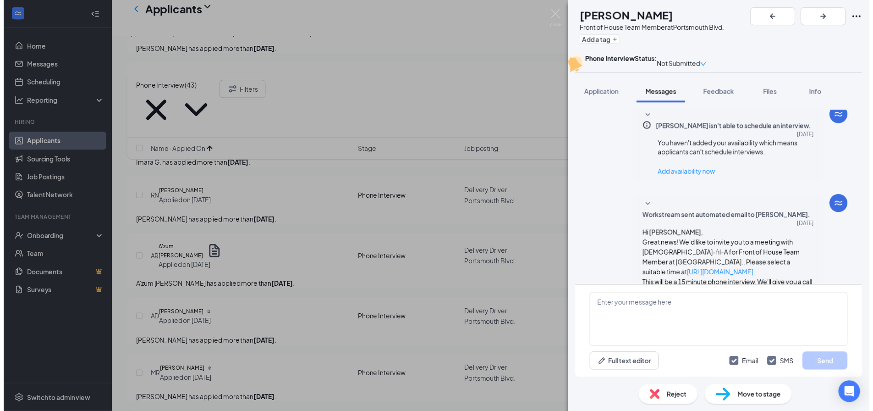
scroll to position [329, 0]
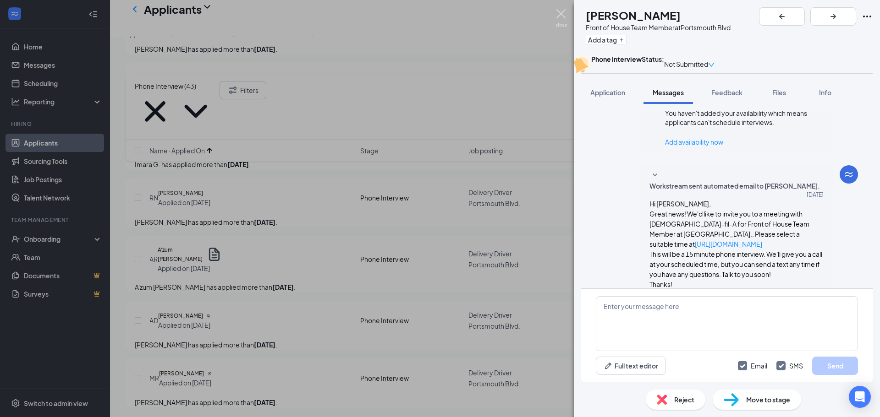
click at [563, 13] on img at bounding box center [560, 18] width 11 height 18
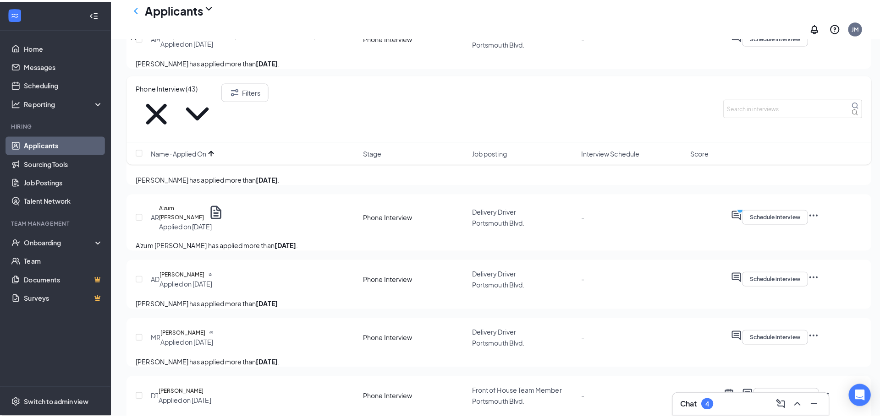
scroll to position [1338, 0]
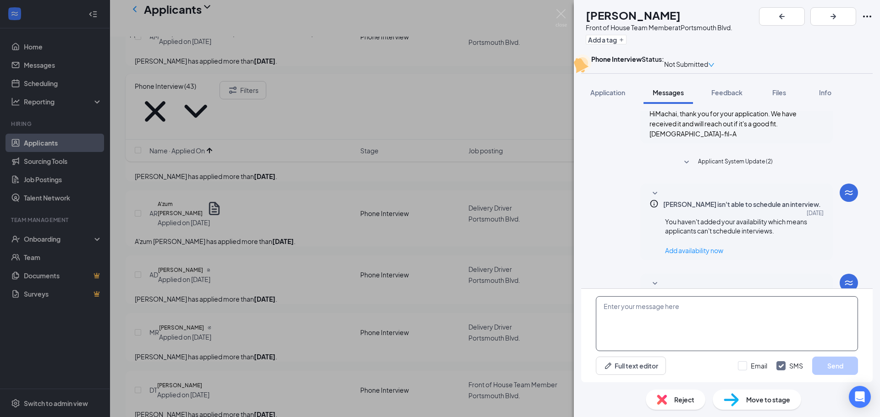
scroll to position [221, 0]
paste textarea "Good morning, are you still interested in a position with us? Please let me kno…"
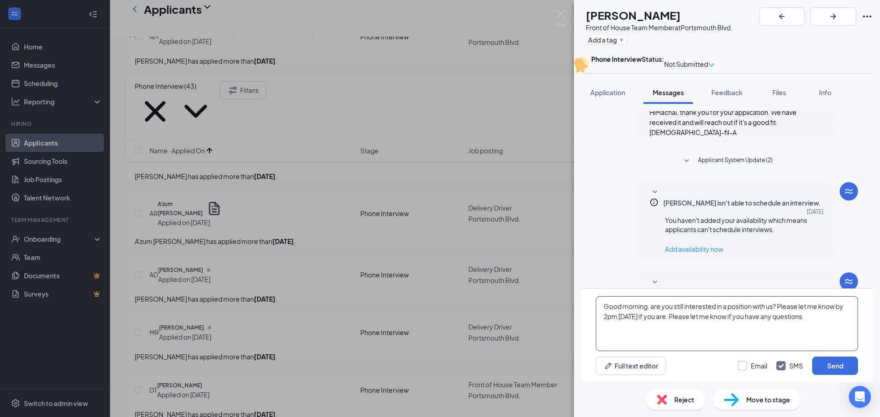
type textarea "Good morning, are you still interested in a position with us? Please let me kno…"
click at [744, 366] on input "Email" at bounding box center [752, 366] width 29 height 9
checkbox input "true"
click at [841, 359] on button "Send" at bounding box center [835, 366] width 46 height 18
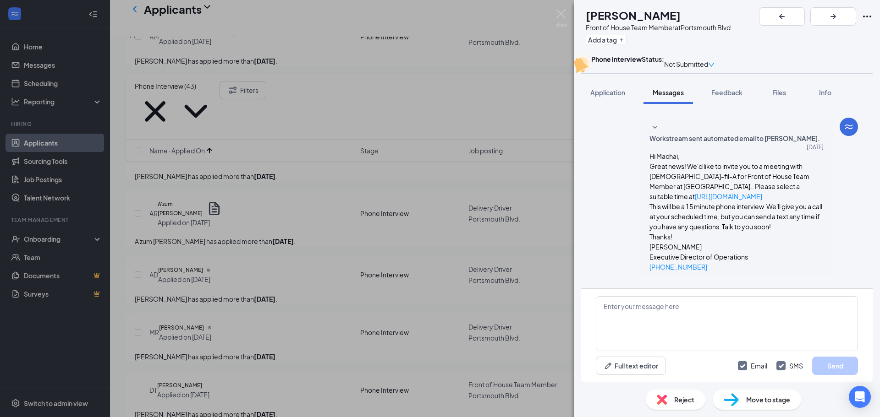
scroll to position [379, 0]
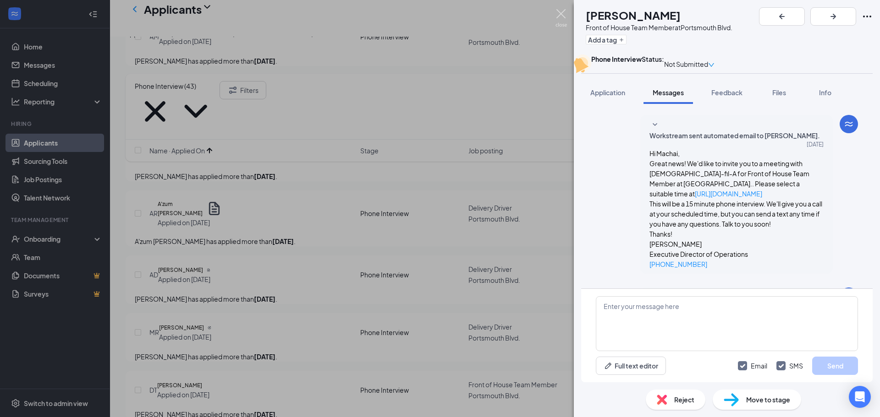
click at [562, 13] on img at bounding box center [560, 18] width 11 height 18
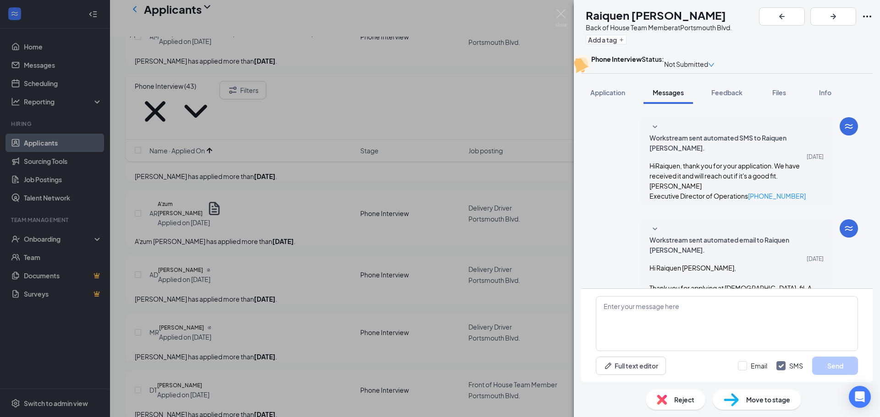
scroll to position [233, 0]
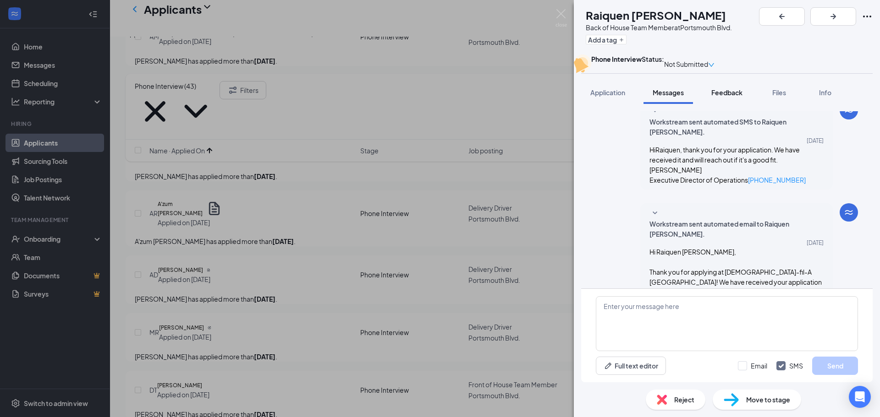
click at [722, 97] on span "Feedback" at bounding box center [726, 92] width 31 height 8
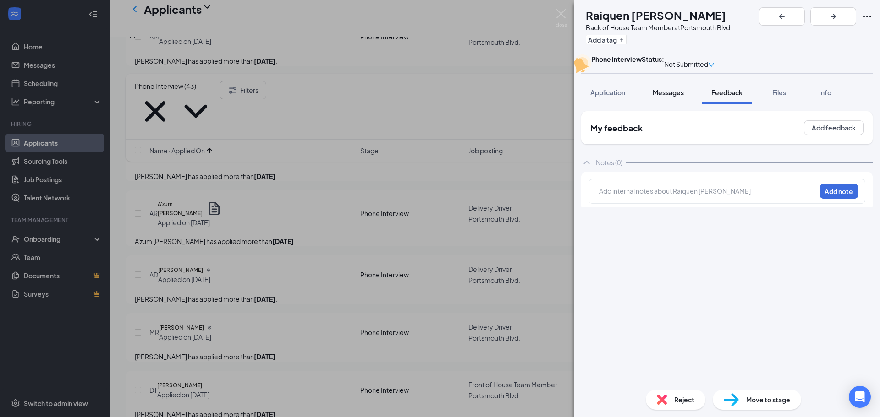
click at [664, 102] on button "Messages" at bounding box center [667, 92] width 49 height 23
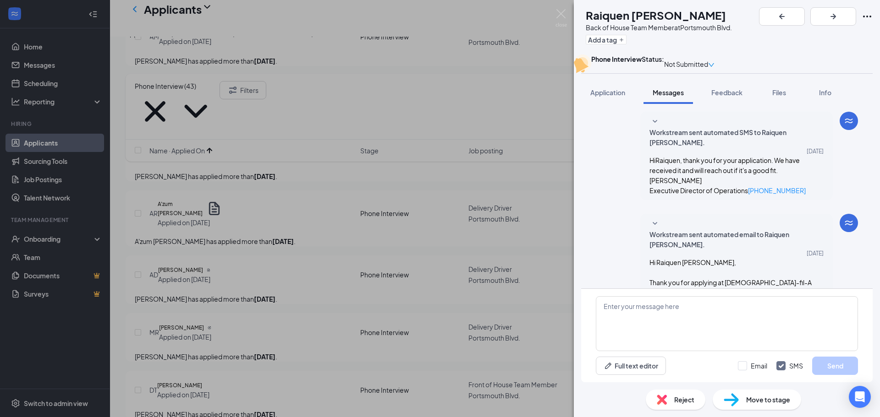
scroll to position [233, 0]
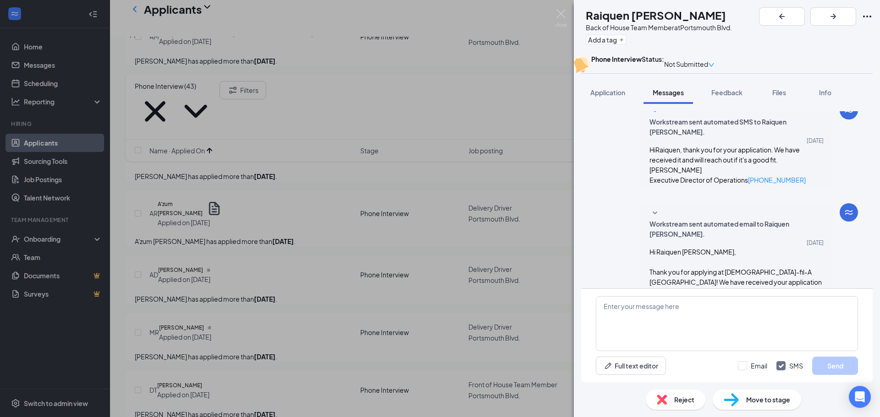
click at [665, 125] on div "Load earlier interactions (about 1 more) Applicant System Update (1) Workstream…" at bounding box center [727, 243] width 306 height 279
paste textarea "Good morning, are you still interested in a position with us? Please let me kno…"
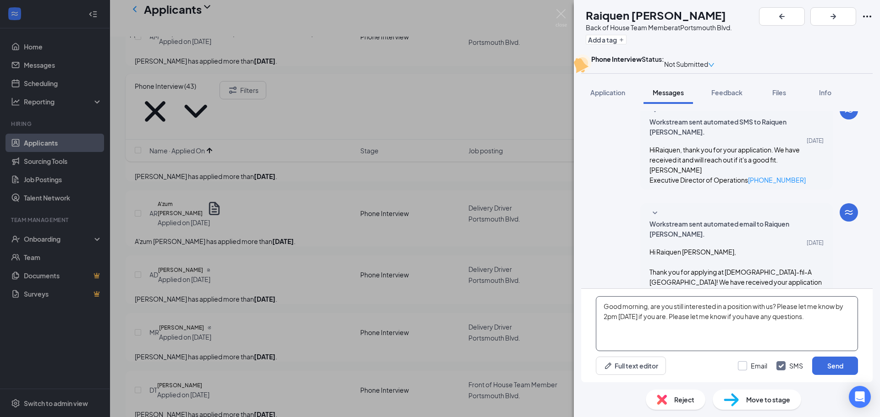
type textarea "Good morning, are you still interested in a position with us? Please let me kno…"
click at [747, 365] on input "Email" at bounding box center [752, 366] width 29 height 9
checkbox input "true"
click at [818, 365] on button "Send" at bounding box center [835, 366] width 46 height 18
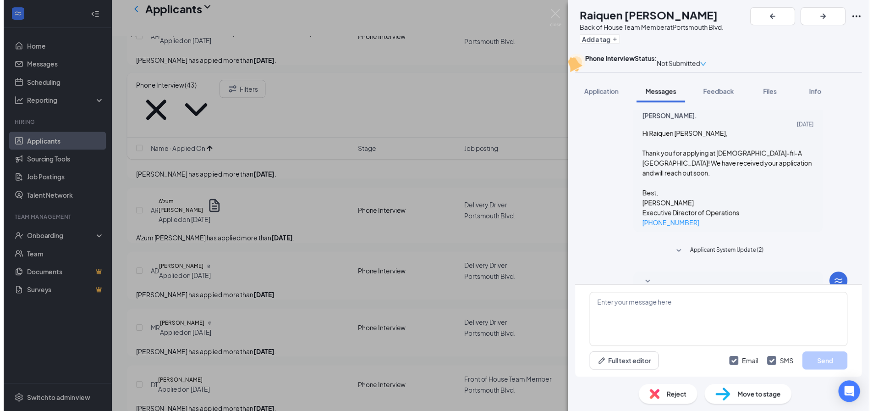
scroll to position [391, 0]
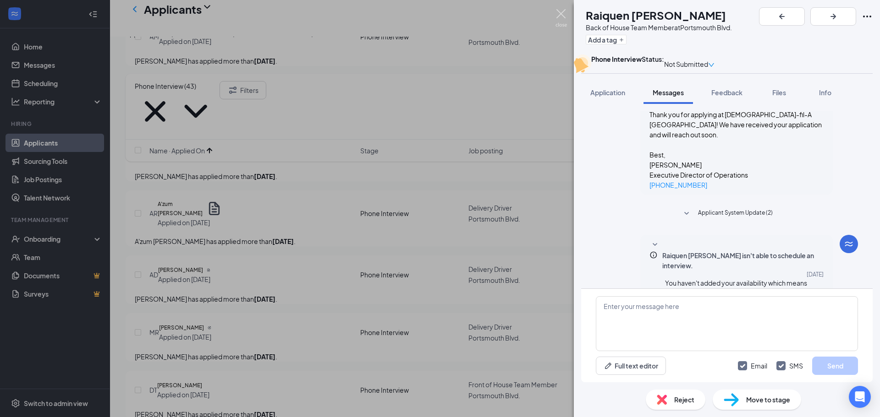
click at [564, 10] on img at bounding box center [560, 18] width 11 height 18
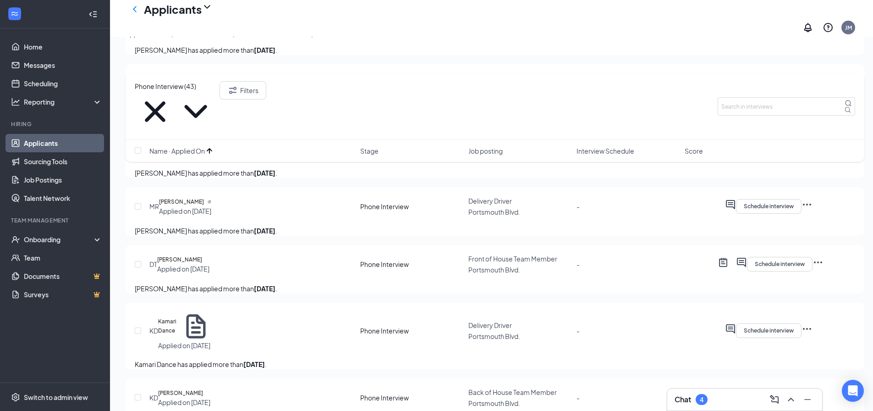
scroll to position [1476, 0]
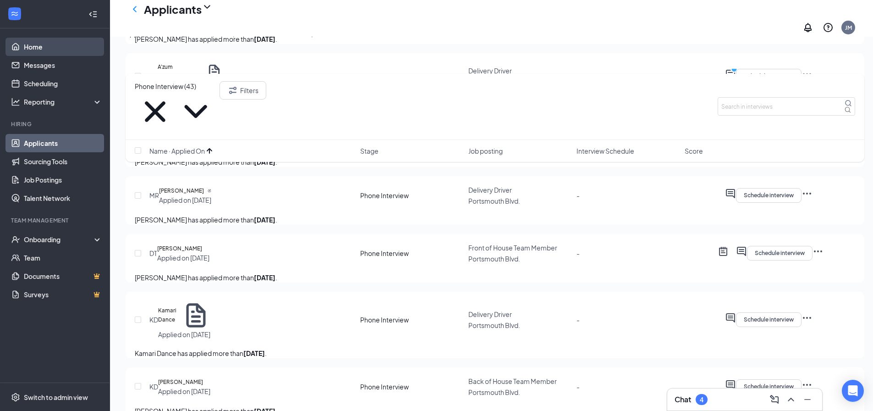
click at [40, 44] on link "Home" at bounding box center [63, 47] width 78 height 18
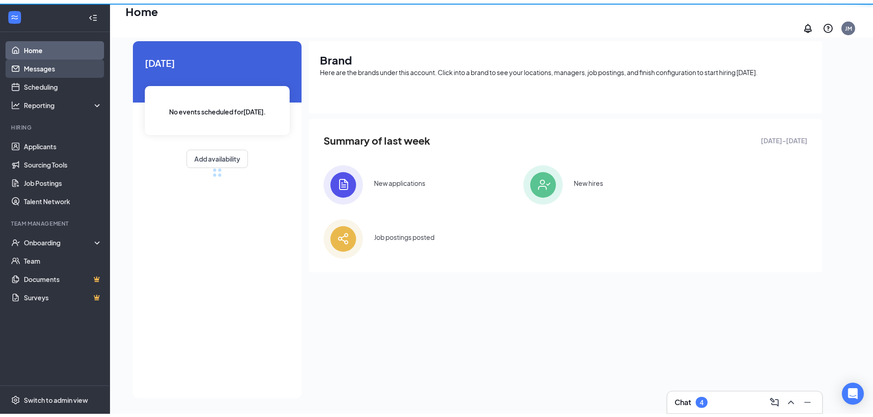
scroll to position [19, 0]
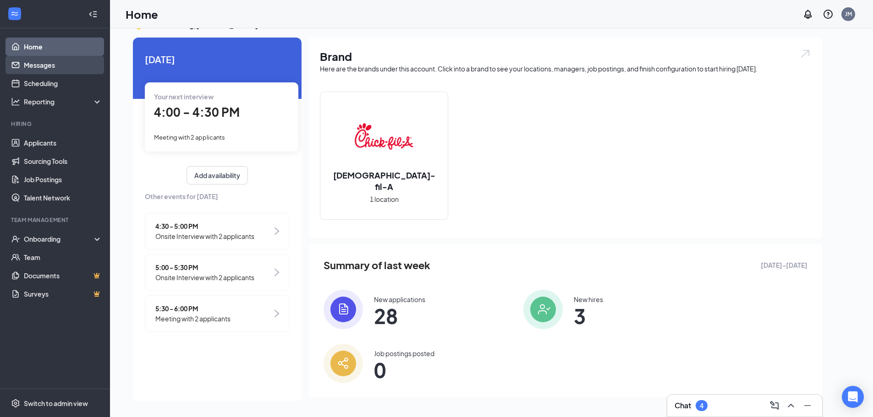
click at [27, 62] on link "Messages" at bounding box center [63, 65] width 78 height 18
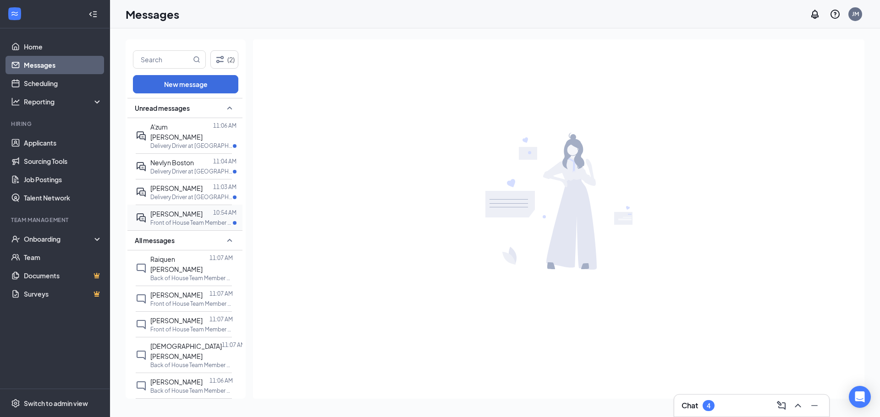
click at [159, 210] on span "[PERSON_NAME]" at bounding box center [176, 214] width 52 height 8
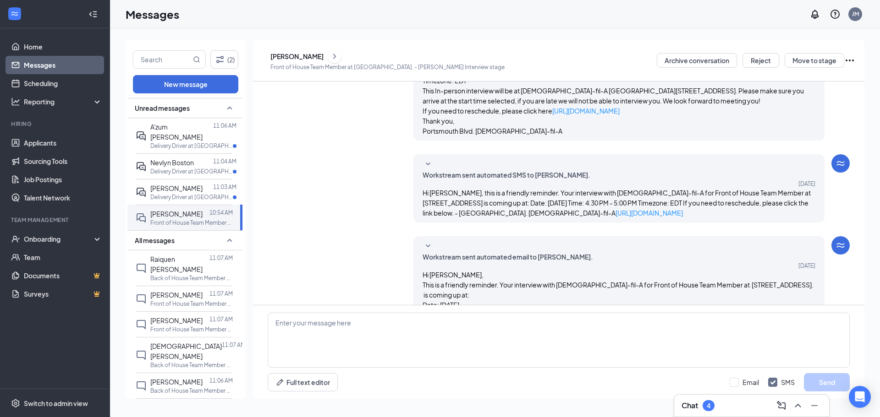
scroll to position [192, 0]
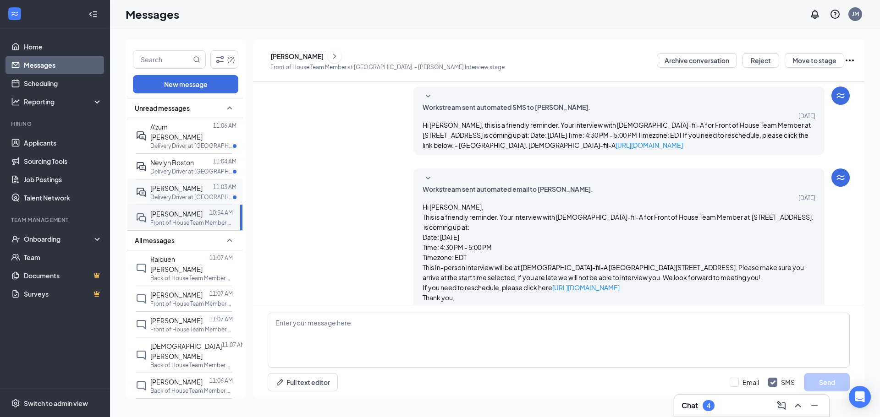
click at [165, 184] on span "[PERSON_NAME]" at bounding box center [176, 188] width 52 height 8
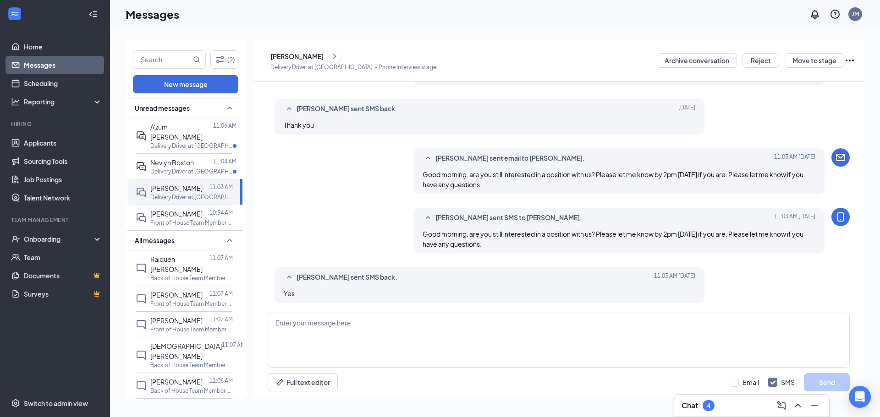
scroll to position [331, 0]
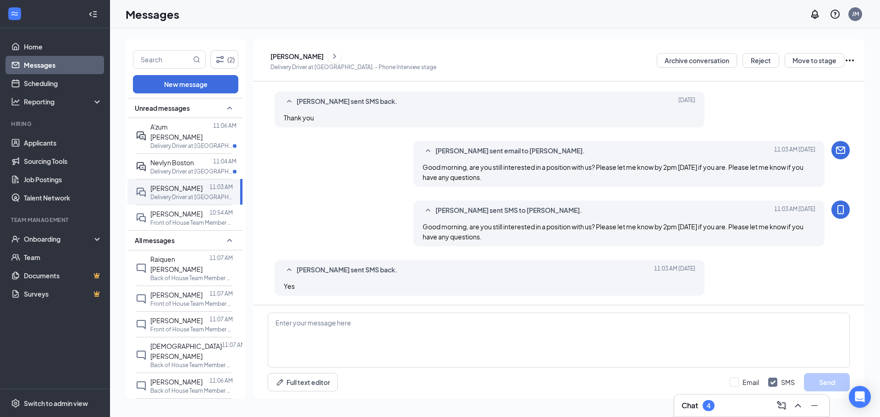
click at [323, 56] on div "[PERSON_NAME]" at bounding box center [296, 56] width 53 height 9
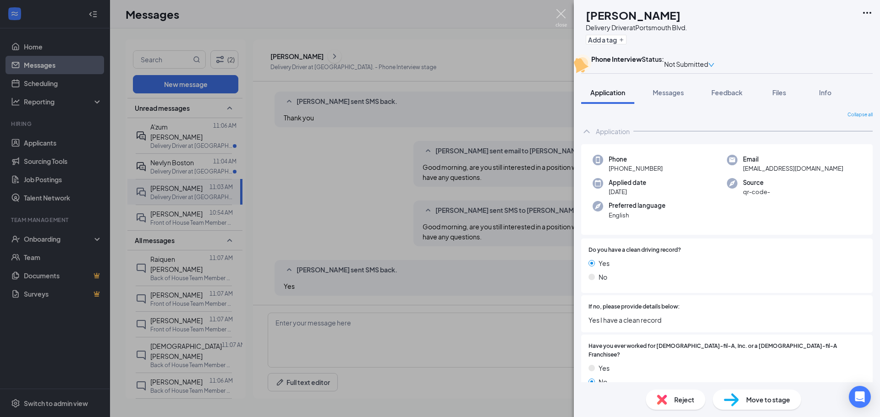
click at [561, 12] on img at bounding box center [560, 18] width 11 height 18
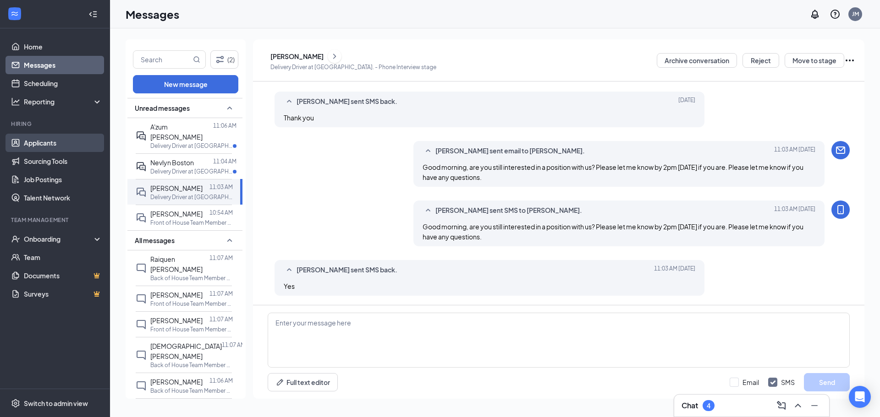
click at [32, 139] on link "Applicants" at bounding box center [63, 143] width 78 height 18
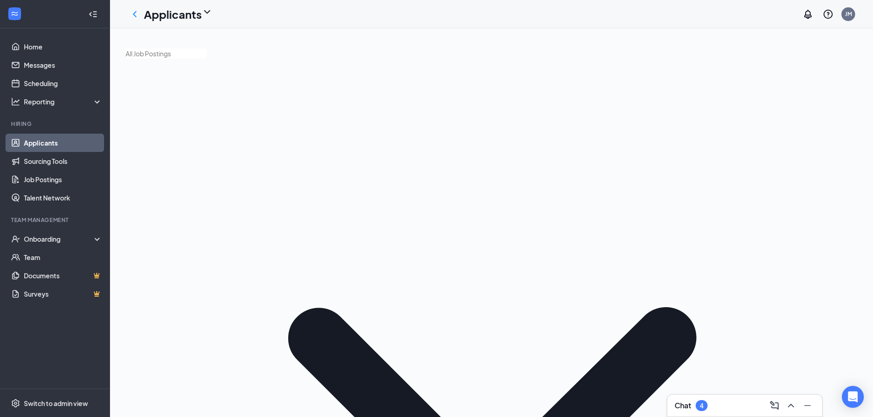
click at [156, 160] on div "Phone Interview (43)" at bounding box center [165, 155] width 60 height 10
type input "Phone Interview (43)"
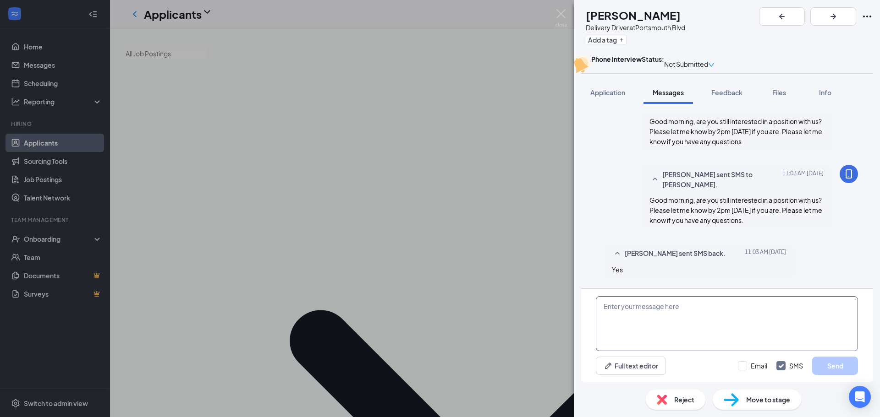
scroll to position [494, 0]
click at [647, 323] on textarea at bounding box center [727, 324] width 262 height 55
type textarea "Are you able to do a phone interview if I call you in a few minutes?"
click at [811, 371] on div "Email SMS Send" at bounding box center [798, 366] width 120 height 18
click at [851, 356] on div "Are you able to do a phone interview if I call you in a few minutes? Full text …" at bounding box center [726, 335] width 291 height 93
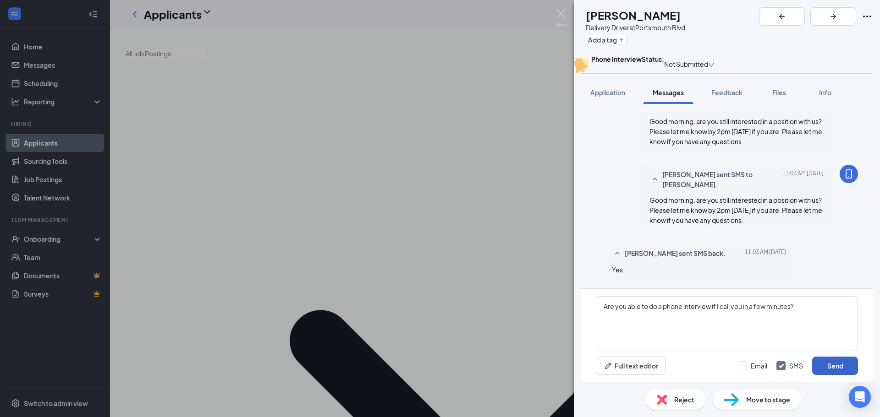
click at [845, 358] on button "Send" at bounding box center [835, 366] width 46 height 18
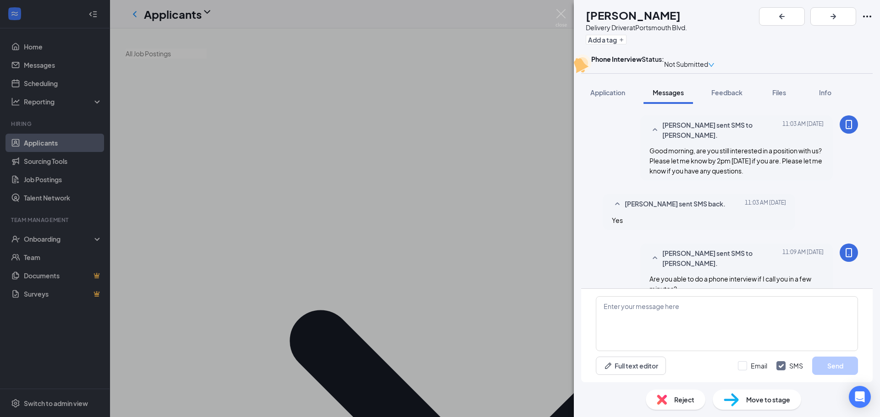
scroll to position [562, 0]
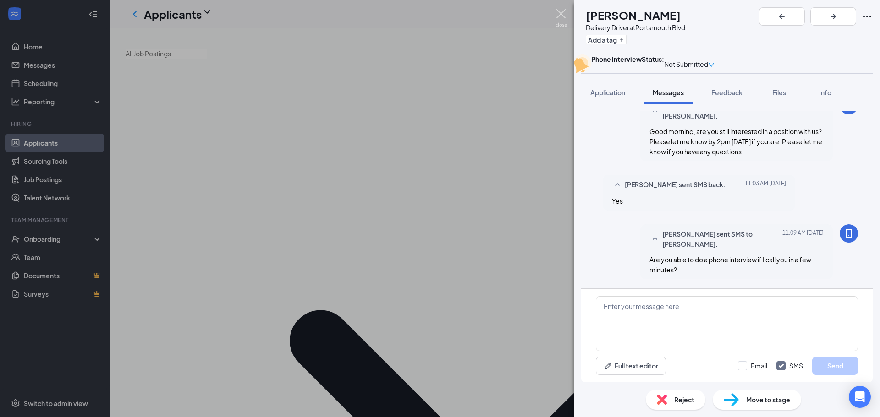
click at [561, 12] on img at bounding box center [560, 18] width 11 height 18
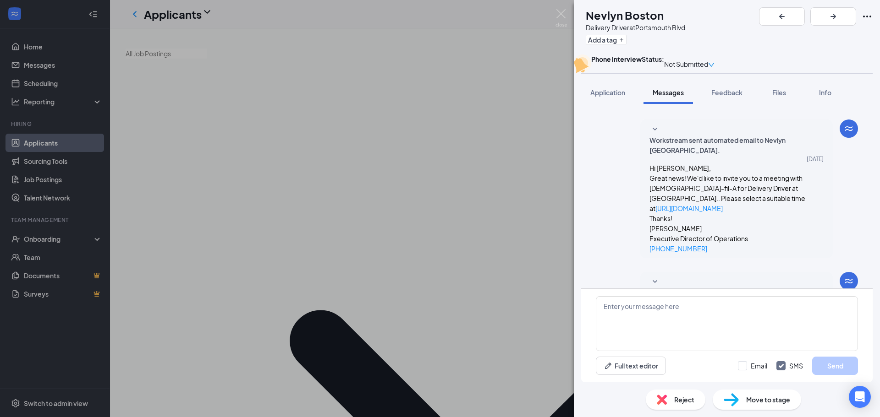
scroll to position [338, 0]
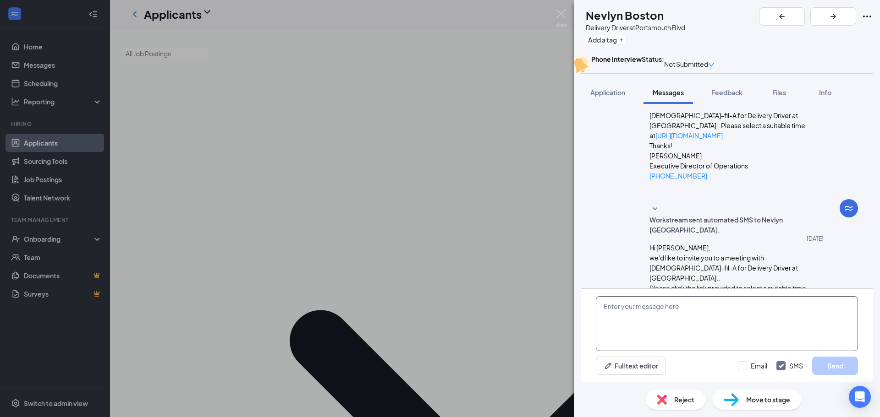
click at [703, 318] on textarea at bounding box center [727, 324] width 262 height 55
type textarea "[DEMOGRAPHIC_DATA]-fil-A Portsmouth Blvd"
click at [829, 363] on button "Send" at bounding box center [835, 366] width 46 height 18
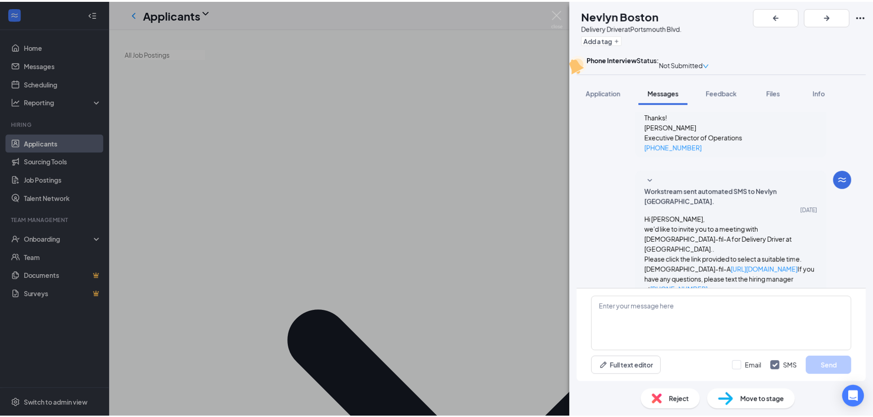
scroll to position [396, 0]
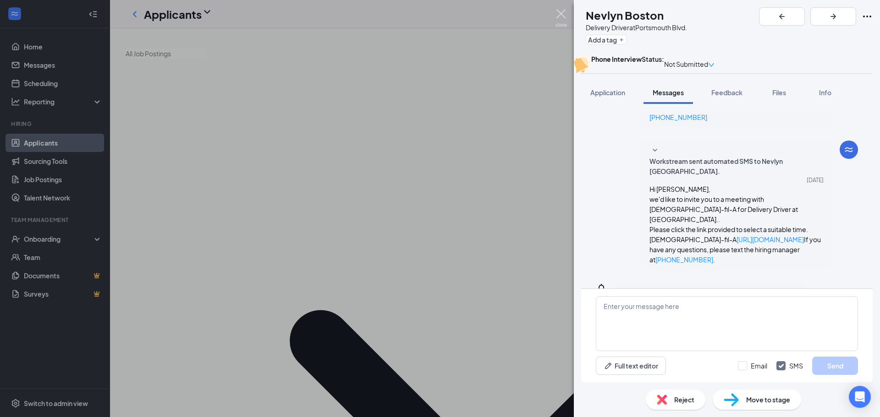
click at [561, 11] on img at bounding box center [560, 18] width 11 height 18
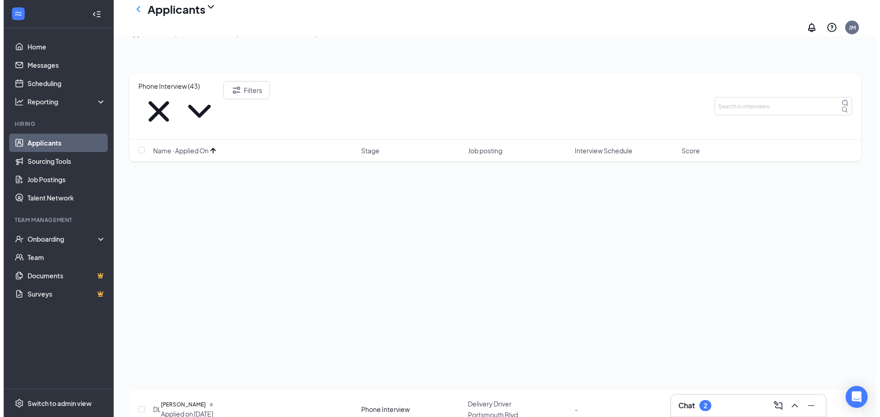
scroll to position [642, 0]
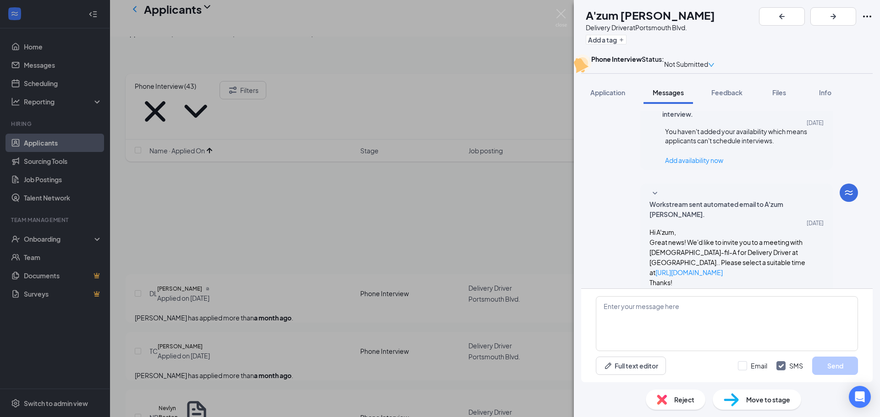
scroll to position [328, 0]
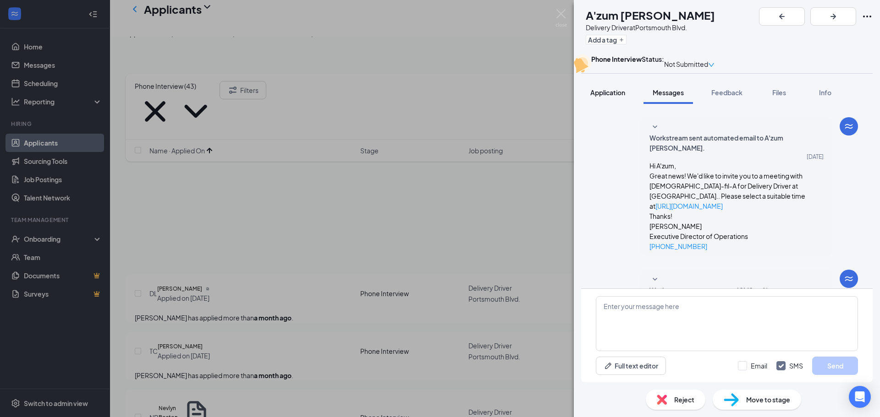
click at [597, 97] on span "Application" at bounding box center [607, 92] width 35 height 8
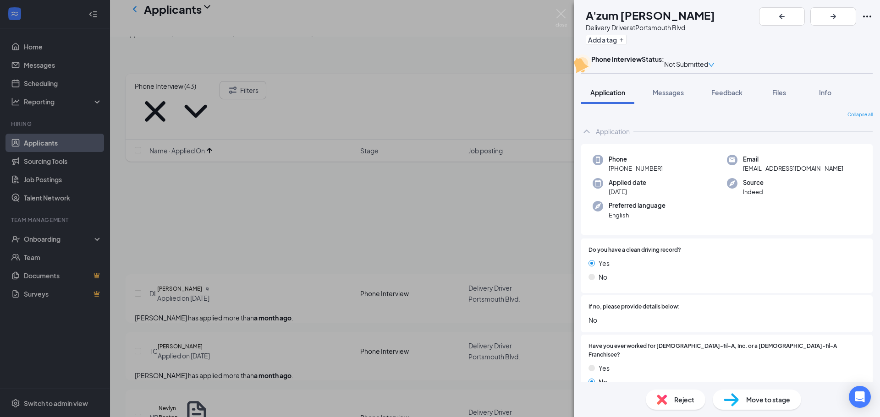
click at [670, 104] on button "Messages" at bounding box center [667, 92] width 49 height 23
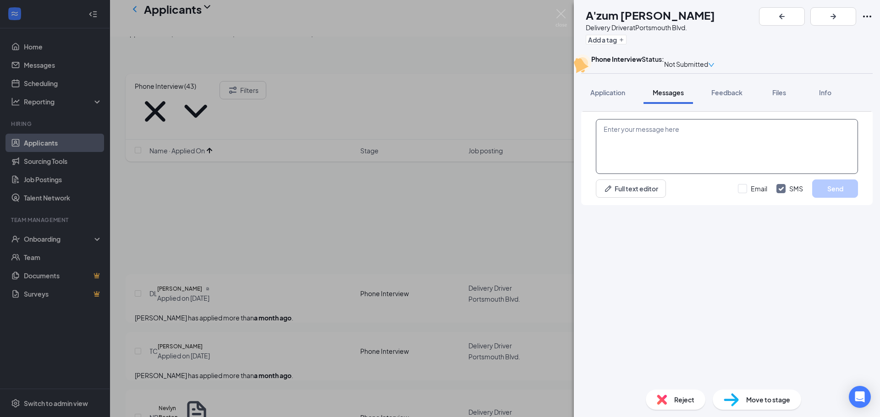
click at [630, 174] on textarea at bounding box center [727, 146] width 262 height 55
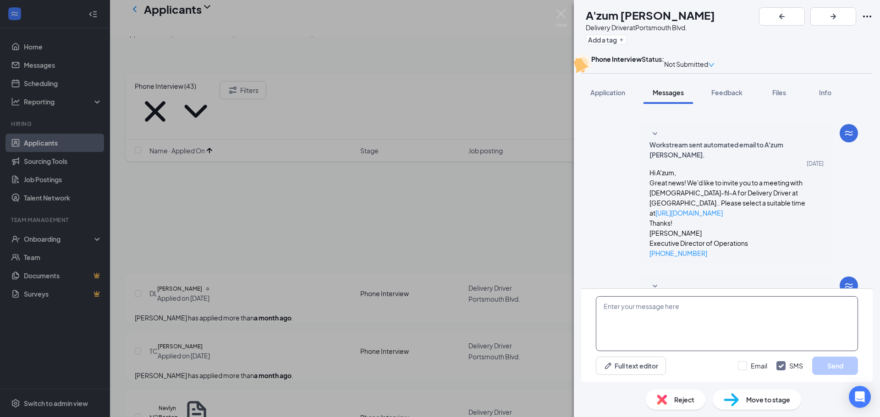
scroll to position [328, 0]
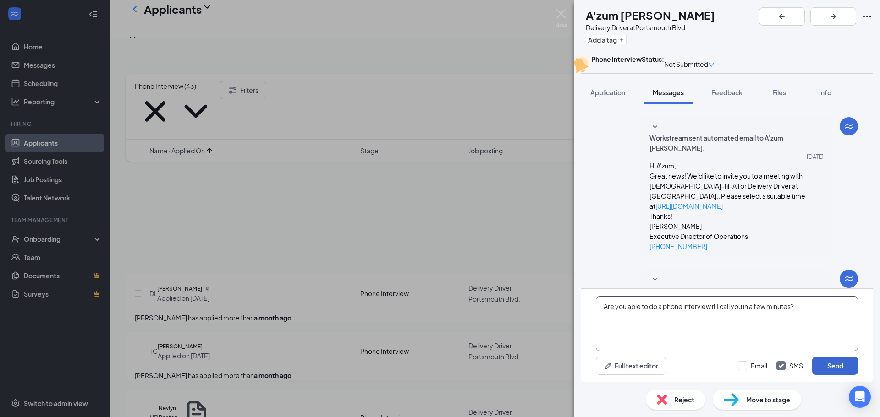
type textarea "Are you able to do a phone interview if I call you in a few minutes?"
click at [828, 368] on button "Send" at bounding box center [835, 366] width 46 height 18
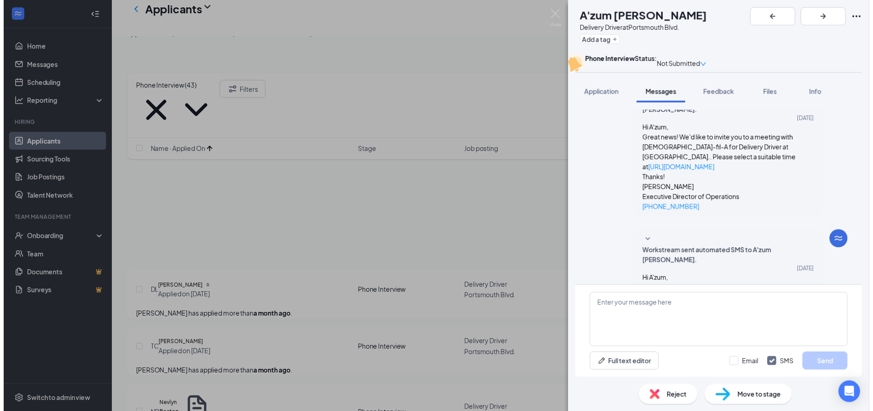
scroll to position [396, 0]
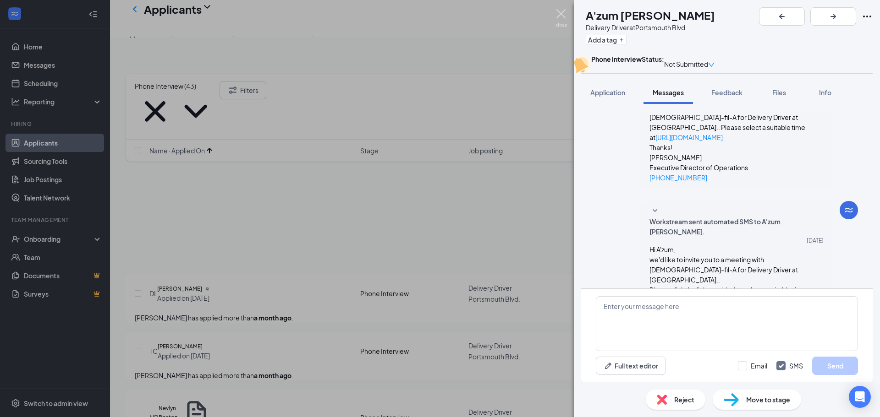
click at [562, 12] on img at bounding box center [560, 18] width 11 height 18
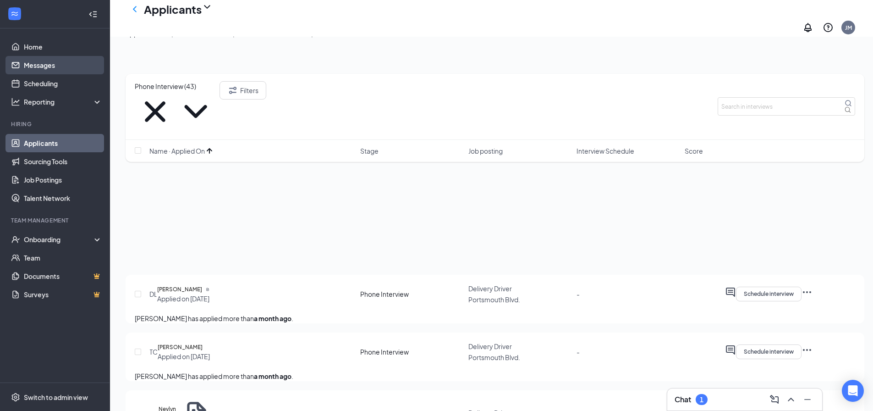
click at [38, 69] on link "Messages" at bounding box center [63, 65] width 78 height 18
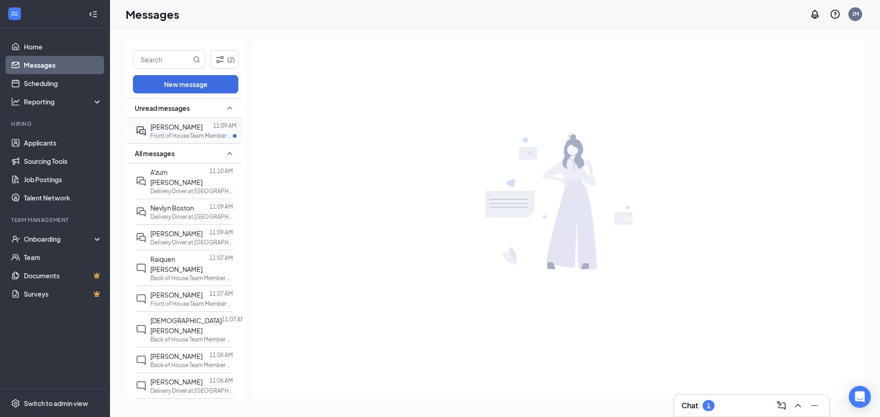
click at [174, 130] on span "[PERSON_NAME]" at bounding box center [176, 127] width 52 height 8
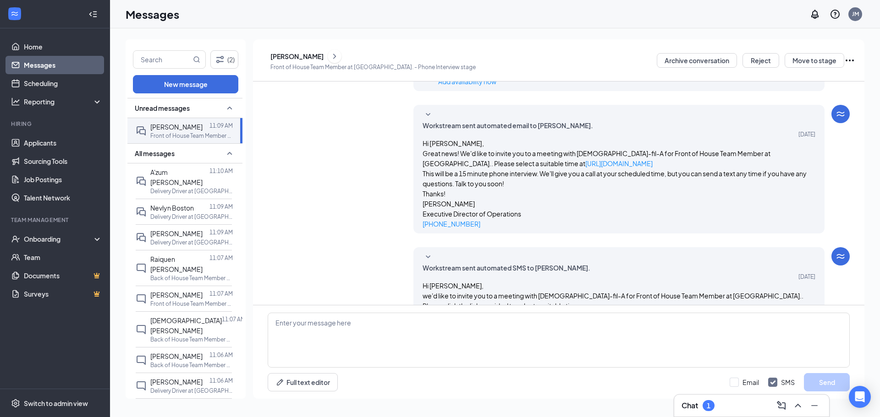
scroll to position [186, 0]
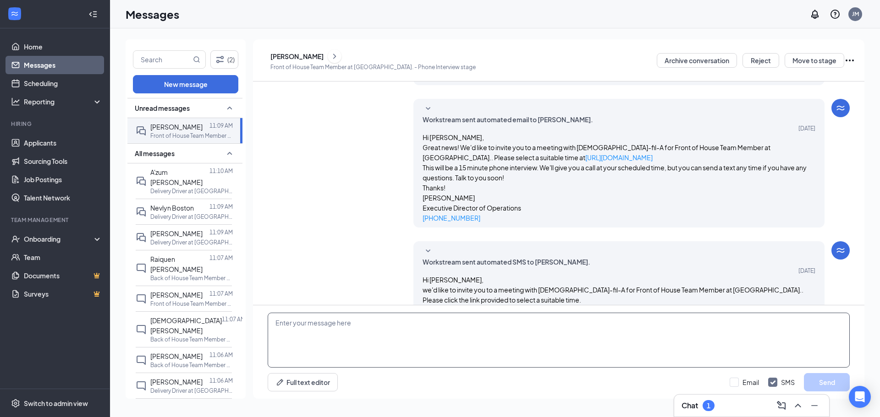
click at [377, 326] on textarea at bounding box center [559, 340] width 582 height 55
type textarea "Are you able to do a phone interview if I call you in a few minutes?"
click at [826, 379] on button "Send" at bounding box center [827, 383] width 46 height 18
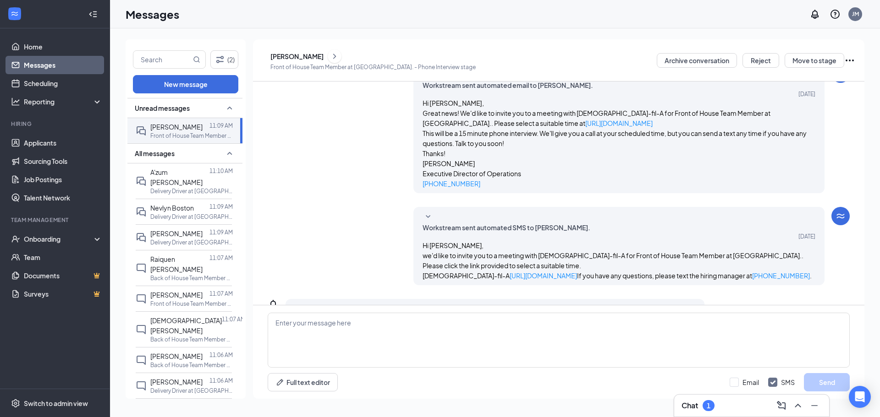
scroll to position [236, 0]
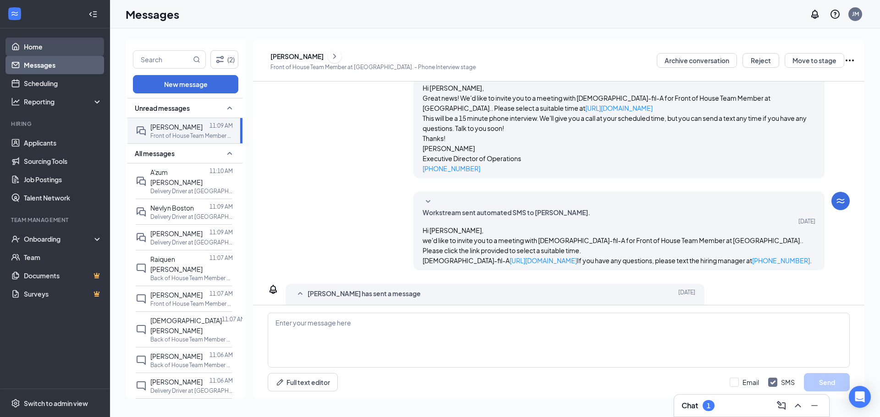
click at [36, 51] on link "Home" at bounding box center [63, 47] width 78 height 18
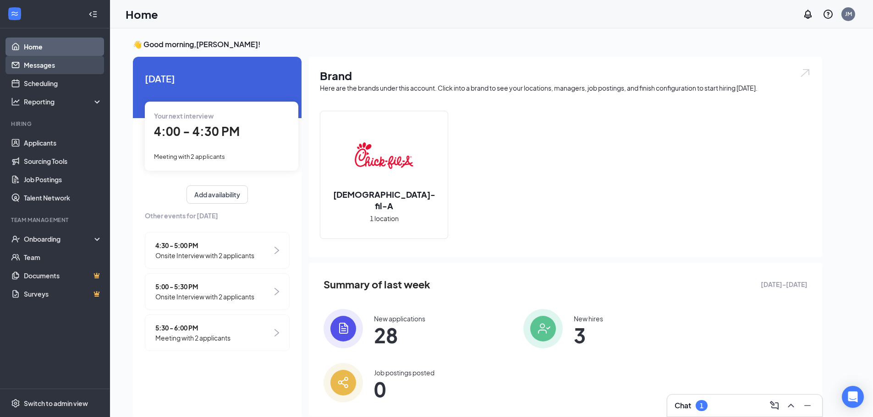
click at [36, 63] on link "Messages" at bounding box center [63, 65] width 78 height 18
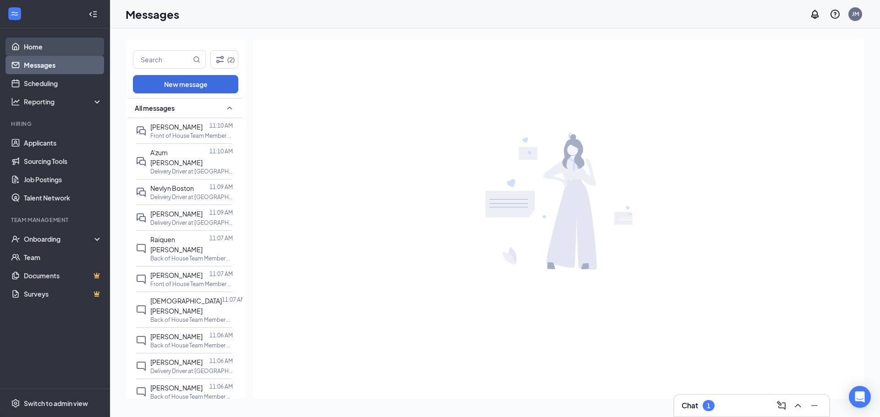
click at [25, 49] on link "Home" at bounding box center [63, 47] width 78 height 18
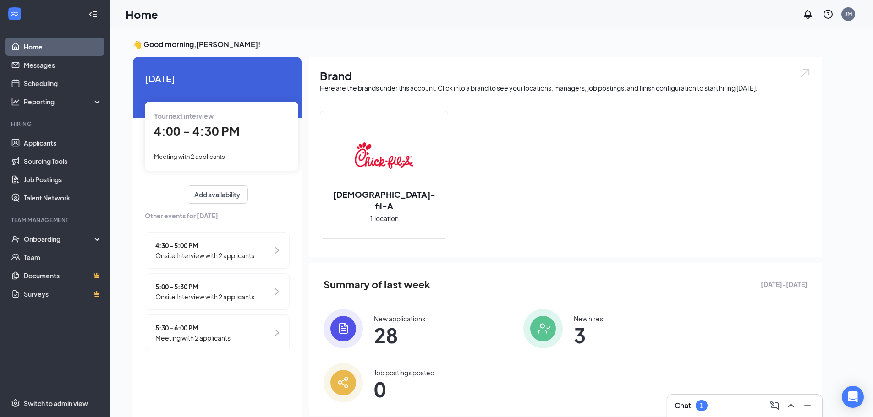
click at [5, 65] on ul "Home Messages Scheduling Reporting Hiring Applicants Sourcing Tools Job Posting…" at bounding box center [55, 208] width 110 height 361
click at [24, 64] on link "Messages" at bounding box center [63, 65] width 78 height 18
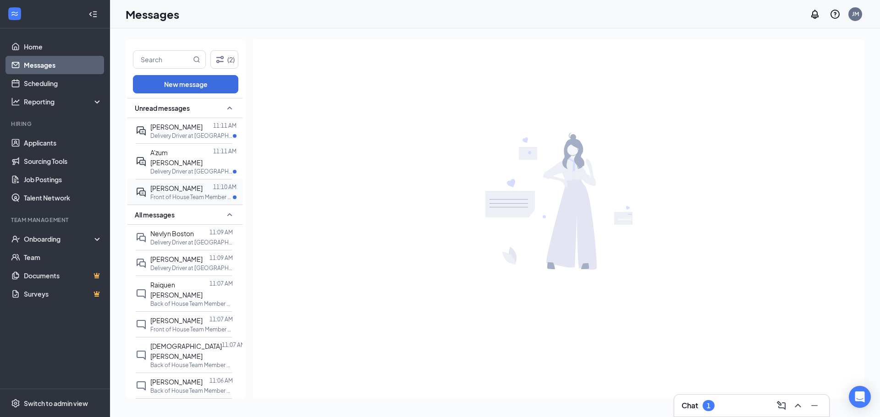
click at [154, 193] on p "Front of House Team Member at [GEOGRAPHIC_DATA]." at bounding box center [191, 197] width 82 height 8
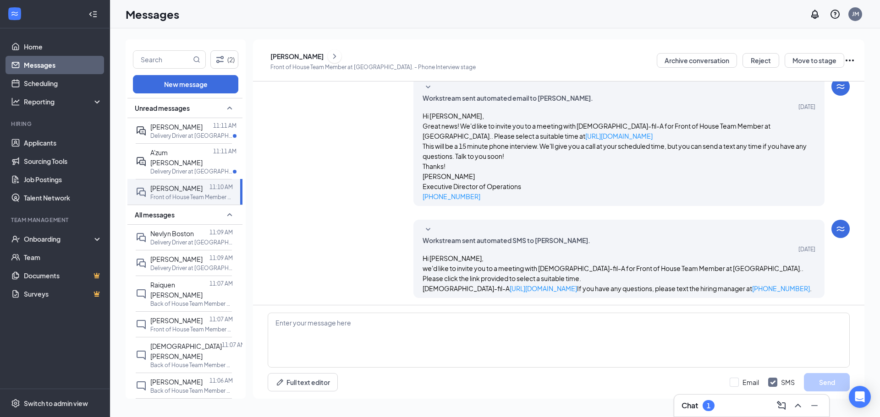
scroll to position [251, 0]
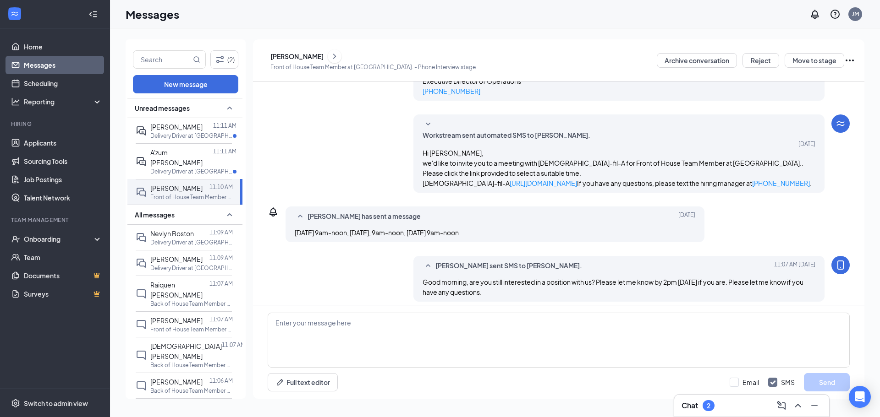
click at [296, 59] on div "[PERSON_NAME]" at bounding box center [296, 56] width 53 height 9
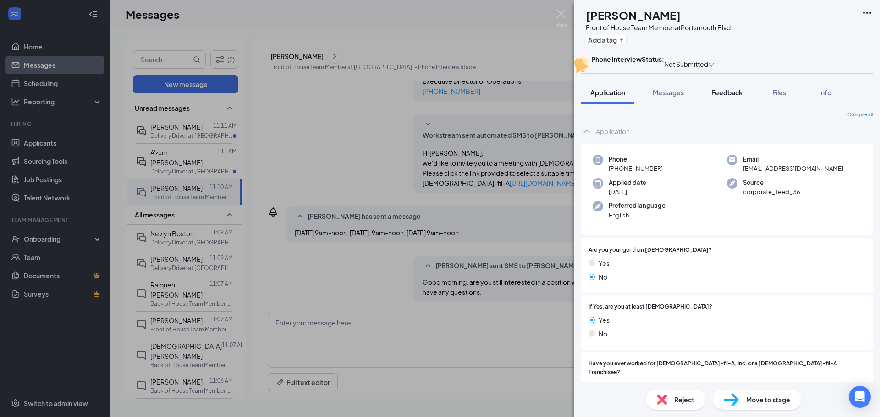
click at [713, 104] on button "Feedback" at bounding box center [726, 92] width 49 height 23
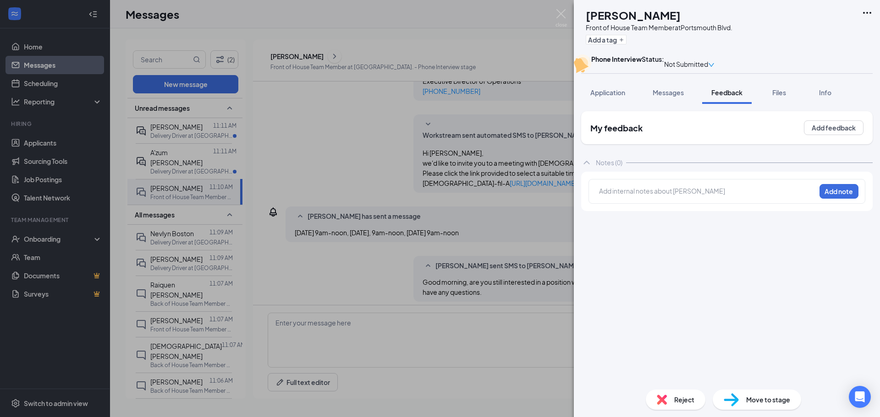
click at [632, 196] on div at bounding box center [707, 192] width 216 height 10
click at [831, 199] on button "Add note" at bounding box center [838, 191] width 39 height 15
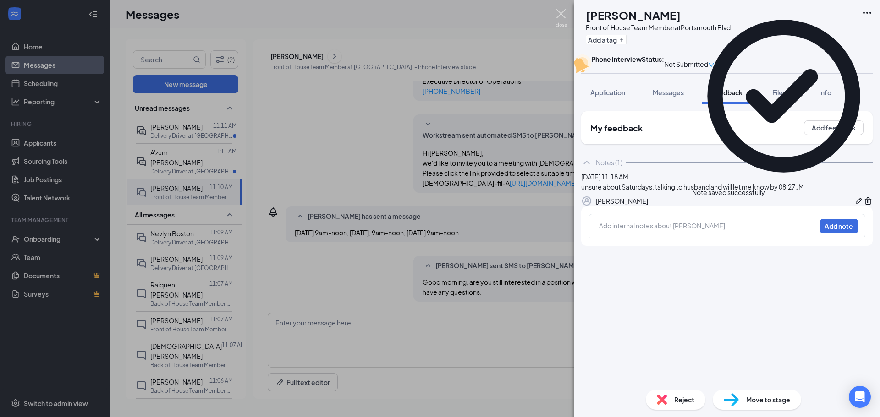
click at [558, 10] on img at bounding box center [560, 18] width 11 height 18
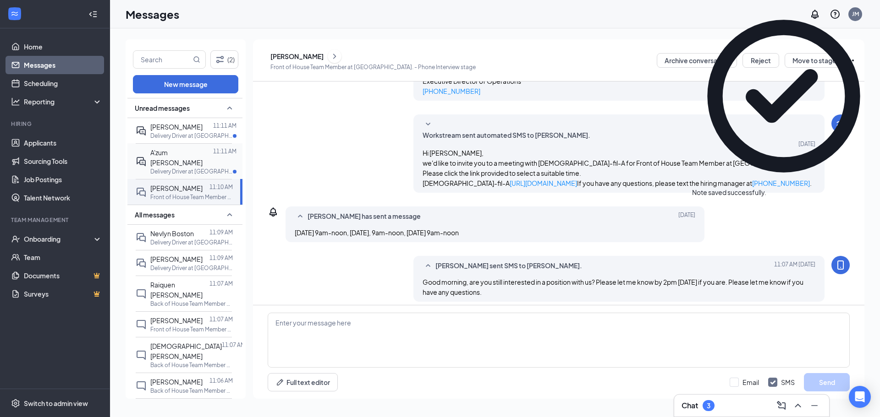
click at [174, 152] on span "A'zum [PERSON_NAME]" at bounding box center [176, 157] width 52 height 18
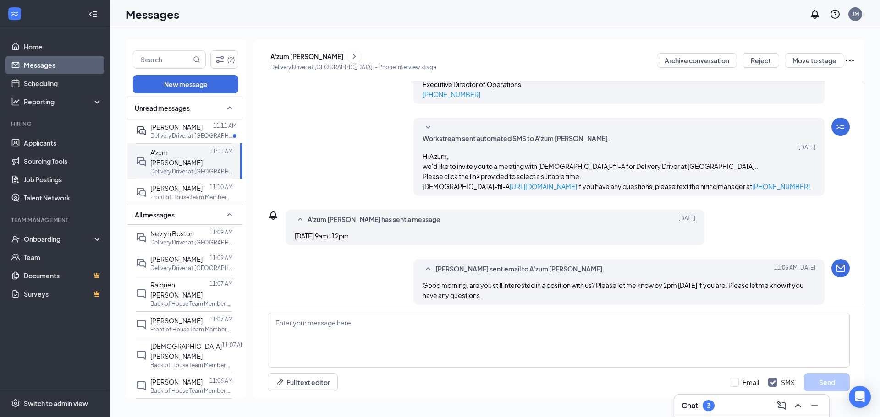
scroll to position [251, 0]
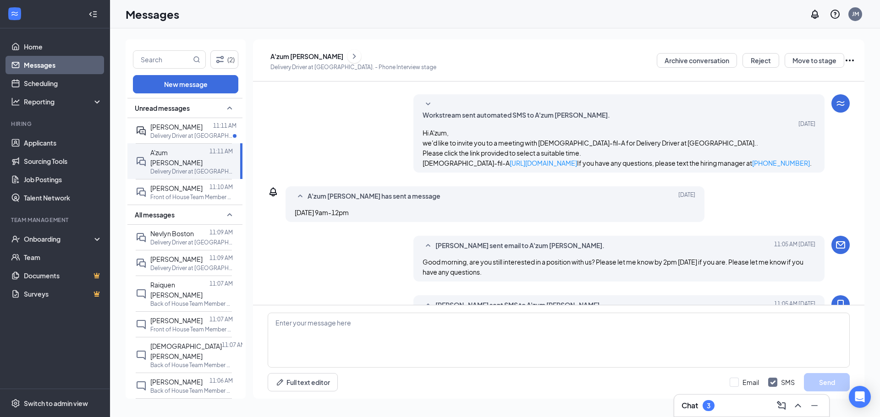
click at [303, 57] on div "A'zum [PERSON_NAME]" at bounding box center [306, 56] width 73 height 9
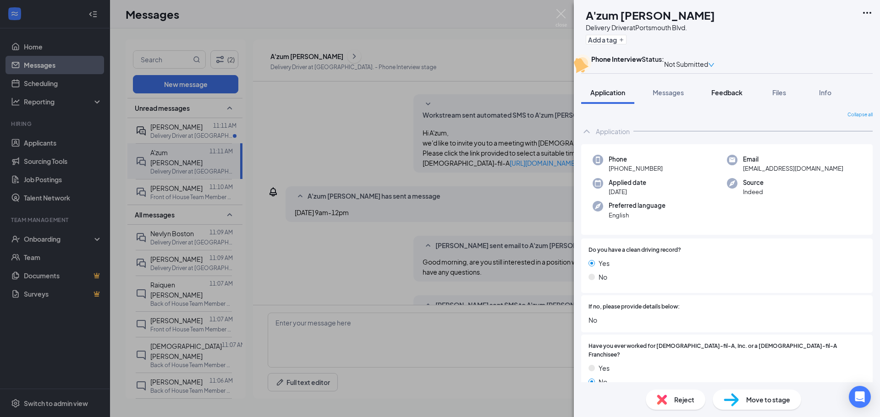
click at [721, 101] on button "Feedback" at bounding box center [726, 92] width 49 height 23
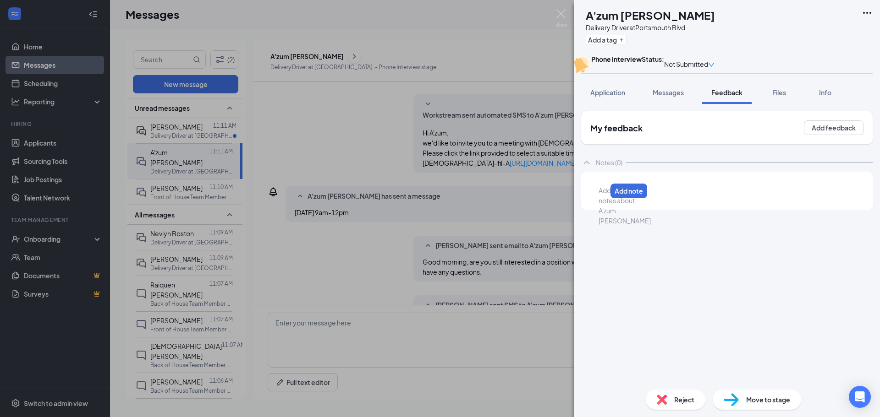
click at [606, 196] on div at bounding box center [602, 191] width 7 height 10
click at [833, 199] on button "Add note" at bounding box center [838, 191] width 39 height 15
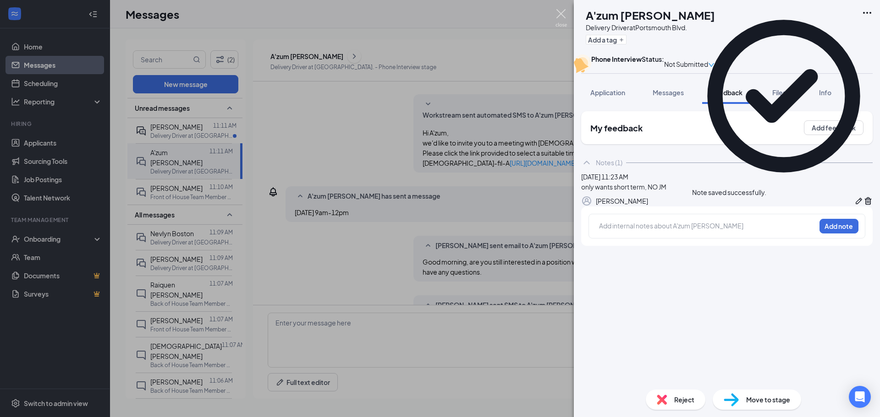
click at [557, 16] on img at bounding box center [560, 18] width 11 height 18
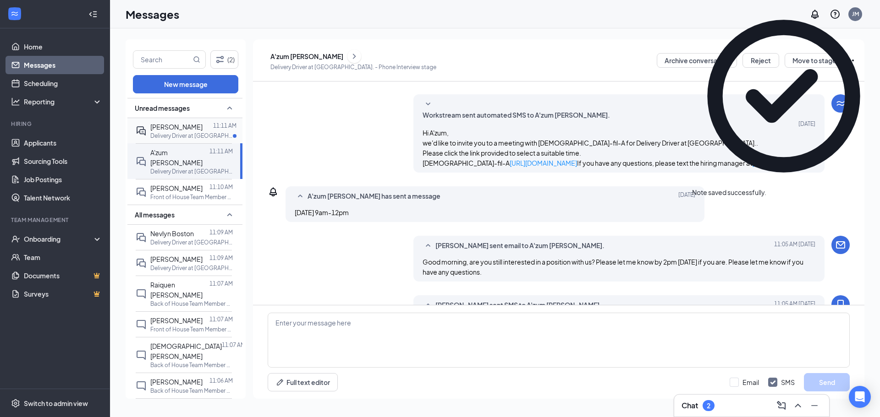
click at [163, 132] on div "[PERSON_NAME]" at bounding box center [176, 127] width 52 height 10
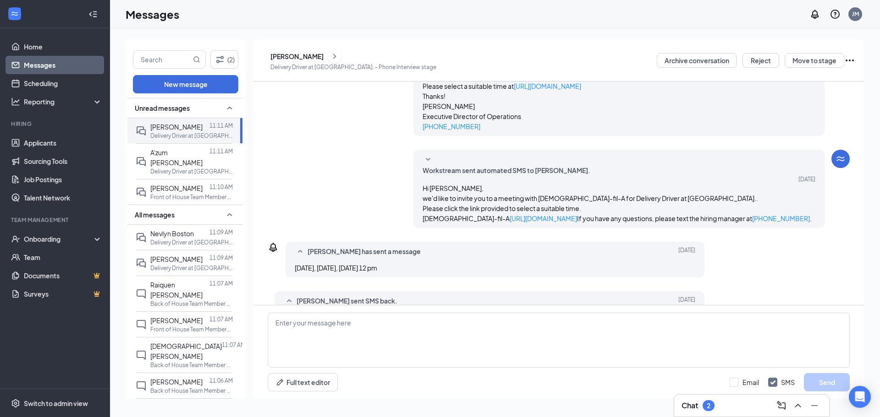
scroll to position [202, 0]
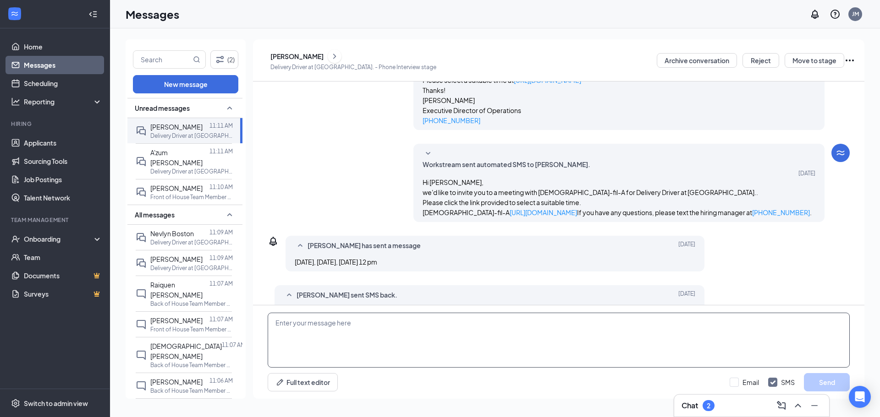
click at [407, 326] on textarea at bounding box center [559, 340] width 582 height 55
type textarea "Are you able to do a phone interview if I call you in the next couple minutes?"
click at [821, 381] on button "Send" at bounding box center [827, 383] width 46 height 18
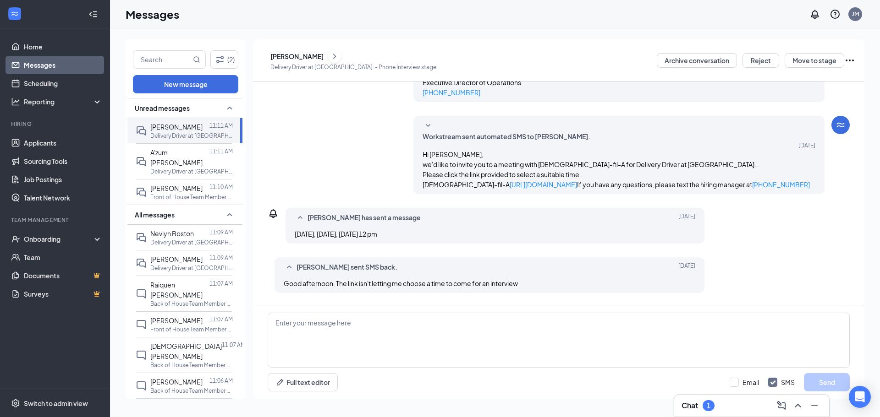
scroll to position [251, 0]
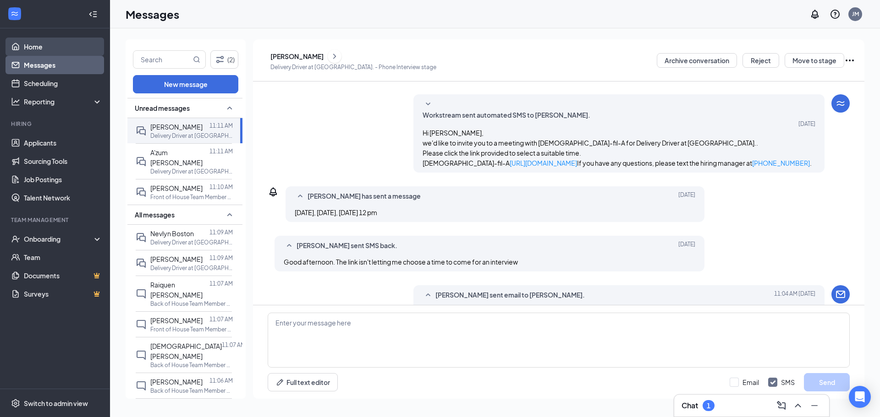
click at [36, 50] on link "Home" at bounding box center [63, 47] width 78 height 18
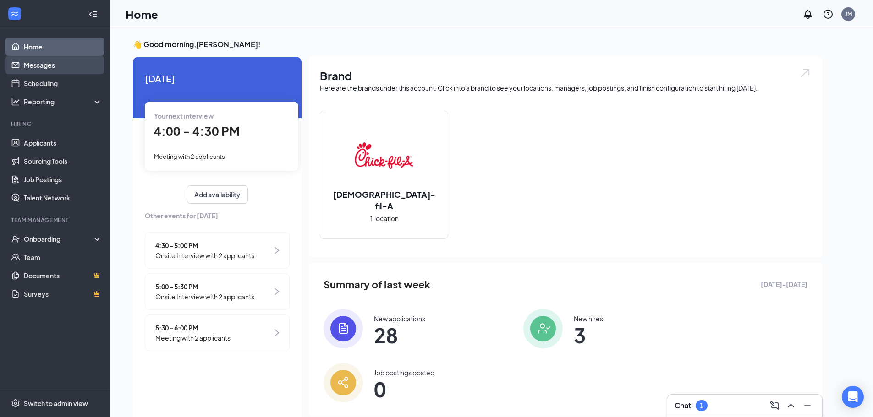
click at [34, 66] on link "Messages" at bounding box center [63, 65] width 78 height 18
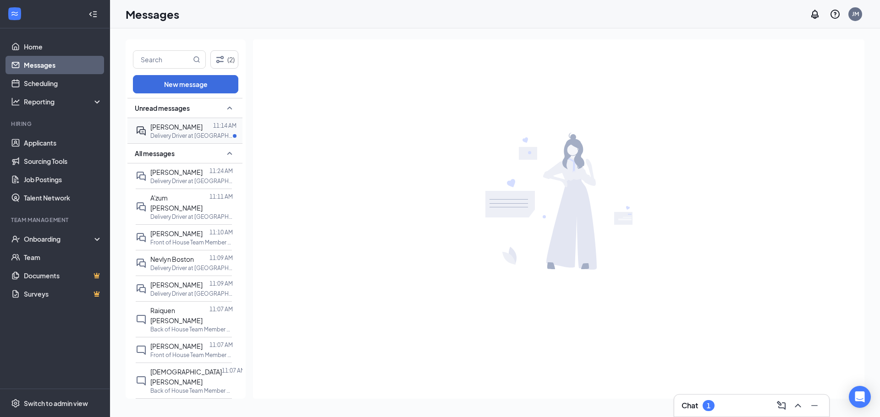
click at [170, 125] on span "[PERSON_NAME]" at bounding box center [176, 127] width 52 height 8
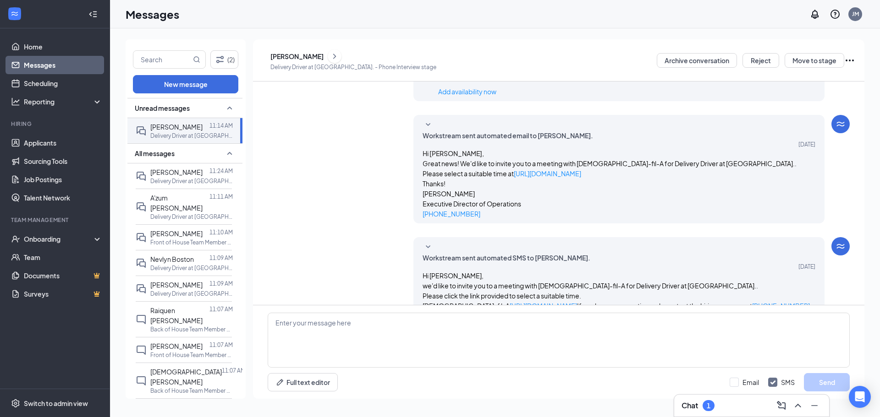
scroll to position [186, 0]
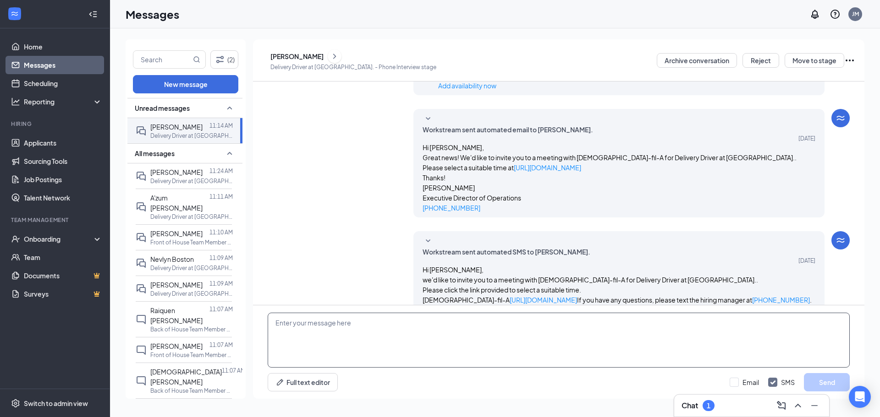
click at [407, 325] on textarea at bounding box center [559, 340] width 582 height 55
type textarea "Are you able to do a quick phone interview if I call you in the next few minute…"
click at [826, 388] on button "Send" at bounding box center [827, 383] width 46 height 18
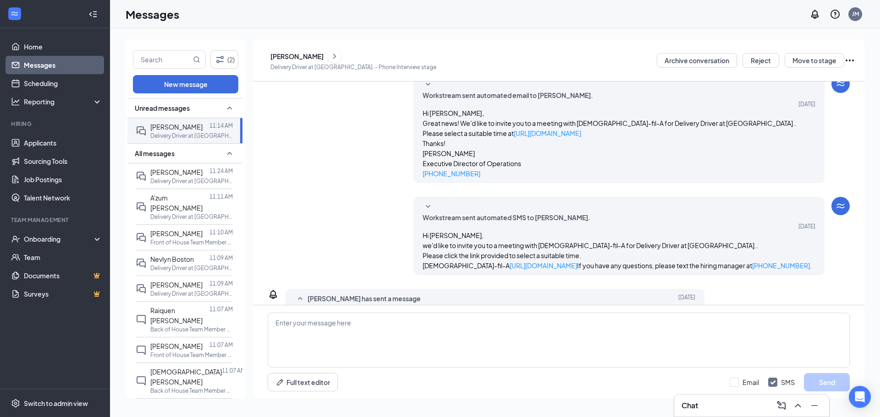
scroll to position [236, 0]
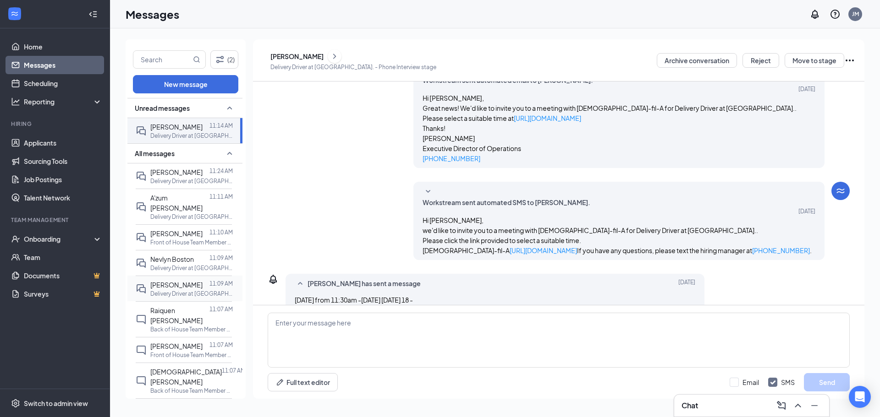
click at [160, 281] on span "[PERSON_NAME]" at bounding box center [176, 285] width 52 height 8
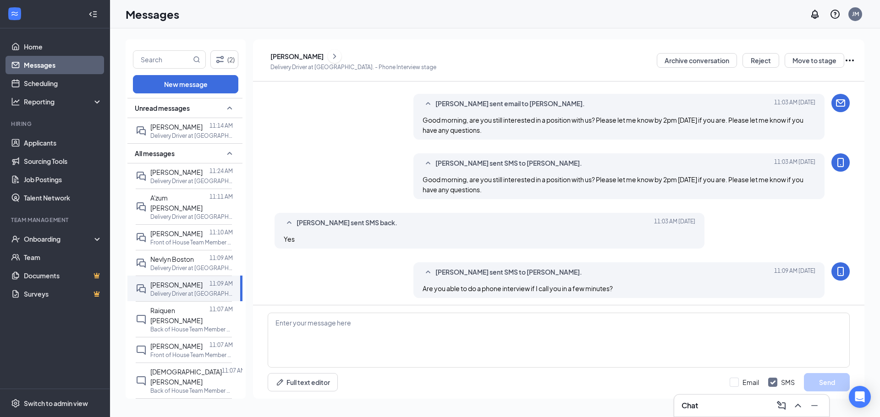
scroll to position [321, 0]
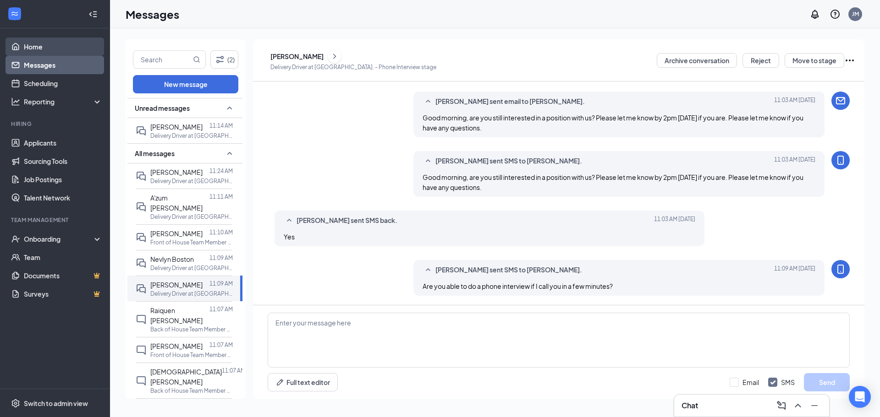
click at [24, 43] on link "Home" at bounding box center [63, 47] width 78 height 18
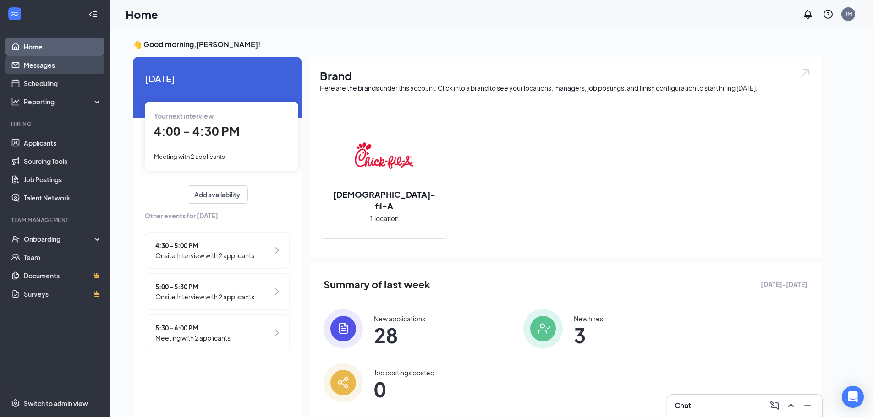
click at [24, 66] on link "Messages" at bounding box center [63, 65] width 78 height 18
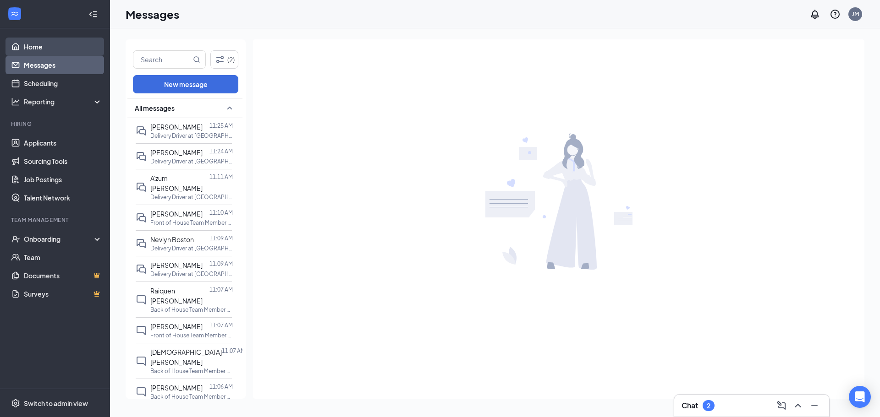
click at [50, 51] on link "Home" at bounding box center [63, 47] width 78 height 18
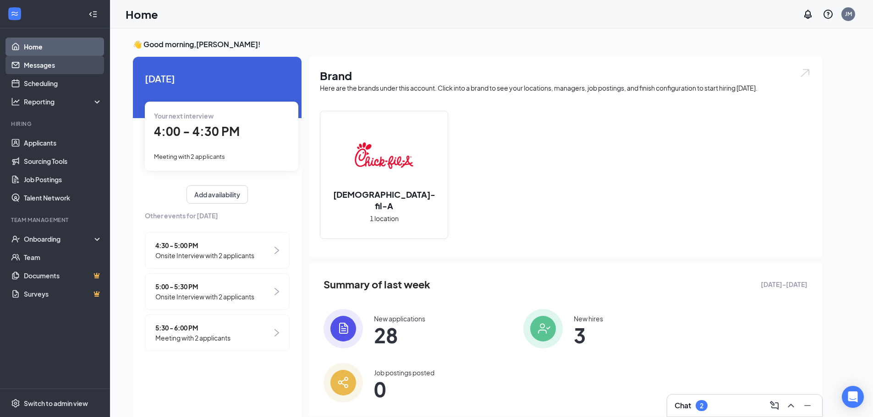
click at [47, 69] on link "Messages" at bounding box center [63, 65] width 78 height 18
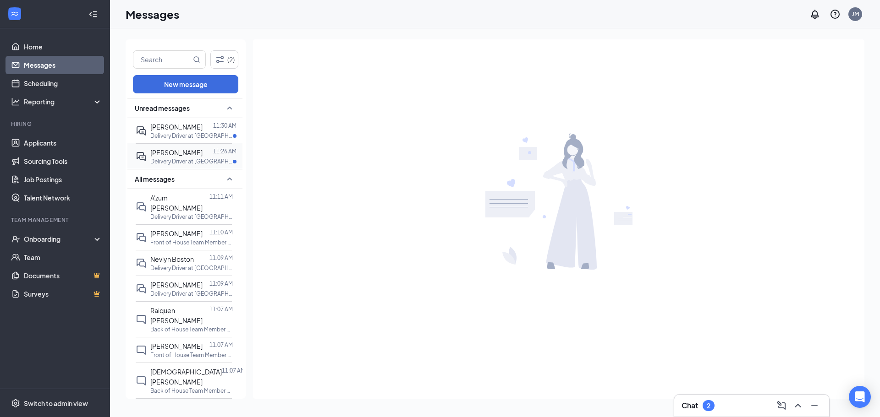
click at [169, 157] on div "[PERSON_NAME]" at bounding box center [176, 153] width 52 height 10
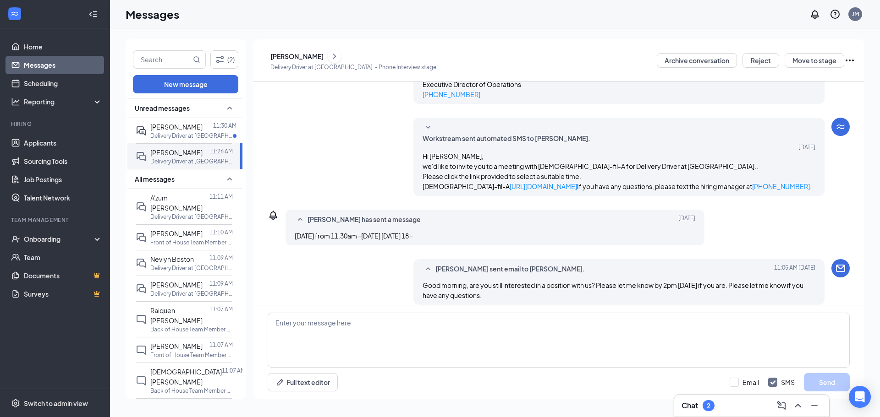
scroll to position [251, 0]
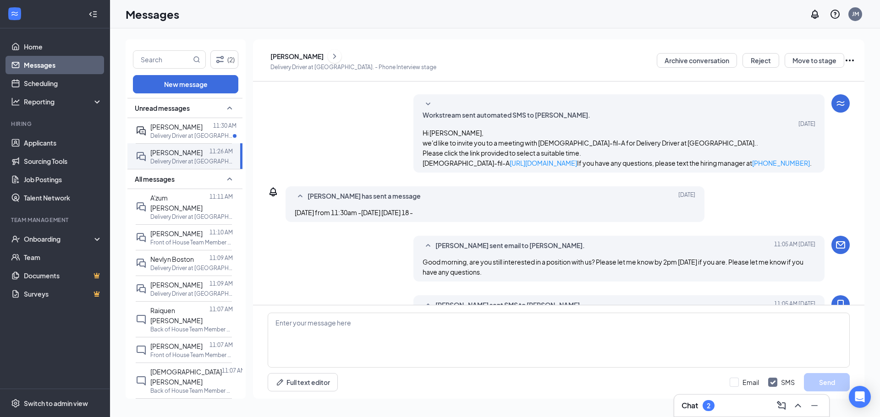
click at [306, 55] on div "[PERSON_NAME]" at bounding box center [296, 56] width 53 height 9
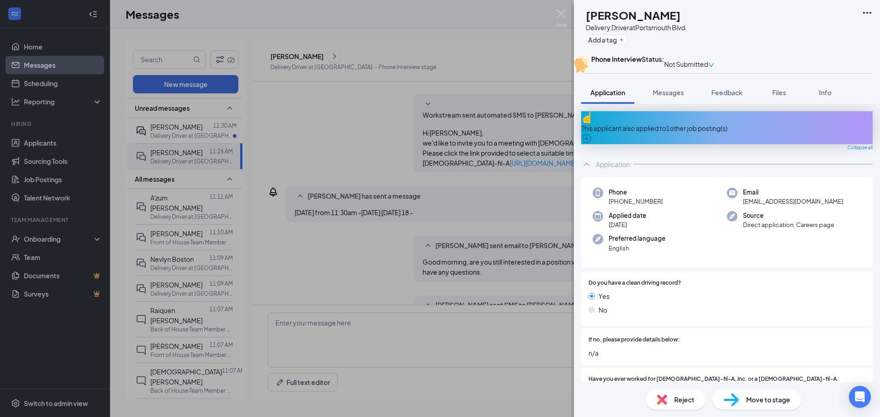
click at [659, 132] on div "This applicant also applied to 1 other job posting(s)" at bounding box center [726, 127] width 291 height 33
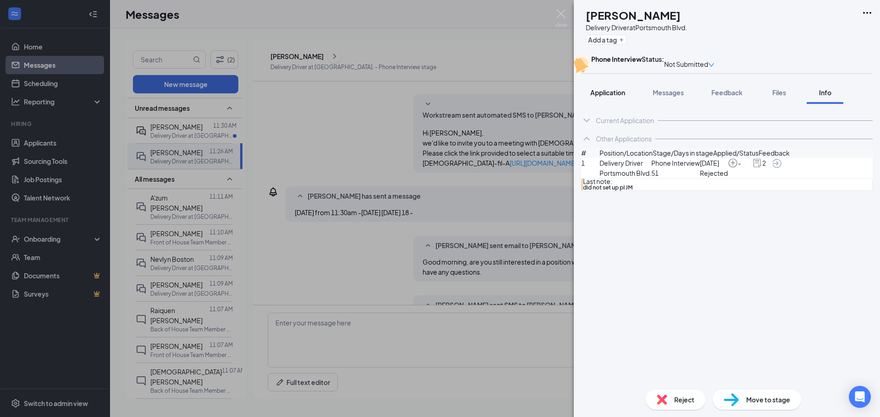
click at [603, 97] on span "Application" at bounding box center [607, 92] width 35 height 8
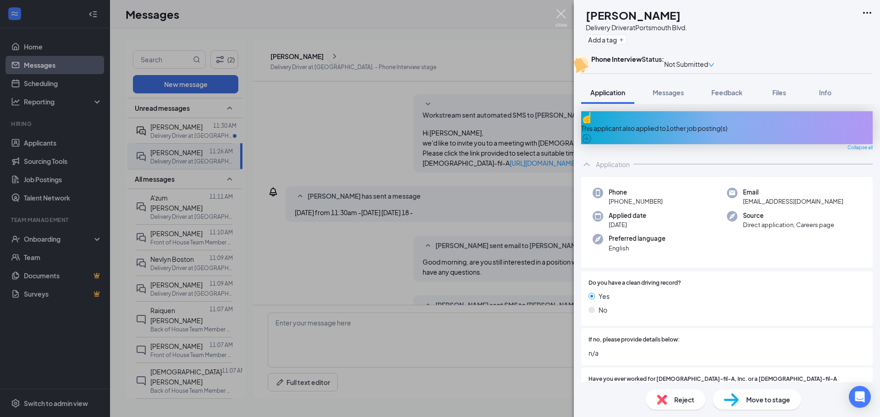
click at [560, 11] on img at bounding box center [560, 18] width 11 height 18
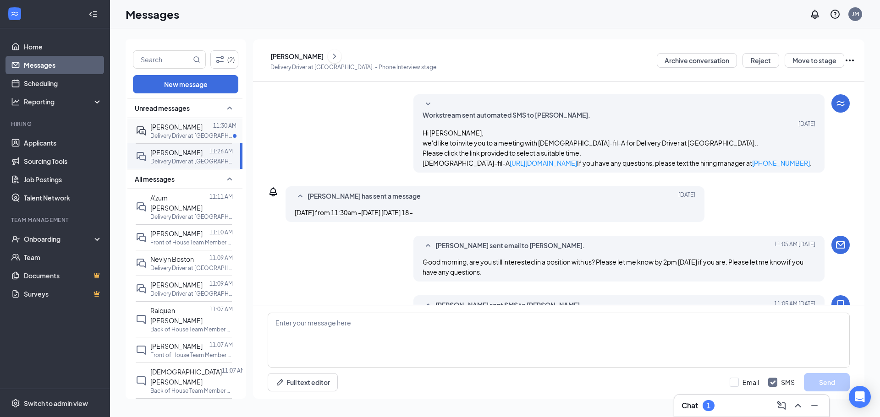
click at [179, 131] on div "[PERSON_NAME]" at bounding box center [176, 127] width 52 height 10
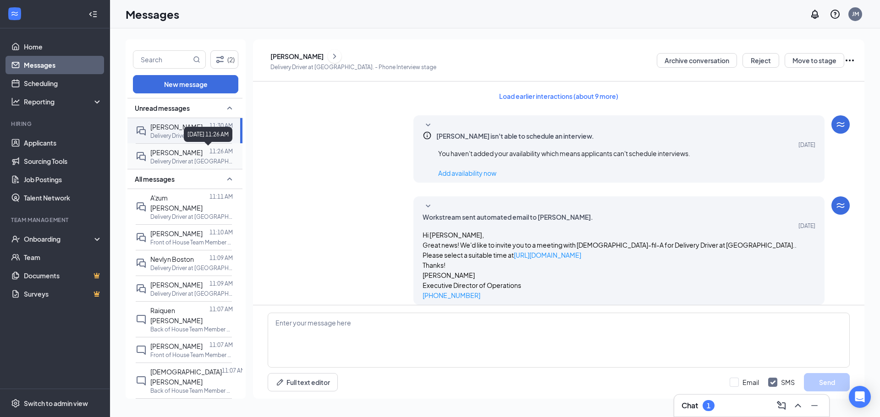
click at [184, 151] on span "[PERSON_NAME]" at bounding box center [176, 152] width 52 height 8
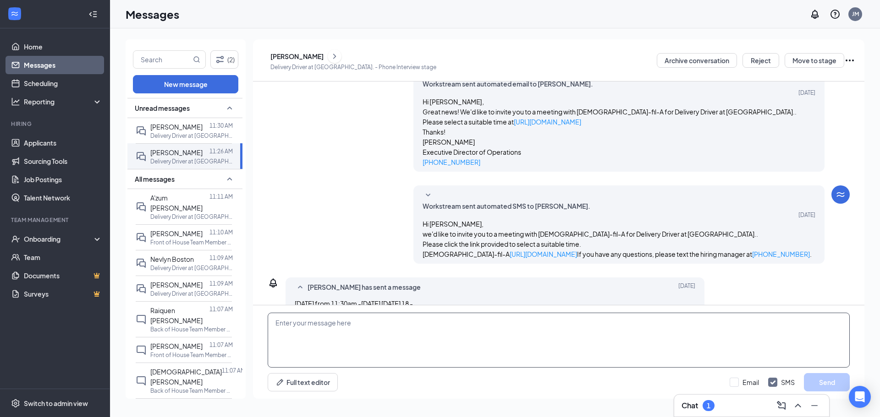
scroll to position [251, 0]
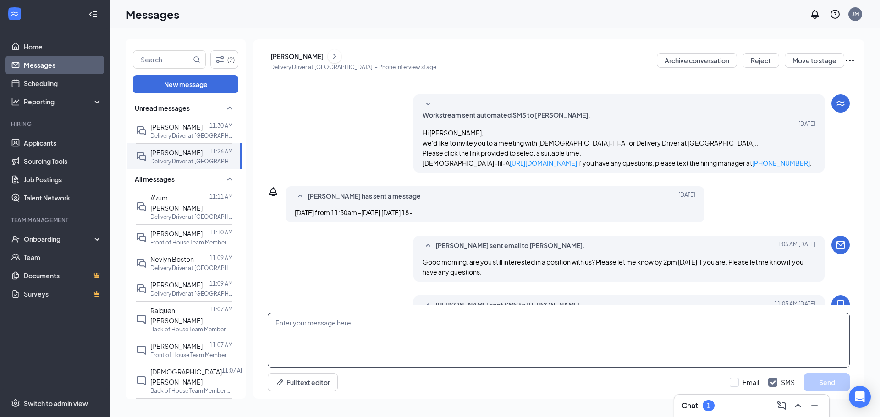
click at [336, 347] on textarea at bounding box center [559, 340] width 582 height 55
click at [305, 54] on div "[PERSON_NAME]" at bounding box center [296, 56] width 53 height 9
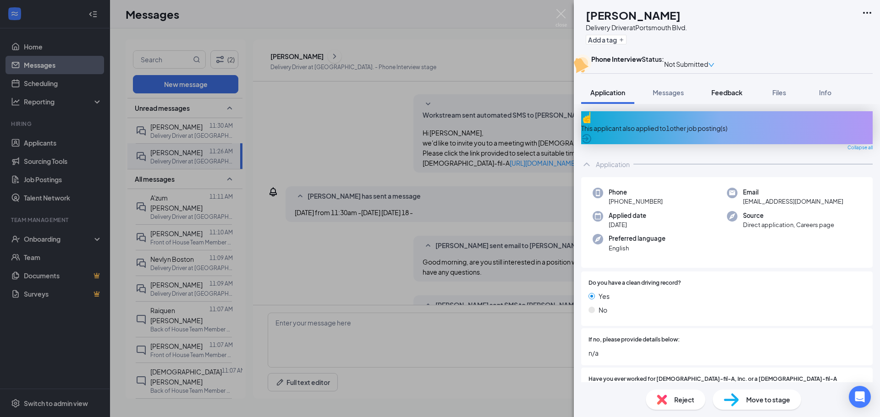
click at [736, 104] on button "Feedback" at bounding box center [726, 92] width 49 height 23
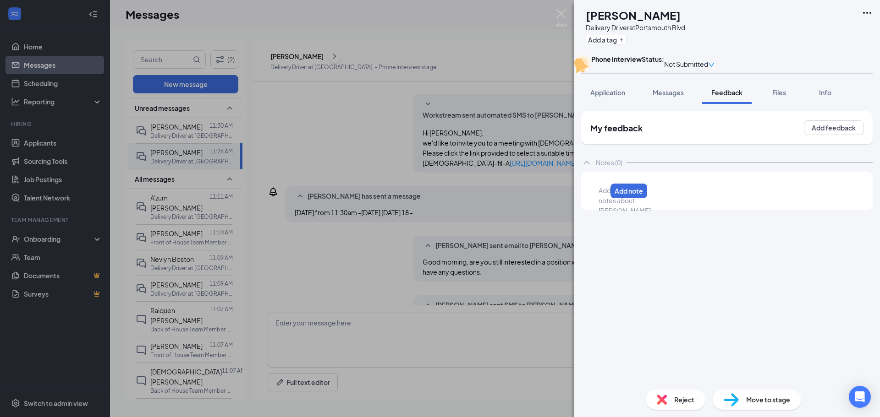
click at [606, 196] on div at bounding box center [602, 191] width 7 height 10
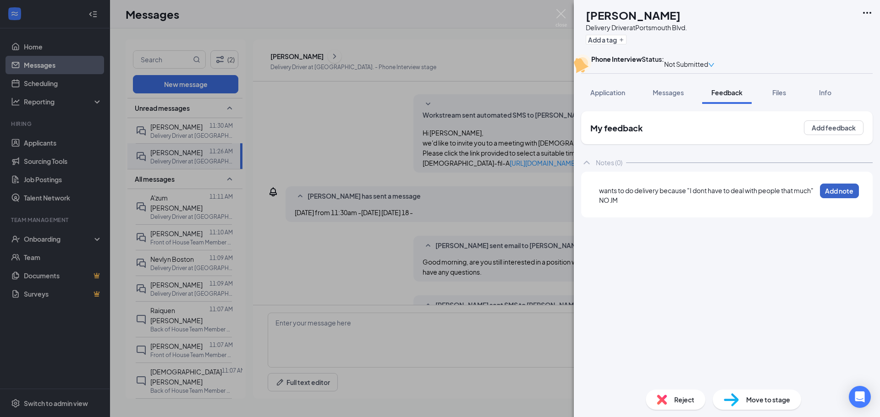
click at [840, 198] on button "Add note" at bounding box center [839, 191] width 39 height 15
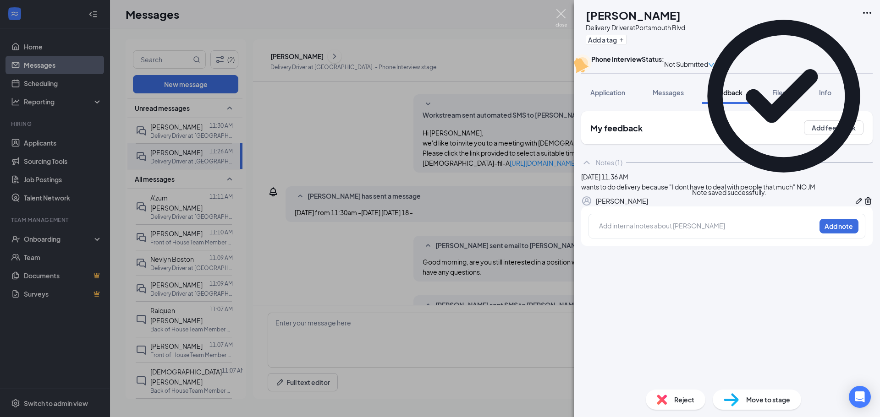
click at [563, 13] on img at bounding box center [560, 18] width 11 height 18
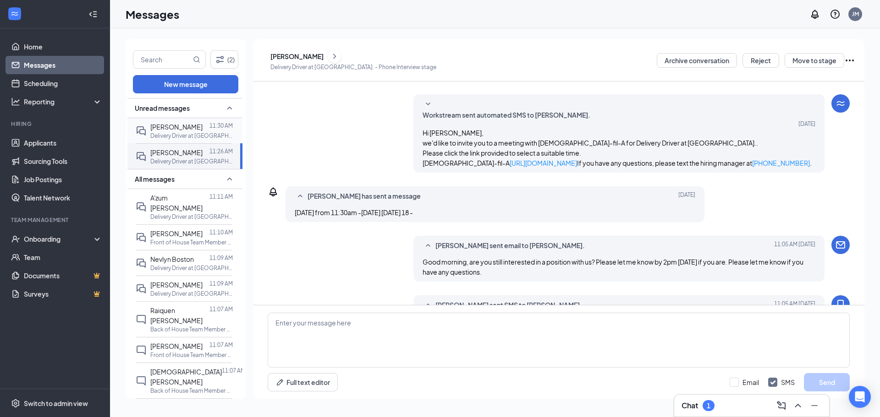
click at [174, 127] on span "[PERSON_NAME]" at bounding box center [176, 127] width 52 height 8
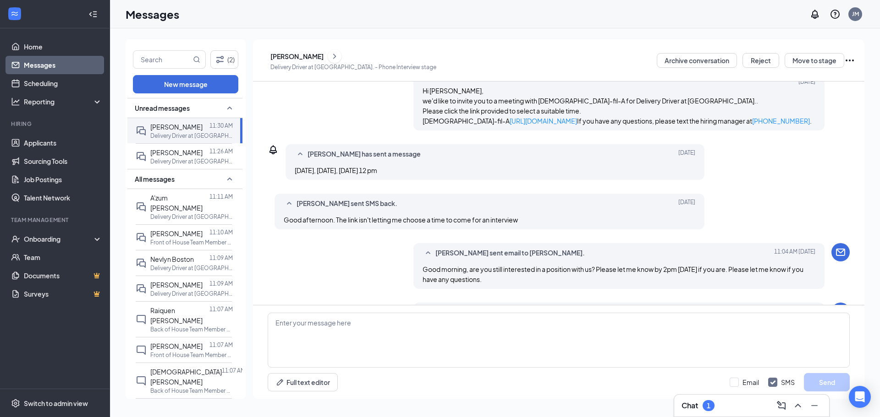
scroll to position [274, 0]
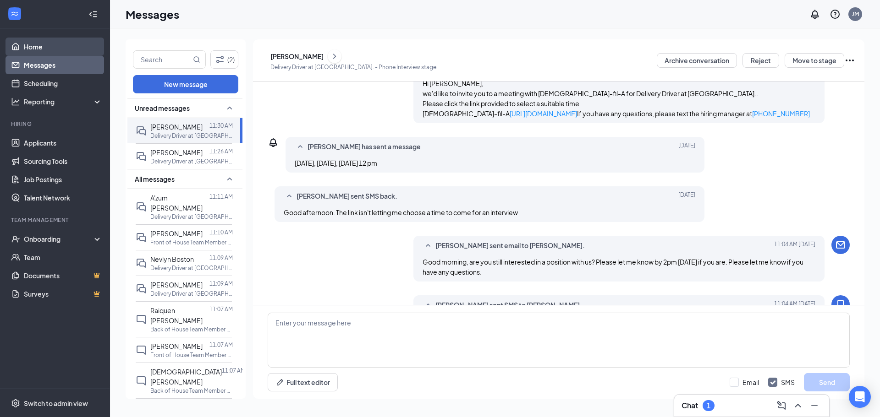
click at [34, 46] on link "Home" at bounding box center [63, 47] width 78 height 18
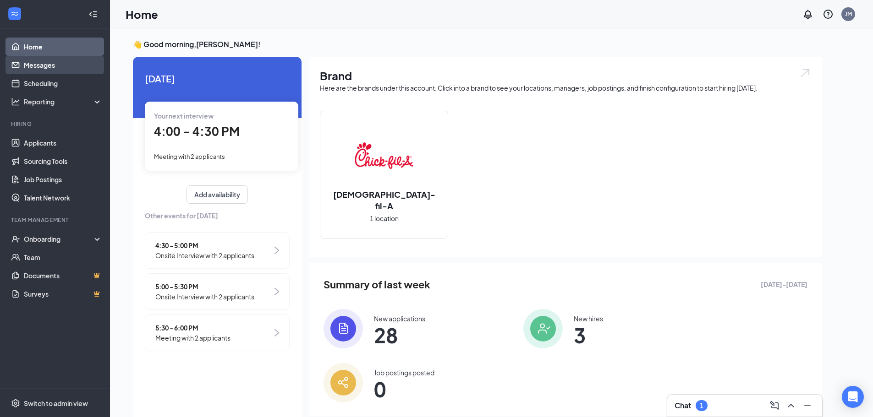
click at [30, 61] on link "Messages" at bounding box center [63, 65] width 78 height 18
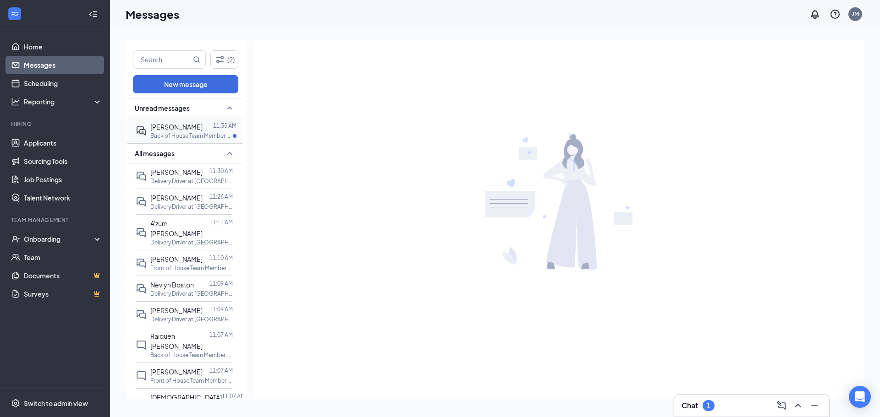
click at [172, 127] on span "[PERSON_NAME]" at bounding box center [176, 127] width 52 height 8
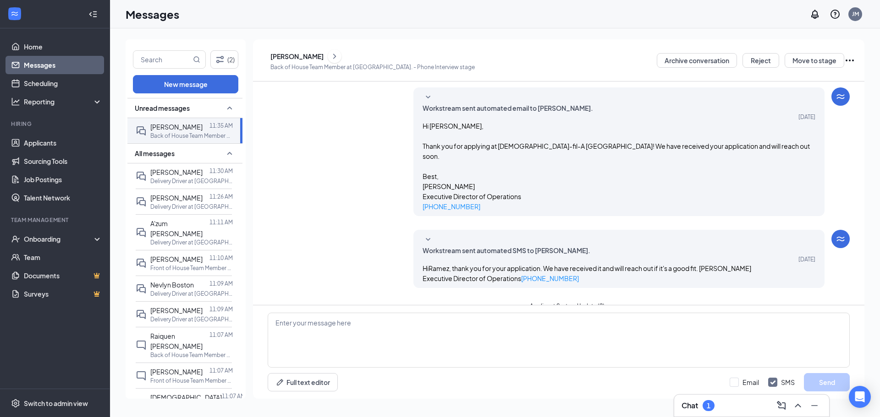
scroll to position [170, 0]
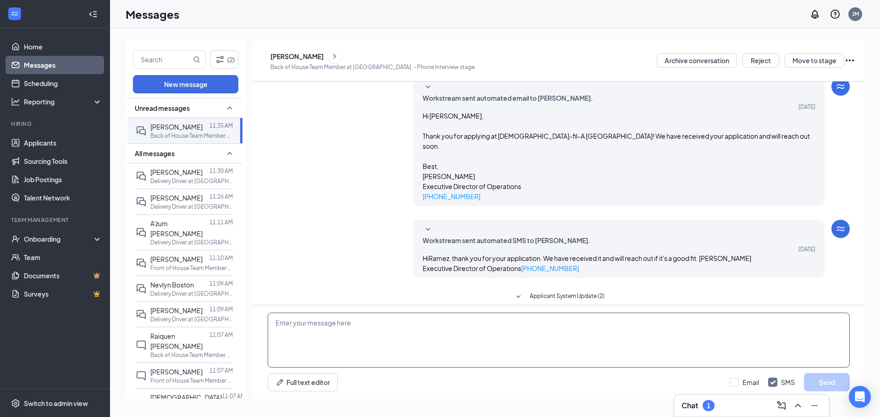
click at [389, 349] on textarea at bounding box center [559, 340] width 582 height 55
type textarea "Are you able to do a quick phone interview if I call you in the next couple min…"
click at [827, 385] on button "Send" at bounding box center [827, 383] width 46 height 18
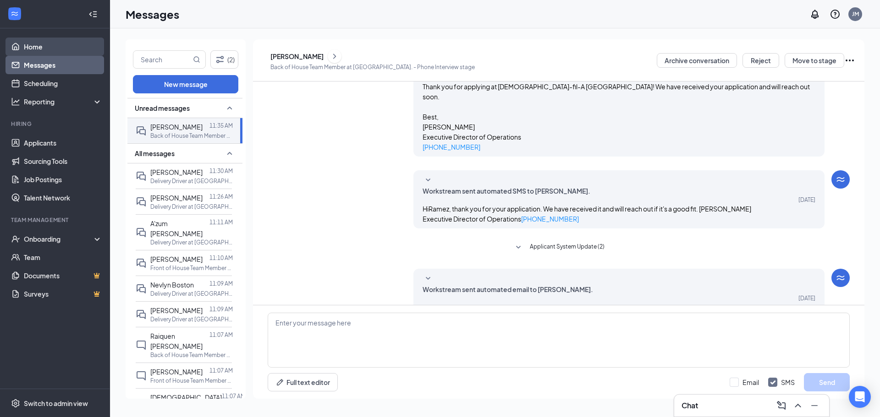
click at [41, 44] on link "Home" at bounding box center [63, 47] width 78 height 18
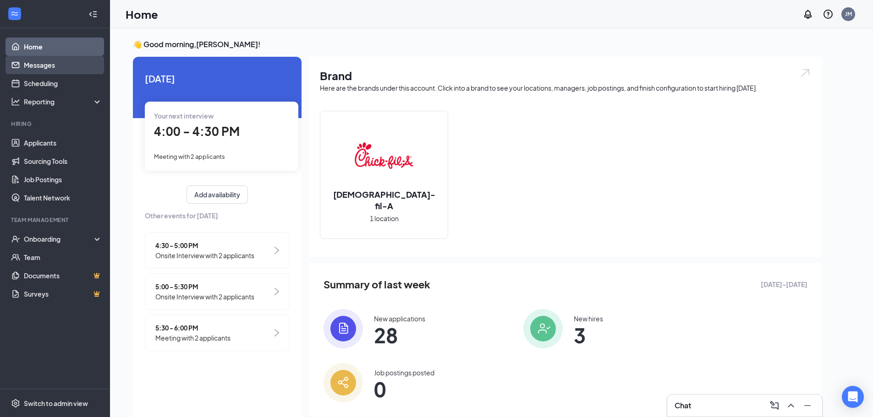
click at [44, 62] on link "Messages" at bounding box center [63, 65] width 78 height 18
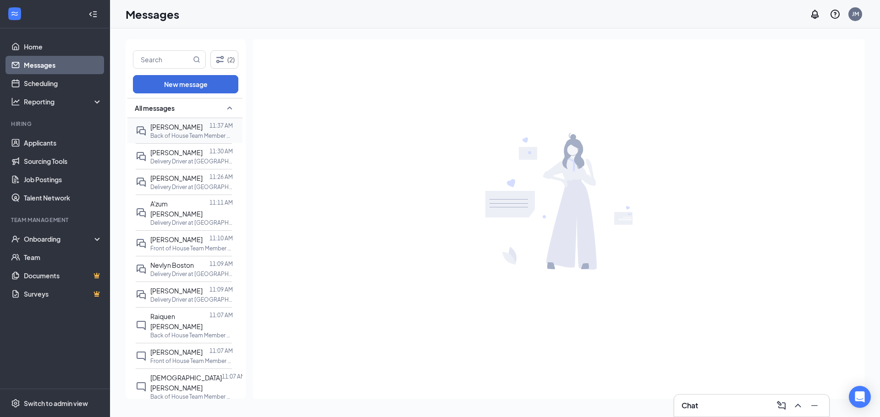
click at [147, 126] on div "[PERSON_NAME] 11:37 AM Back of House Team Member at [GEOGRAPHIC_DATA]." at bounding box center [184, 130] width 96 height 25
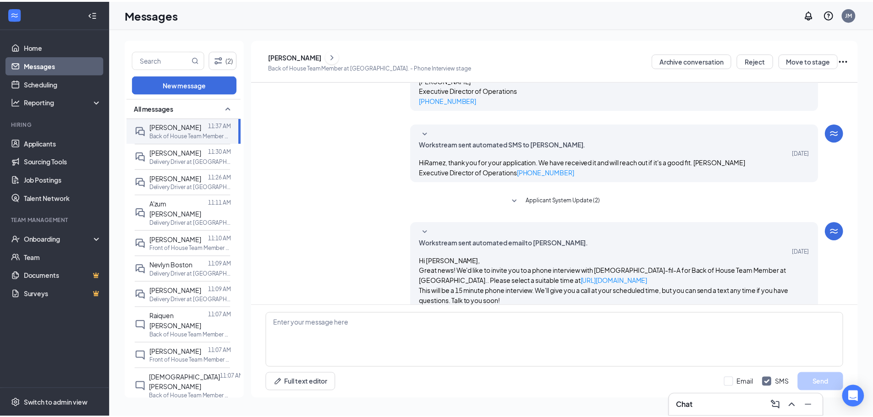
scroll to position [186, 0]
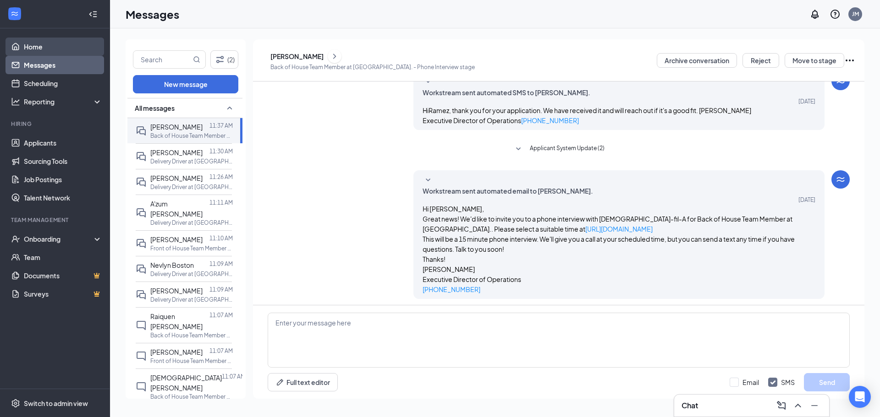
click at [26, 43] on link "Home" at bounding box center [63, 47] width 78 height 18
